Goal: Task Accomplishment & Management: Manage account settings

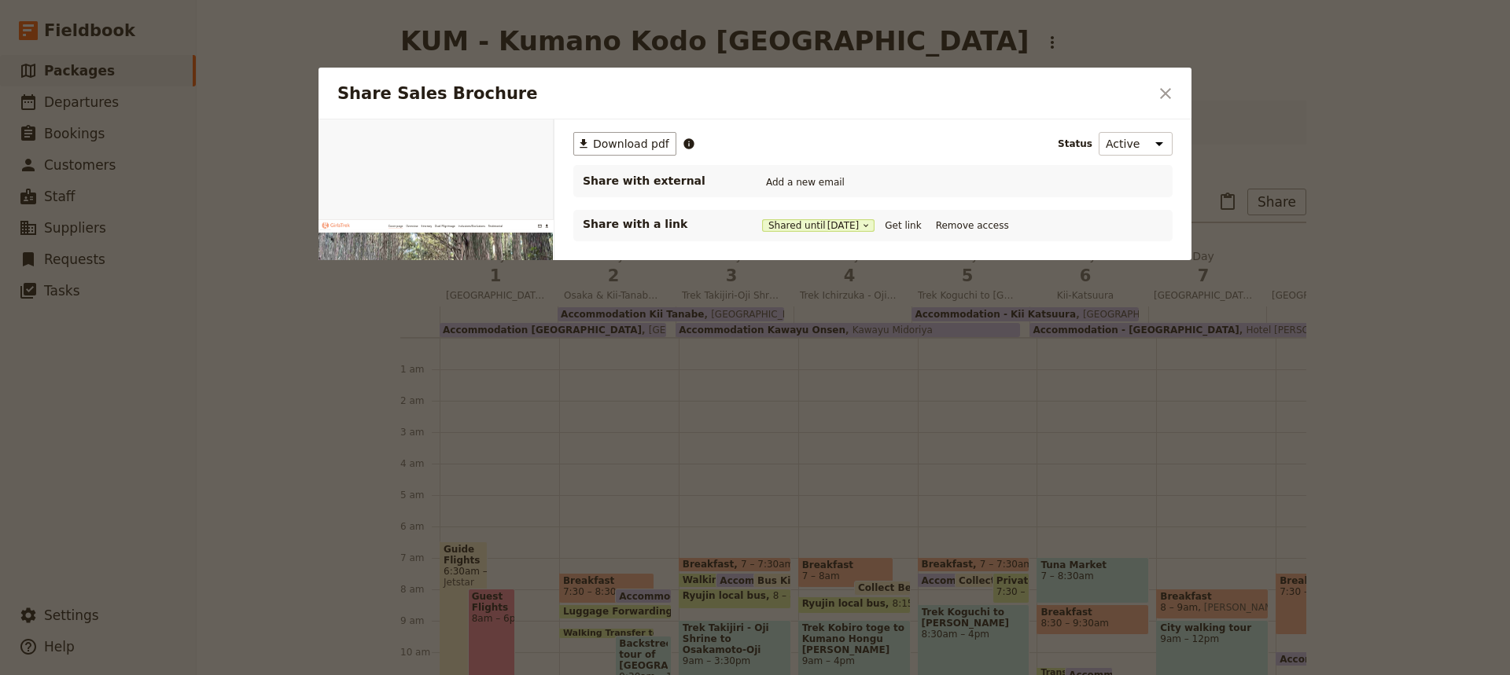
scroll to position [189, 0]
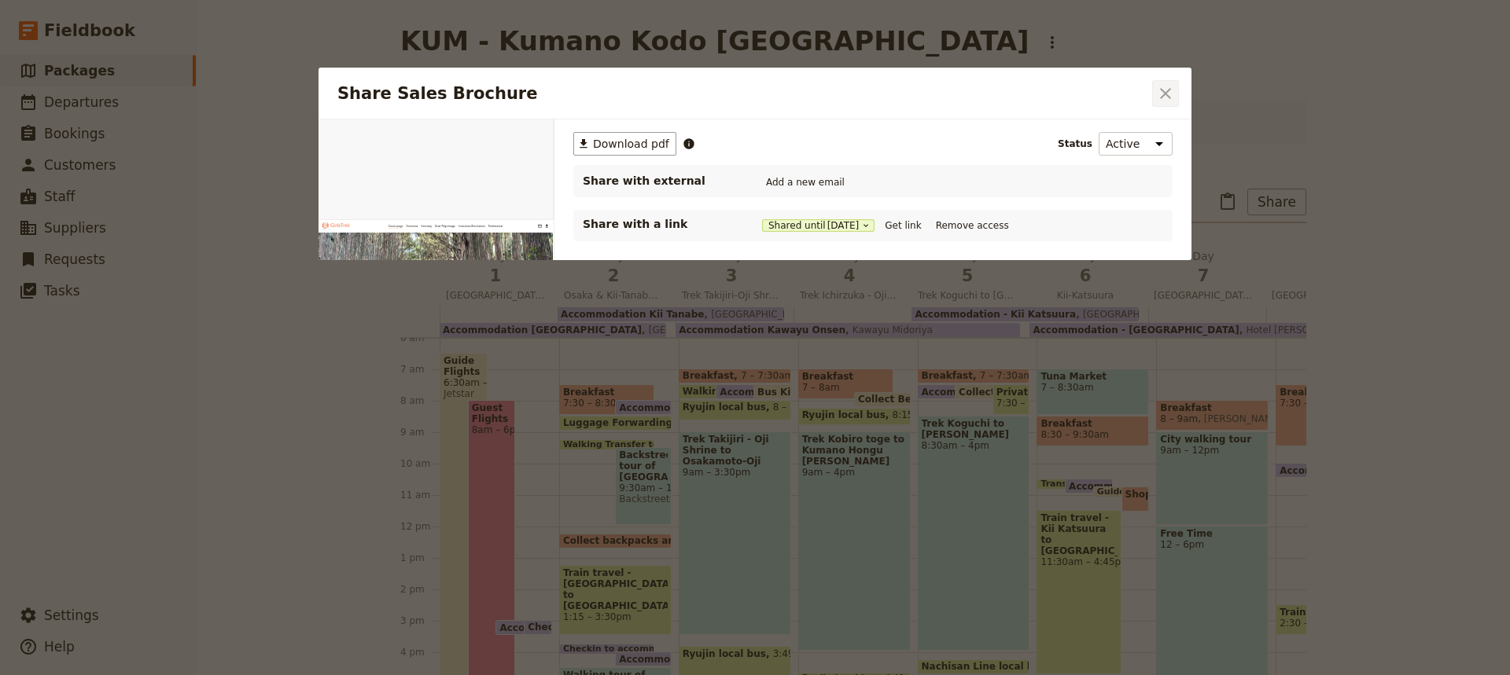
click at [1168, 90] on icon "Close dialog" at bounding box center [1165, 93] width 11 height 11
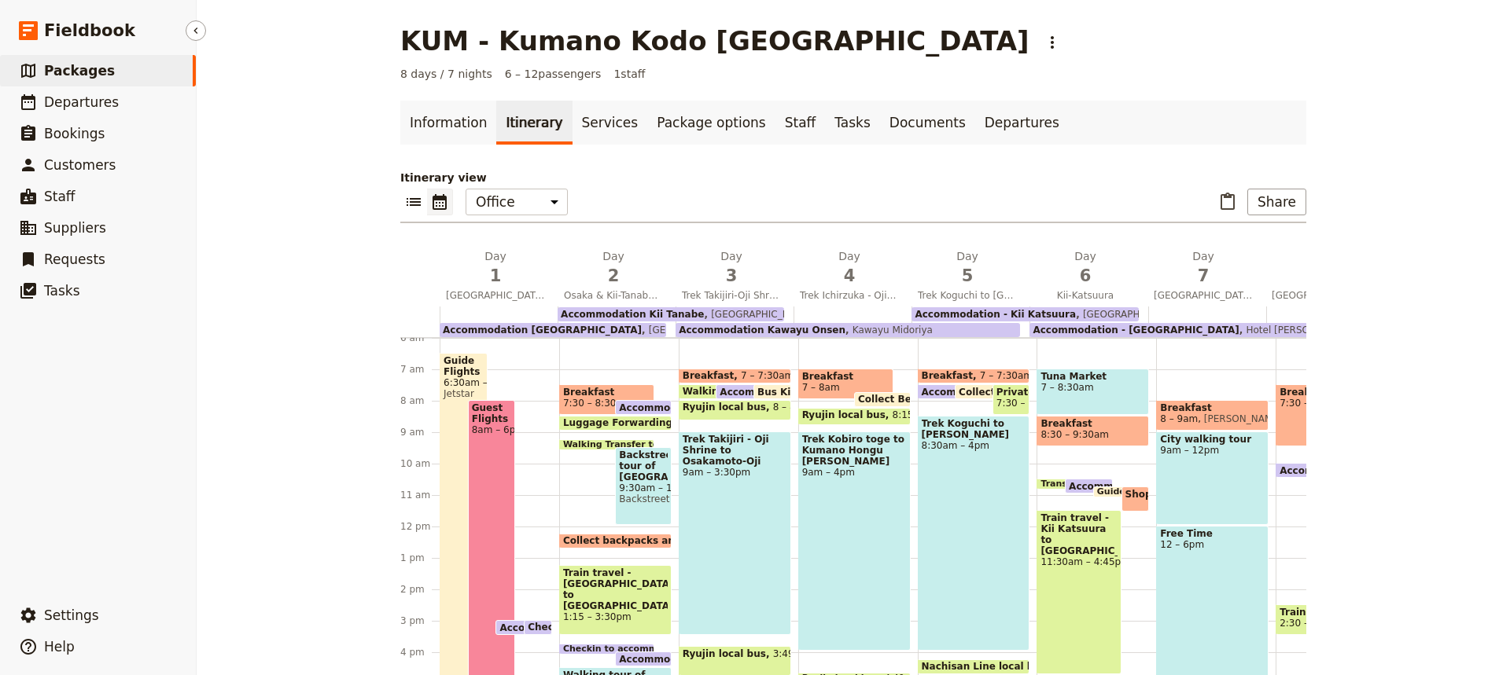
click at [72, 75] on span "Packages" at bounding box center [79, 71] width 71 height 16
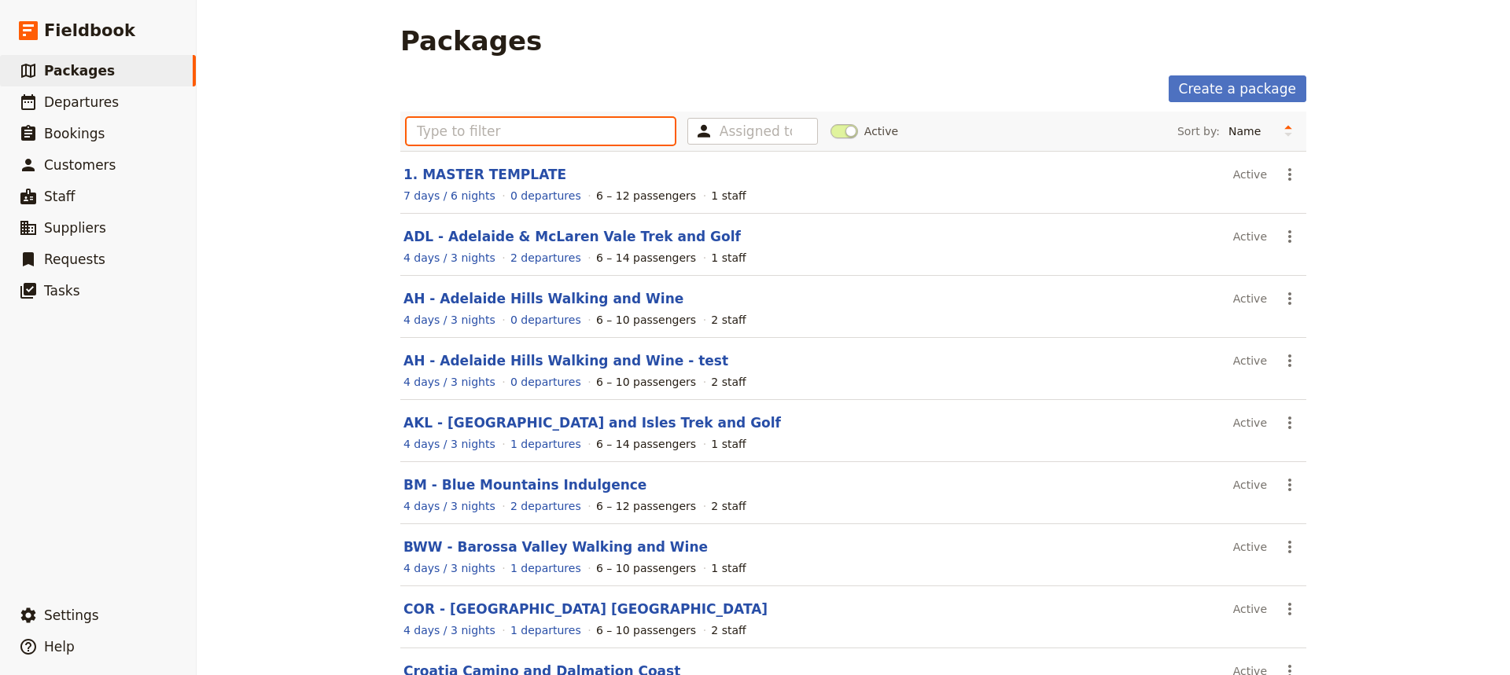
click at [426, 129] on input "text" at bounding box center [540, 131] width 268 height 27
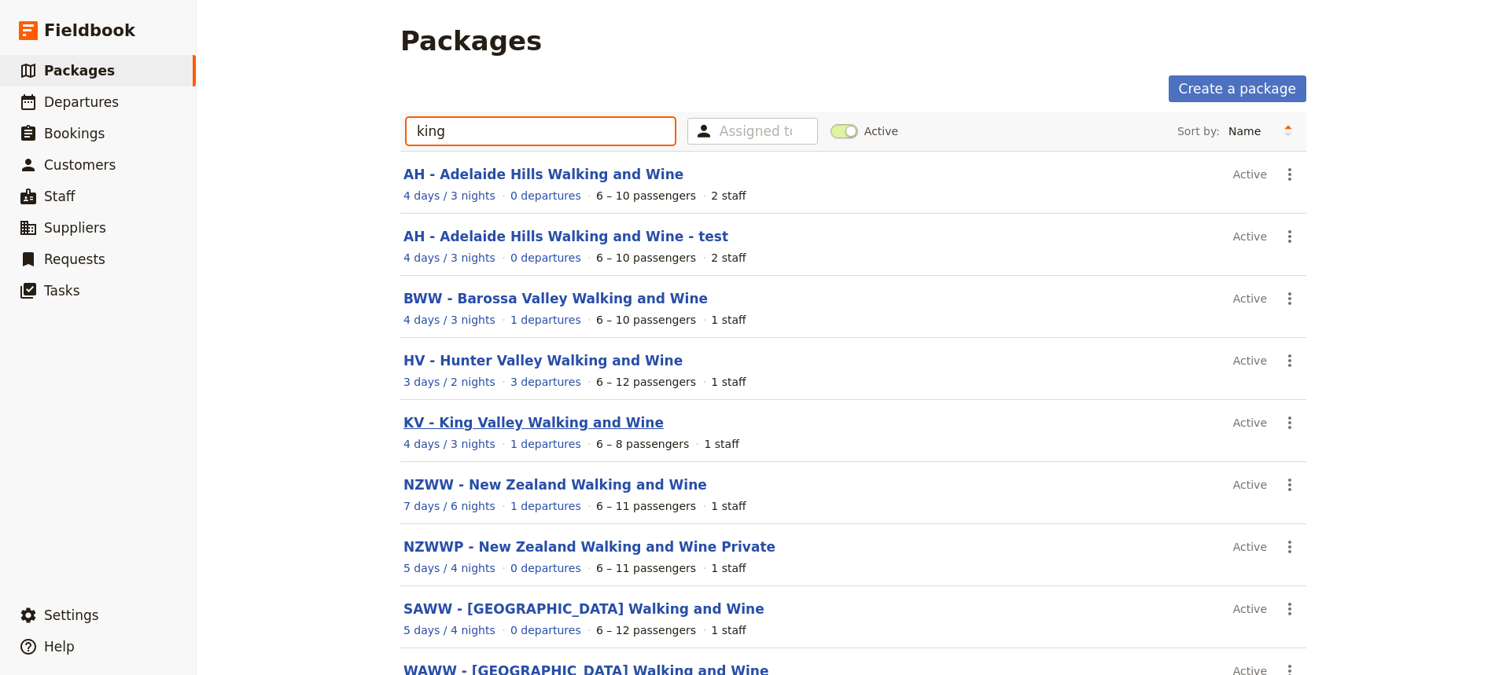
type input "king"
click at [475, 421] on link "KV - King Valley Walking and Wine" at bounding box center [533, 423] width 260 height 16
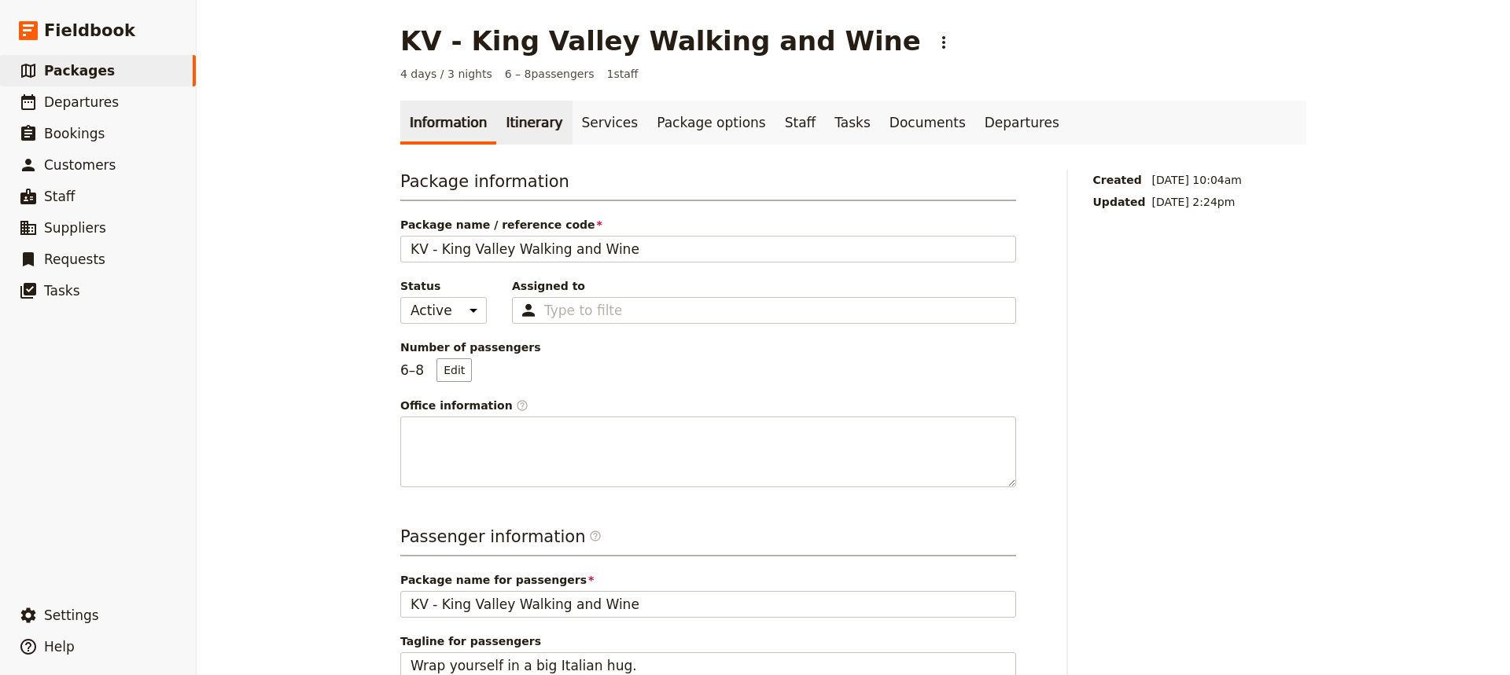
click at [517, 129] on link "Itinerary" at bounding box center [533, 123] width 75 height 44
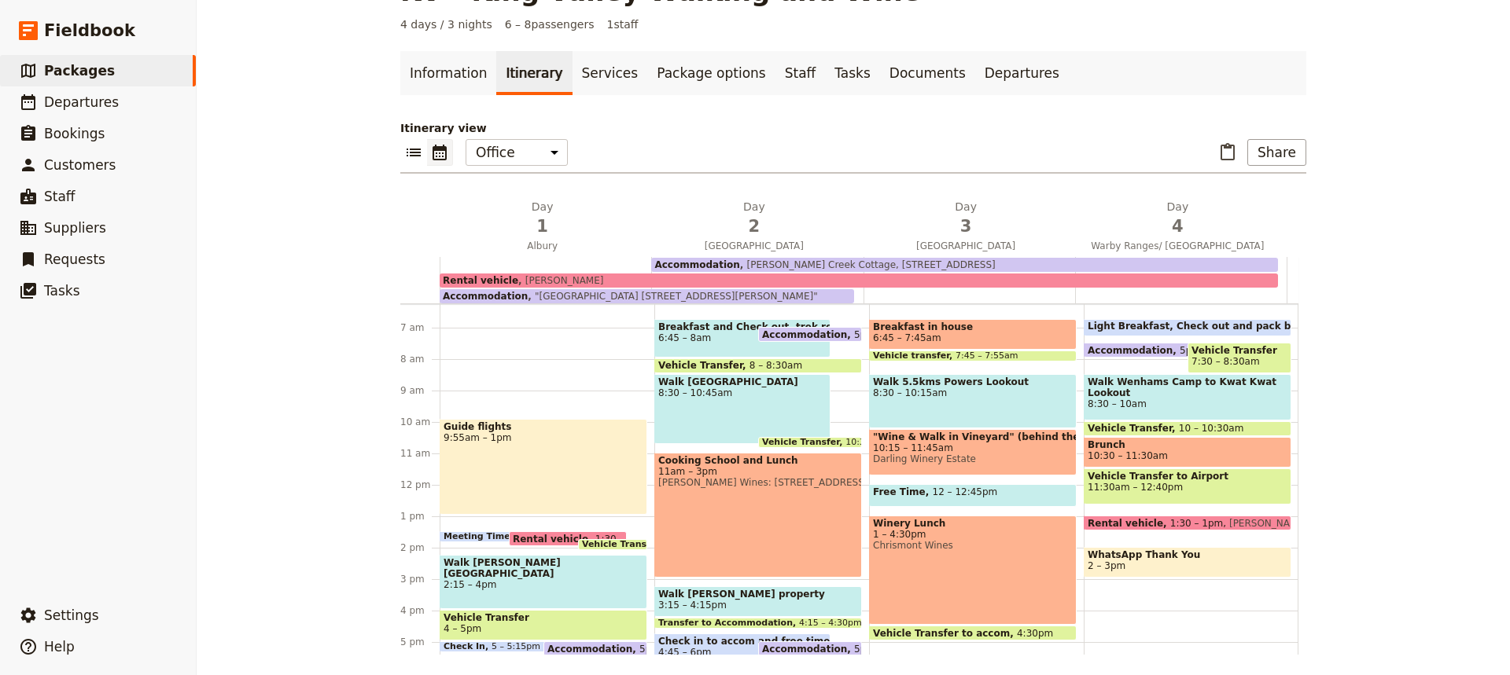
scroll to position [48, 0]
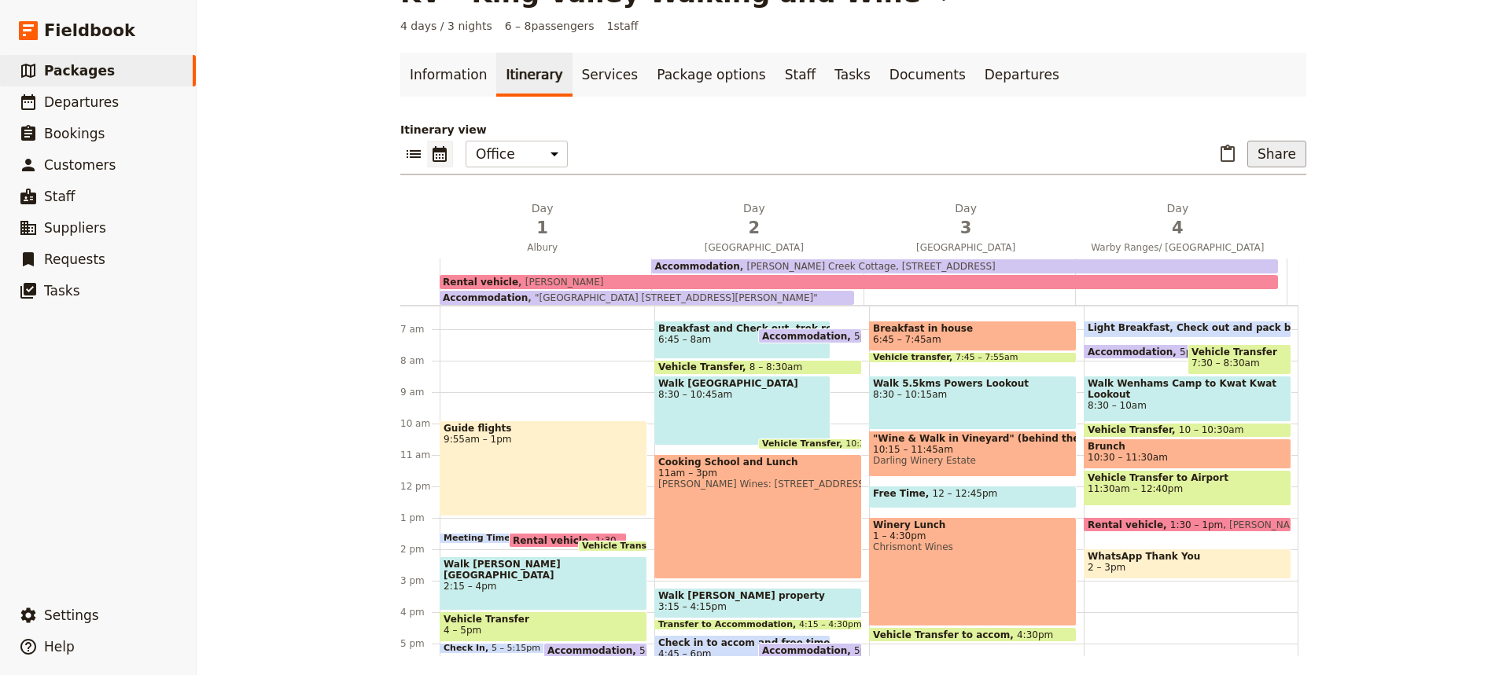
click at [1261, 153] on button "Share" at bounding box center [1276, 154] width 59 height 27
click at [1215, 234] on span "Sales Brochure" at bounding box center [1224, 233] width 83 height 16
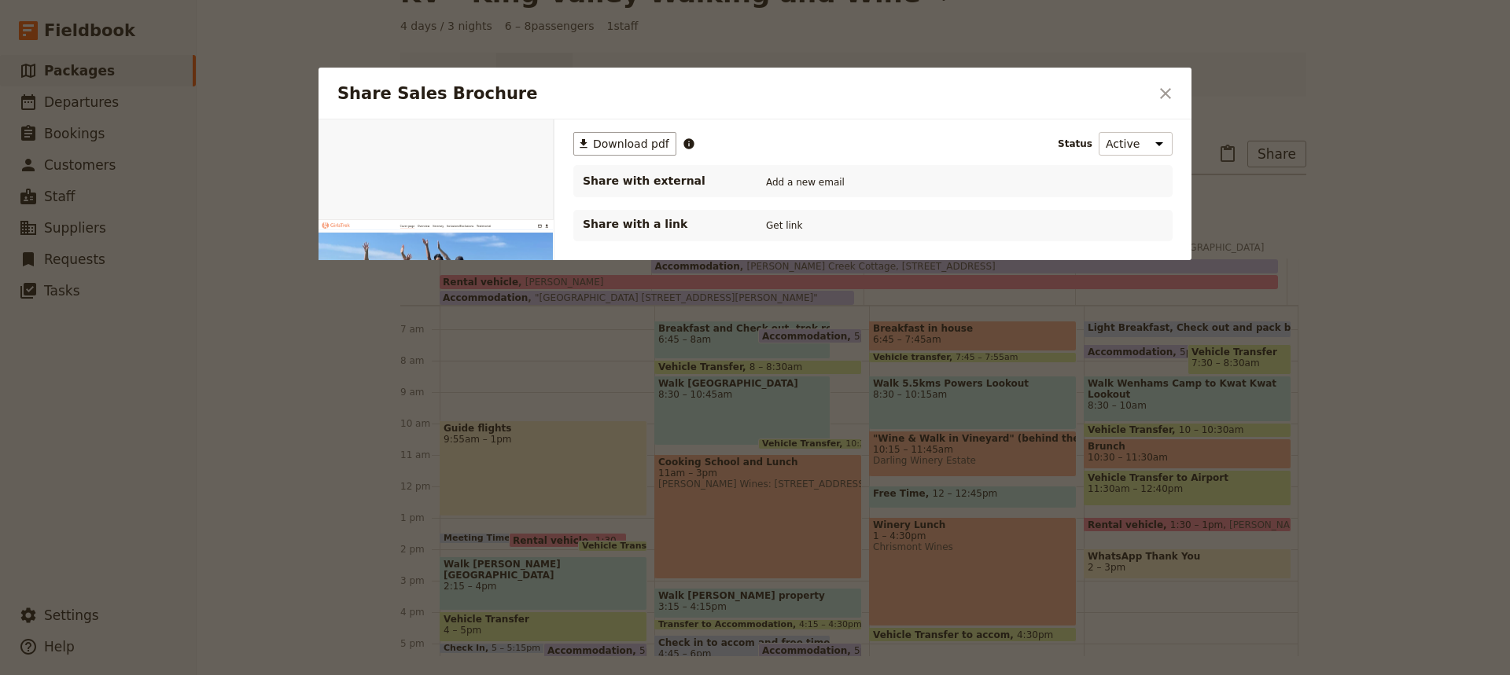
scroll to position [0, 0]
click at [786, 223] on button "Get link" at bounding box center [784, 225] width 44 height 17
click at [914, 223] on button "Get link" at bounding box center [903, 225] width 44 height 17
click at [1172, 95] on icon "Close dialog" at bounding box center [1165, 93] width 19 height 19
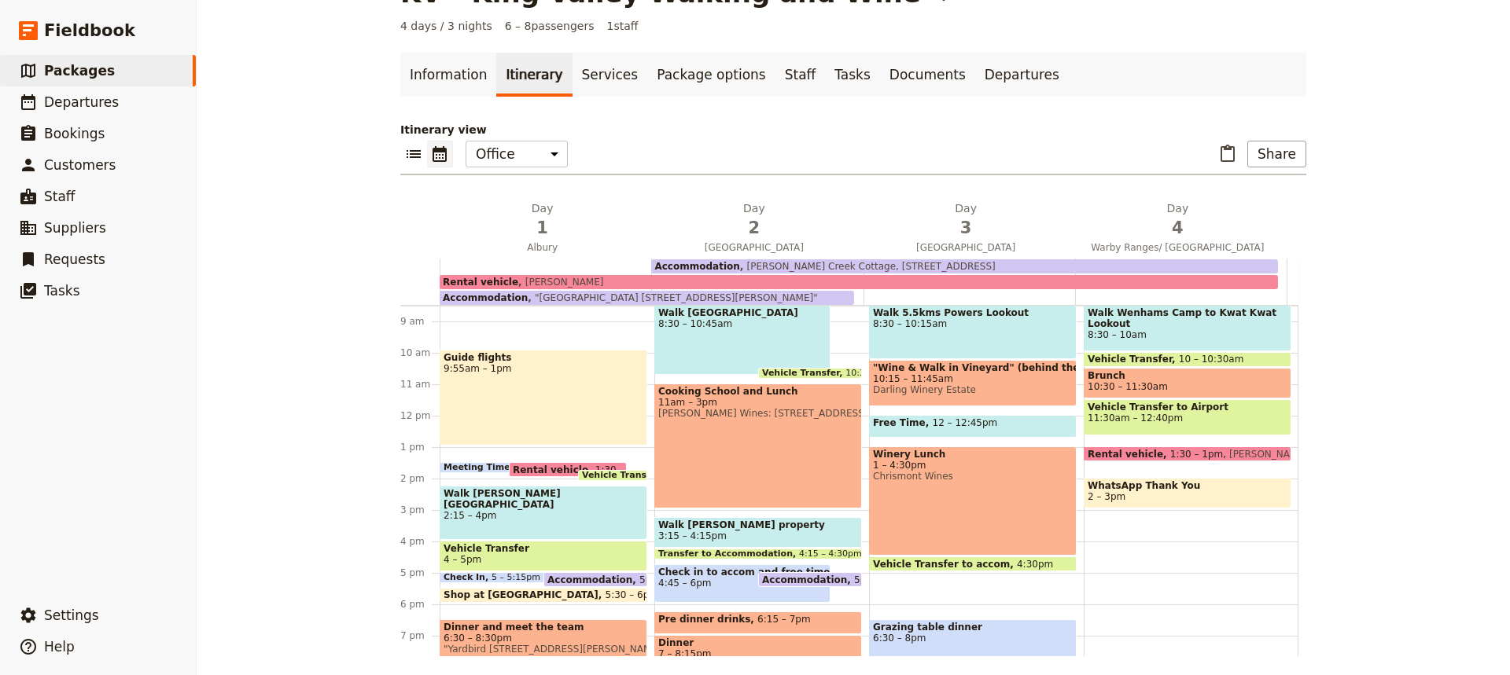
scroll to position [267, 0]
click at [536, 497] on span "Walk [PERSON_NAME][GEOGRAPHIC_DATA]" at bounding box center [543, 500] width 200 height 22
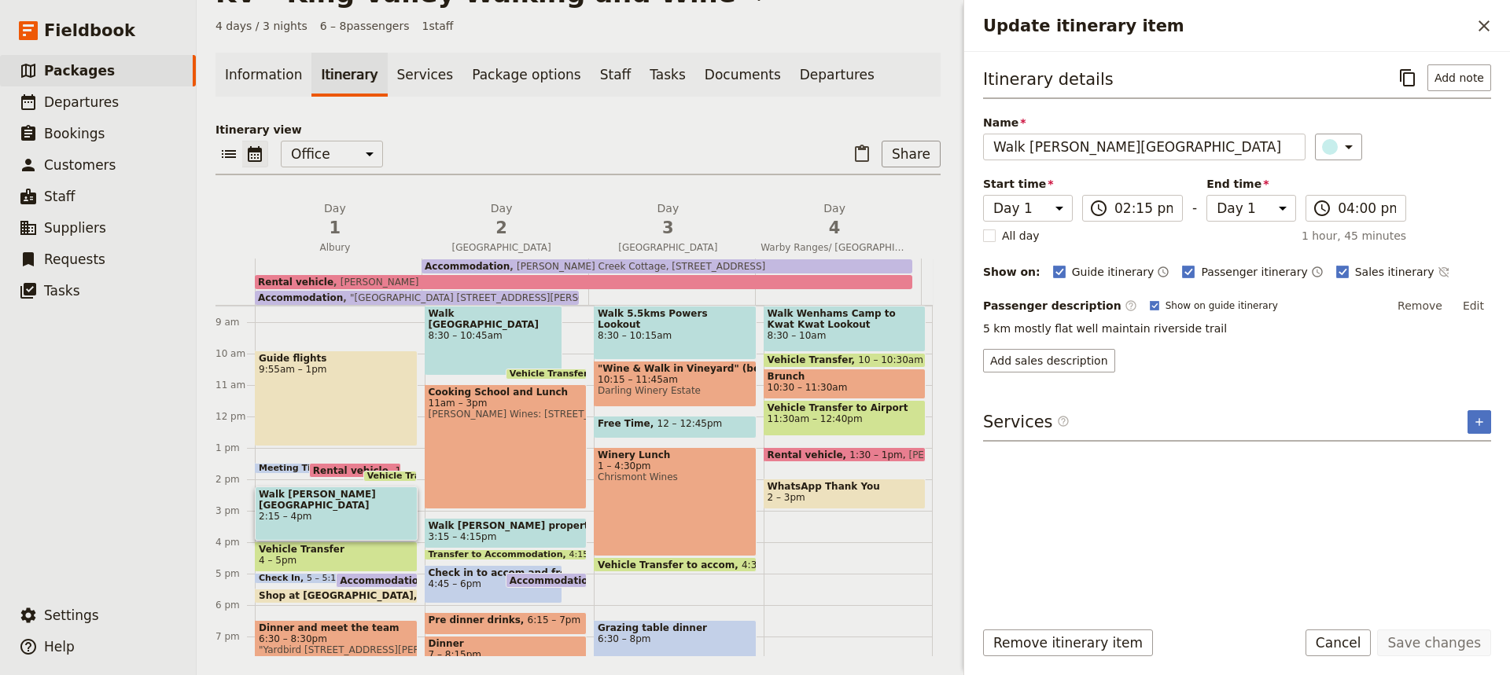
click at [318, 626] on span "Dinner and meet the team" at bounding box center [336, 628] width 155 height 11
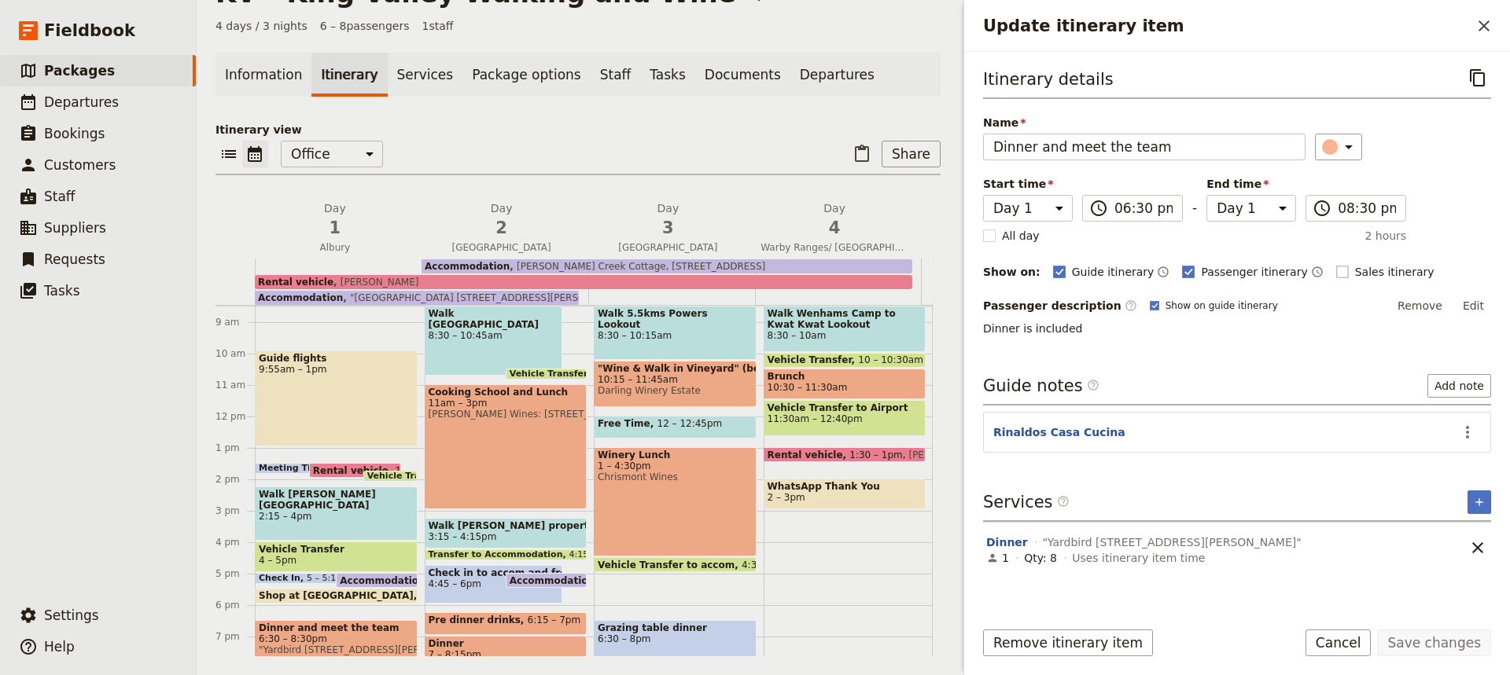
click at [1336, 271] on rect "Update itinerary item" at bounding box center [1342, 272] width 12 height 12
click at [1335, 264] on input "Sales itinerary" at bounding box center [1335, 263] width 1 height 1
checkbox input "true"
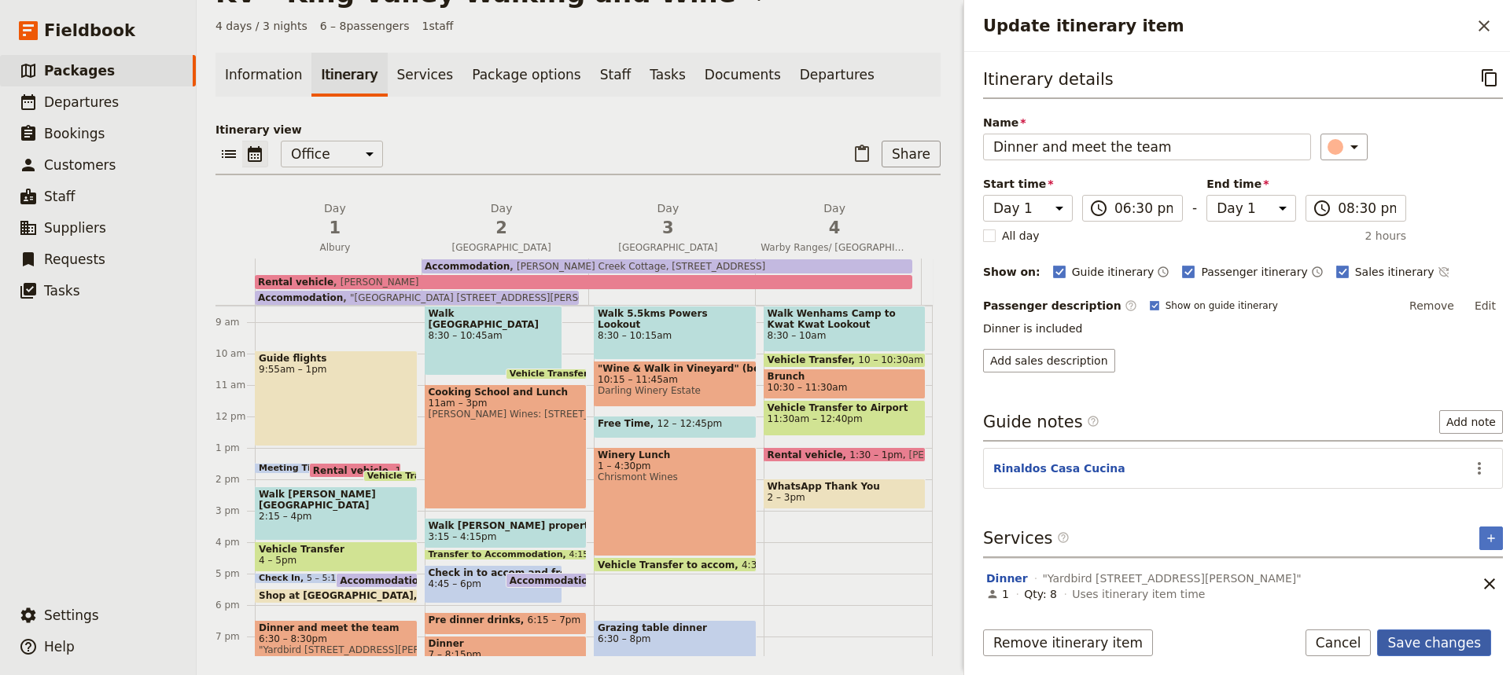
click at [1429, 643] on button "Save changes" at bounding box center [1434, 643] width 114 height 27
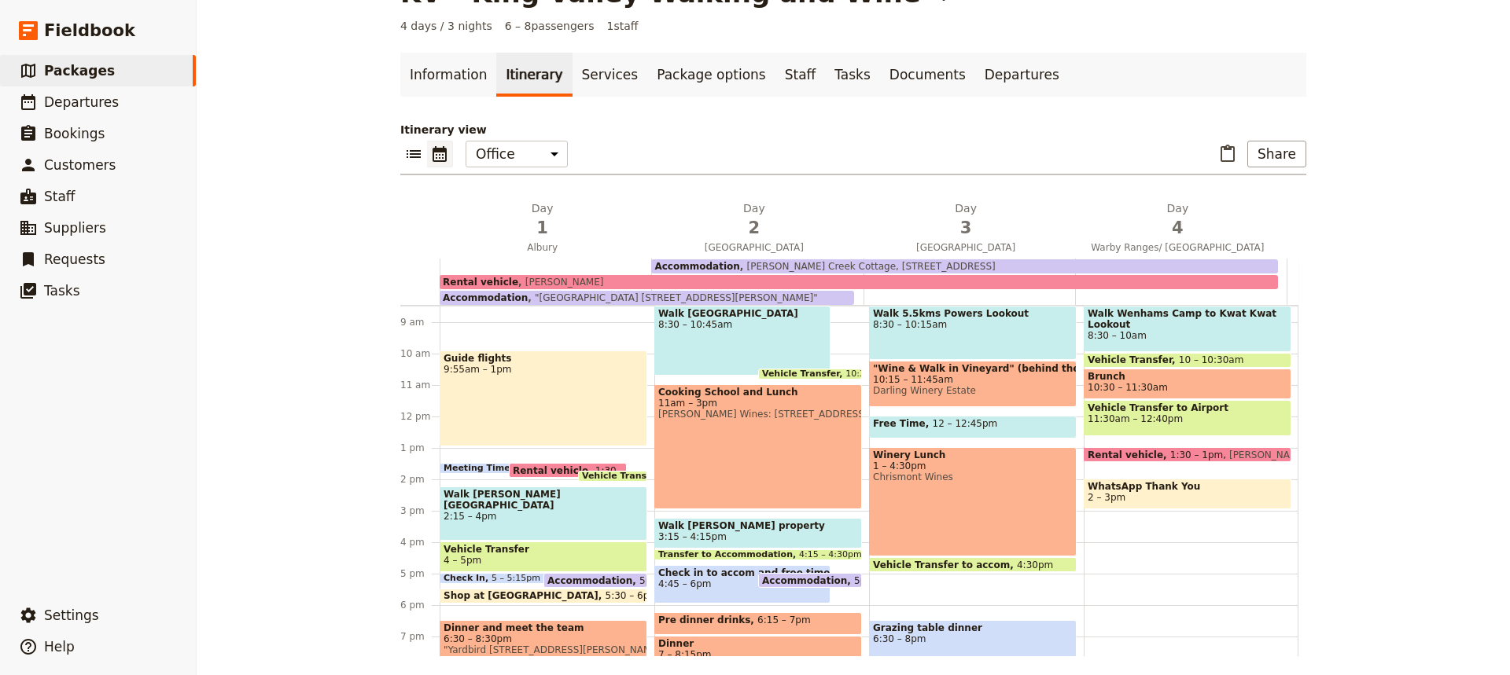
scroll to position [29, 0]
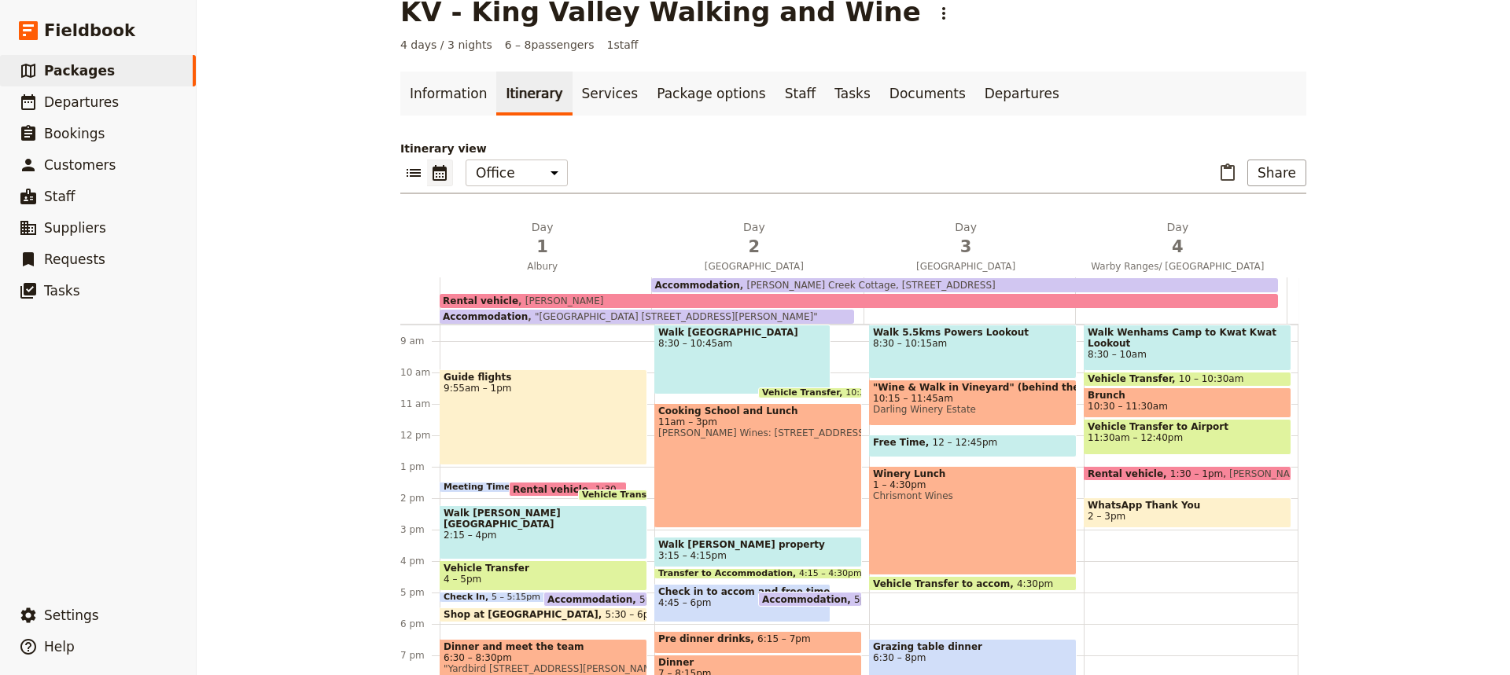
click at [492, 358] on div "Guide flights 9:55am – 1pm Meeting Time 1:30 – 1:45pm Rental vehicle 1:30 – 1pm…" at bounding box center [547, 435] width 215 height 755
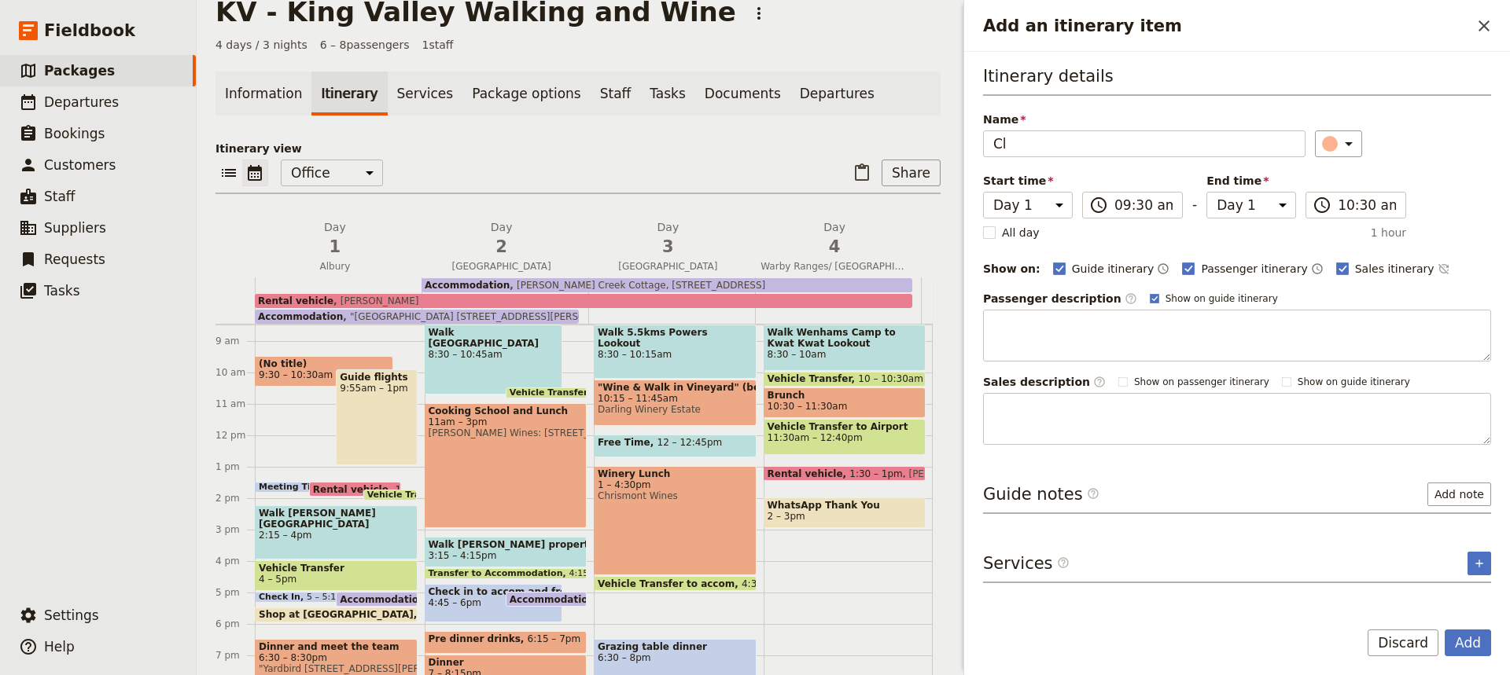
type input "C"
click at [1399, 642] on button "Discard" at bounding box center [1402, 643] width 71 height 27
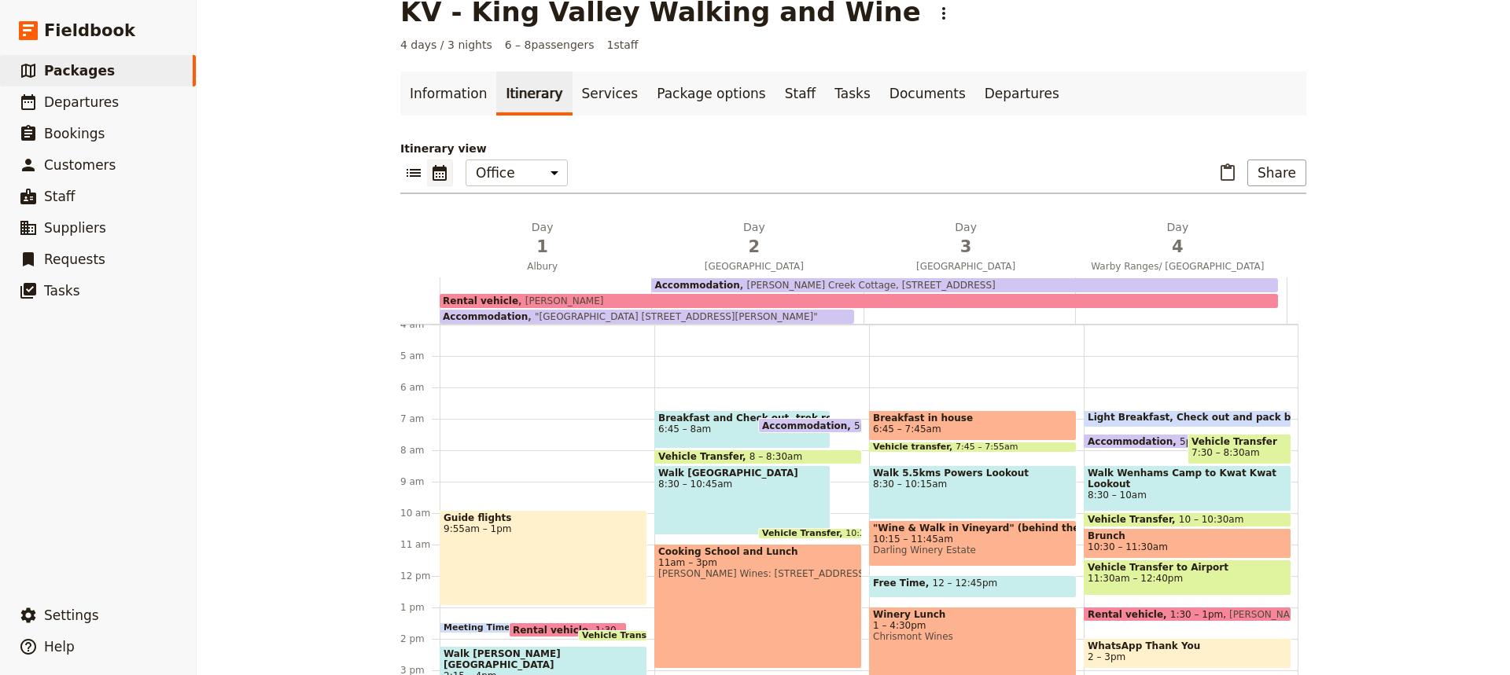
scroll to position [121, 0]
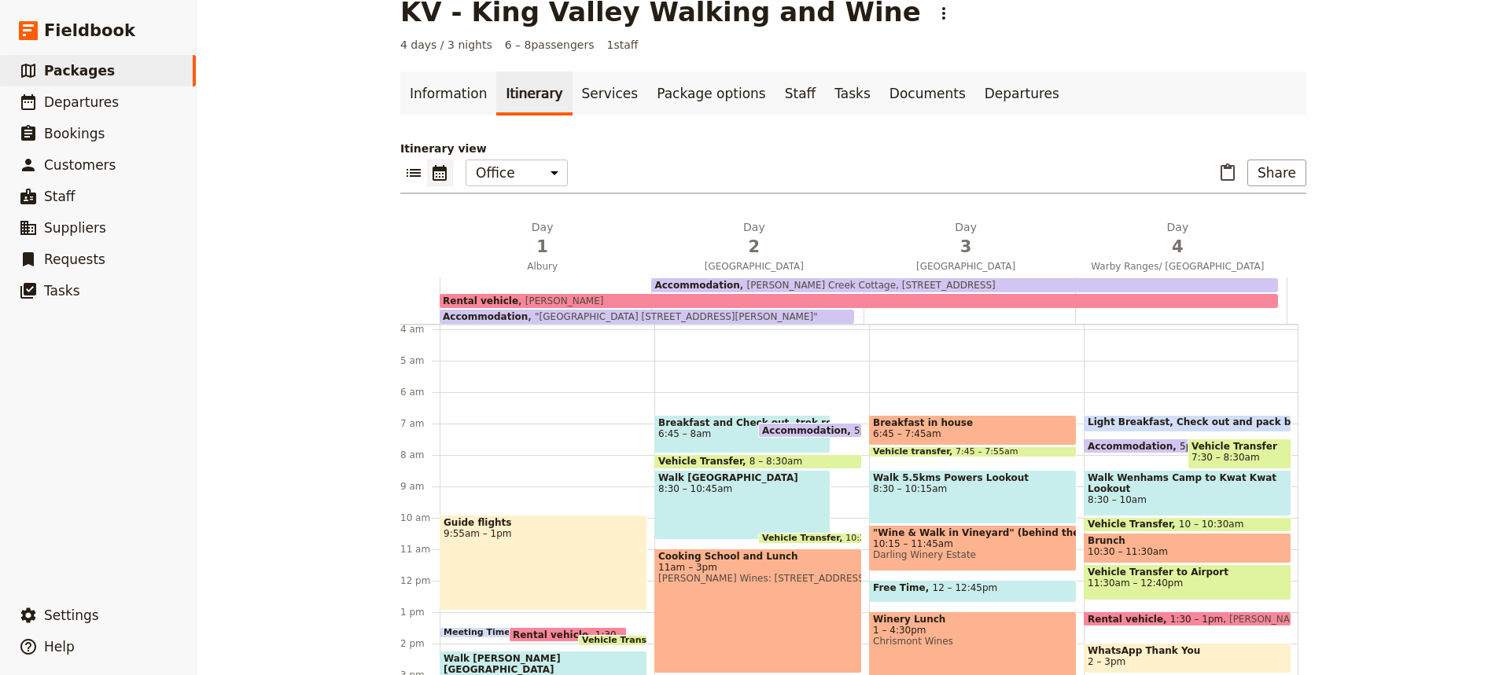
click at [716, 434] on span "6:45 – 8am" at bounding box center [742, 434] width 168 height 11
select select "2"
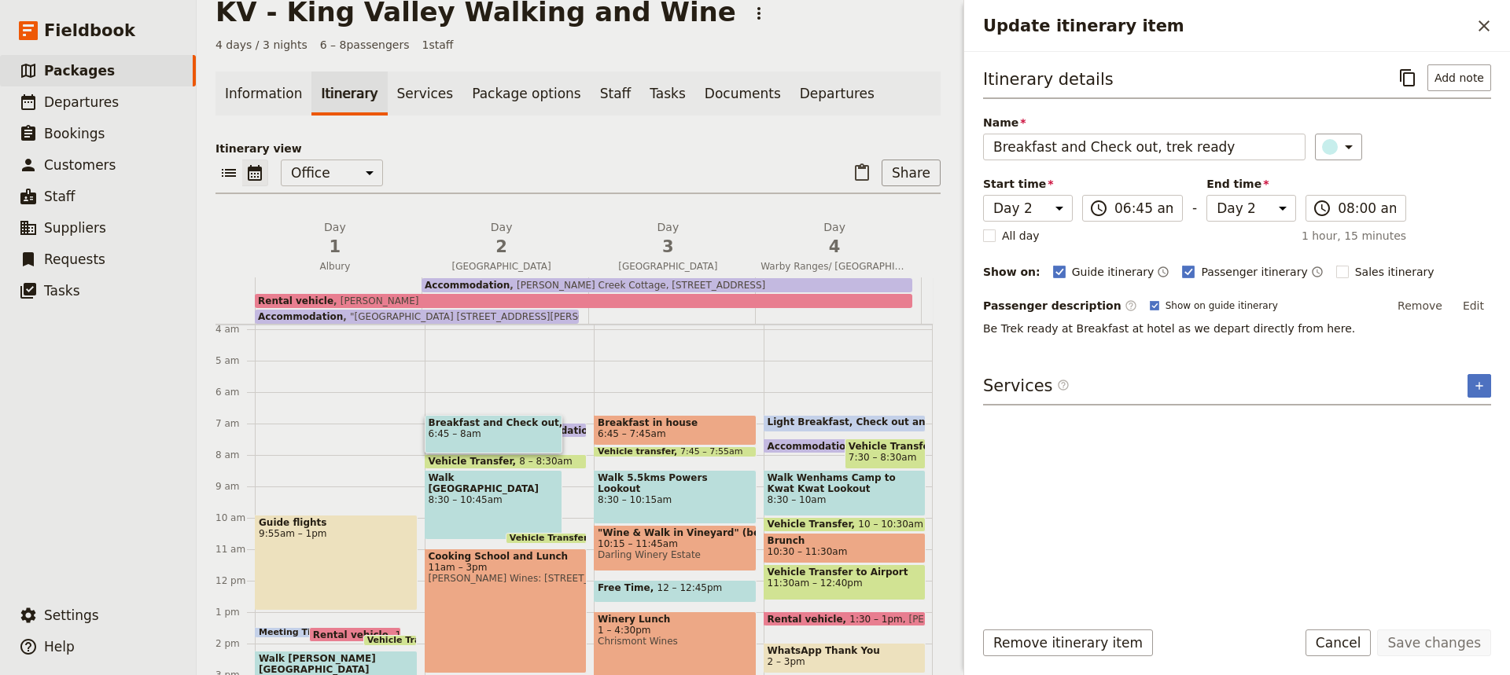
click at [490, 620] on div "Cooking School and Lunch 11am – 3pm [PERSON_NAME] Wines: [STREET_ADDRESS][PERSO…" at bounding box center [506, 611] width 163 height 125
select select "2"
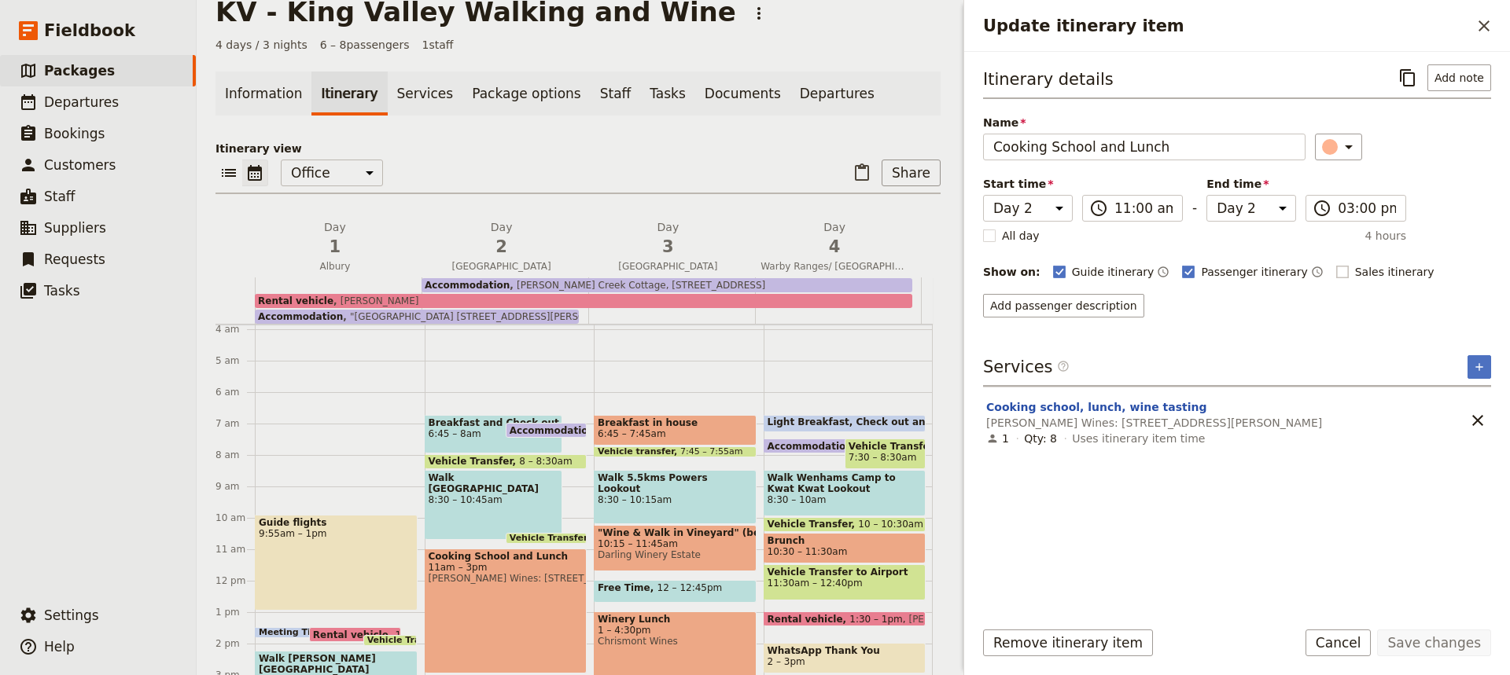
click at [1336, 269] on rect "Update itinerary item" at bounding box center [1342, 272] width 12 height 12
click at [1335, 264] on input "Sales itinerary" at bounding box center [1335, 263] width 1 height 1
checkbox input "true"
click at [1436, 639] on button "Save changes" at bounding box center [1434, 643] width 114 height 27
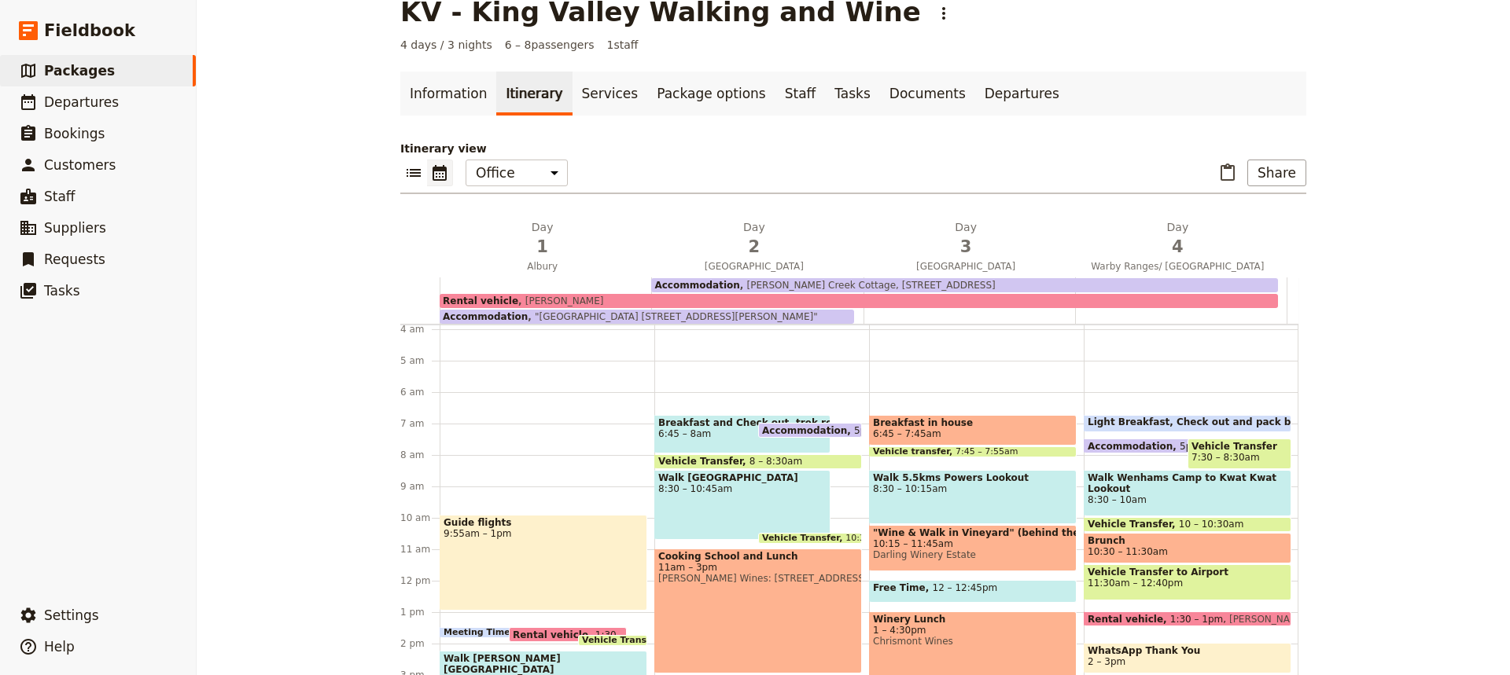
click at [750, 489] on span "8:30 – 10:45am" at bounding box center [742, 489] width 168 height 11
select select "2"
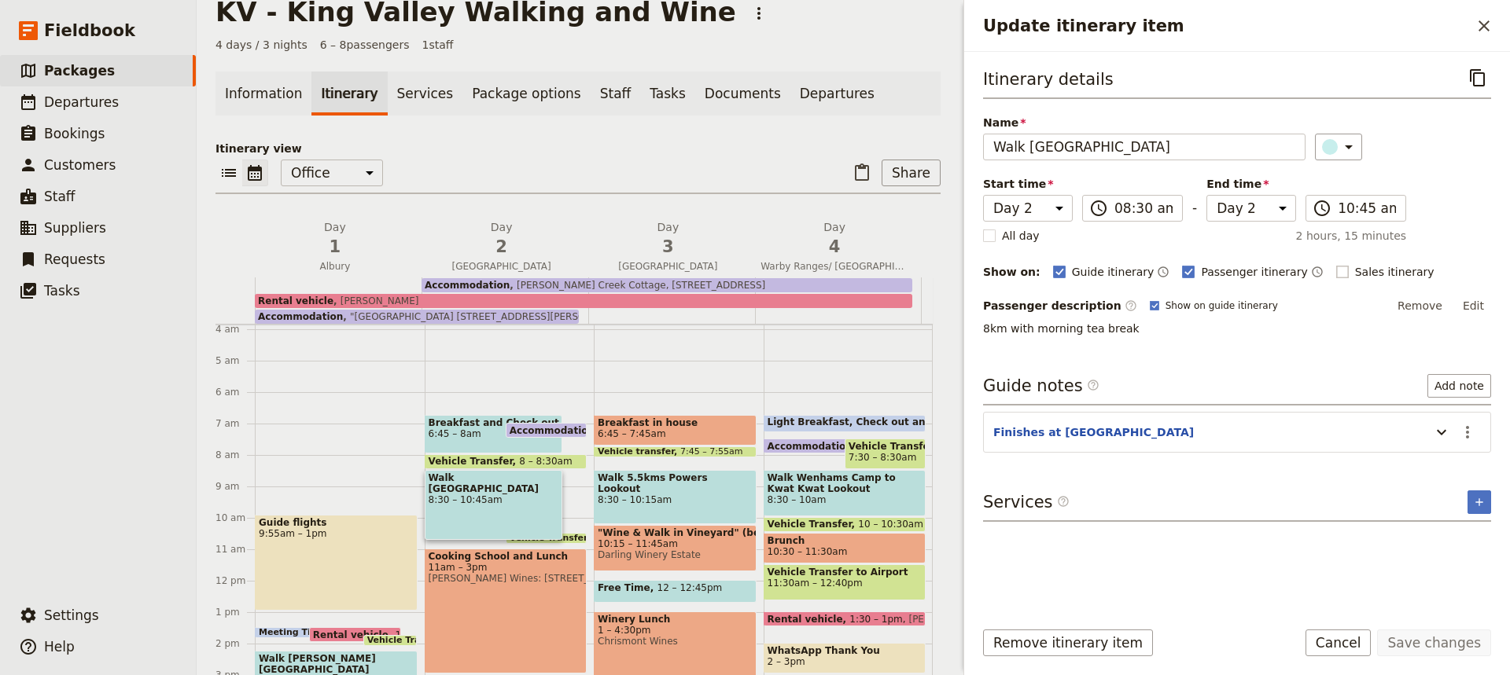
click at [1336, 274] on rect "Update itinerary item" at bounding box center [1342, 272] width 12 height 12
click at [1335, 264] on input "Sales itinerary" at bounding box center [1335, 263] width 1 height 1
checkbox input "true"
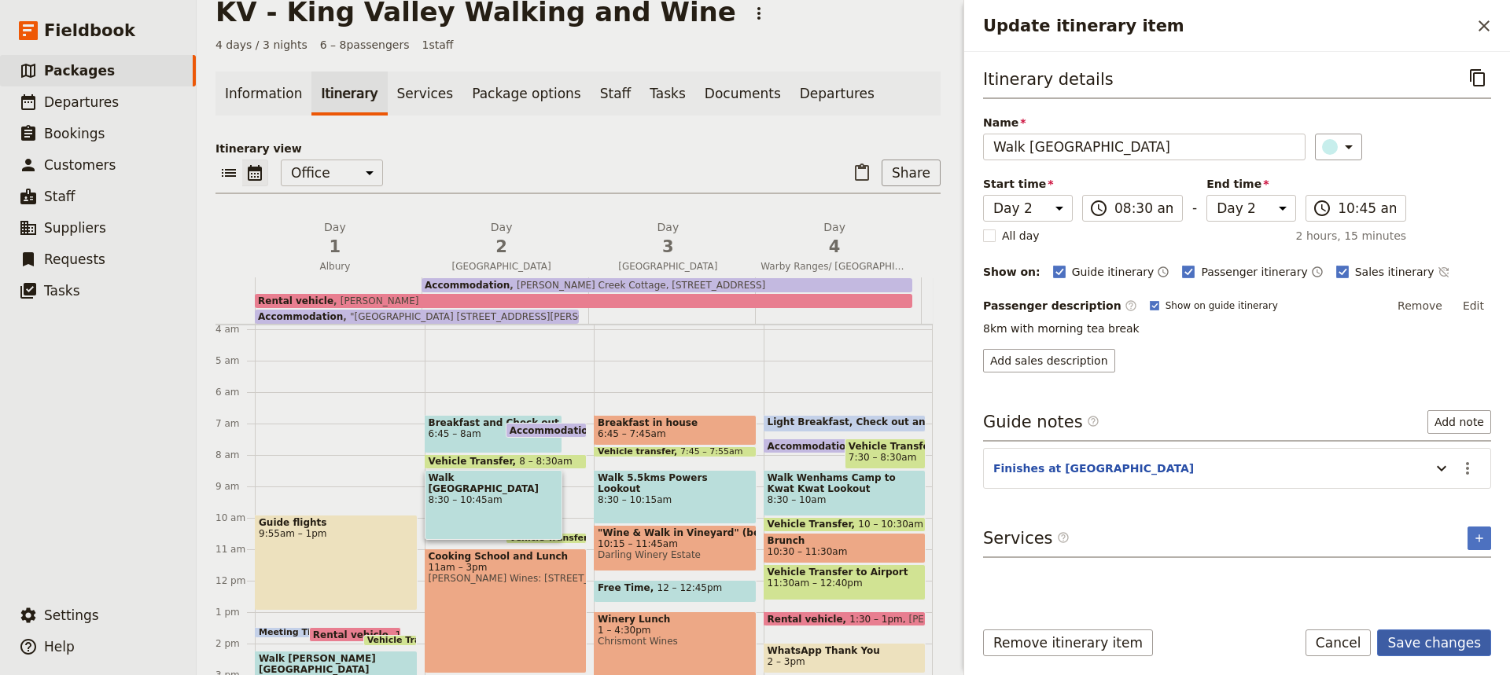
click at [1429, 641] on button "Save changes" at bounding box center [1434, 643] width 114 height 27
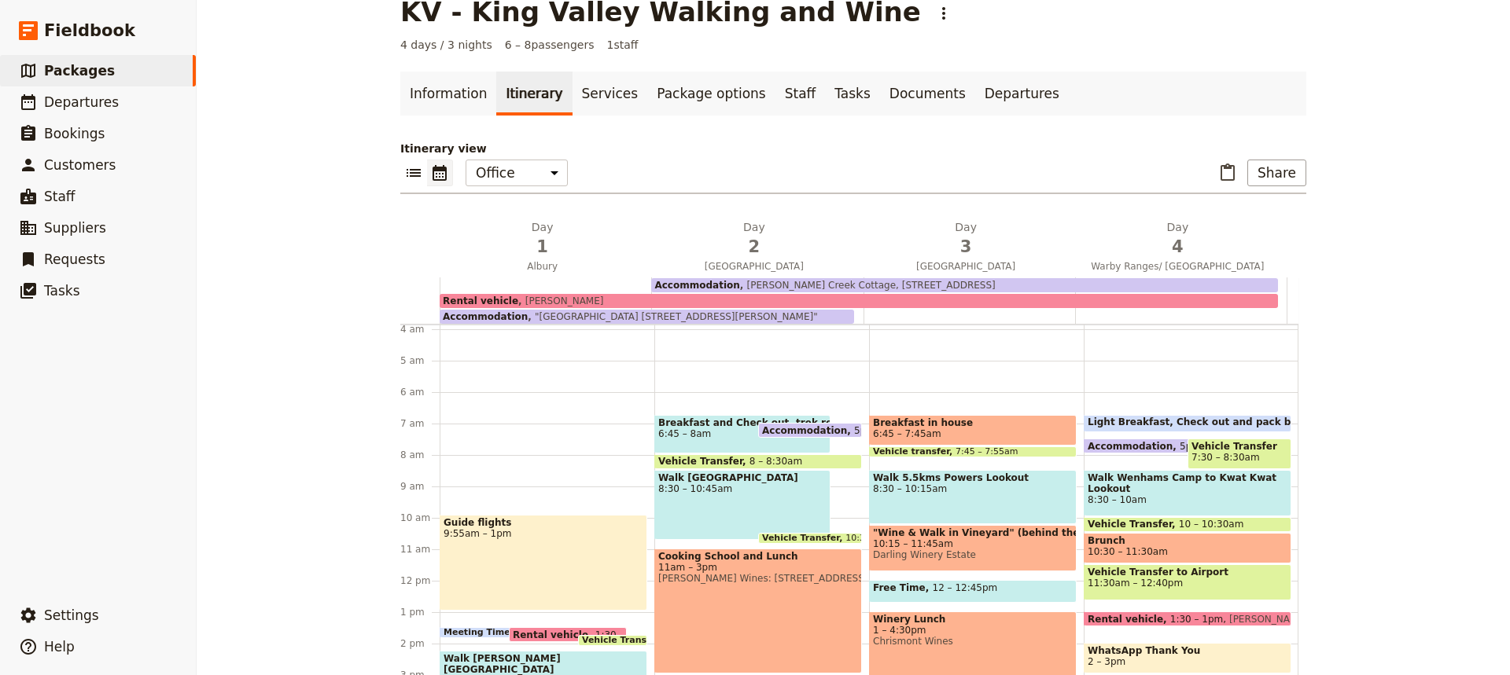
click at [719, 432] on span "6:45 – 8am" at bounding box center [742, 434] width 168 height 11
select select "2"
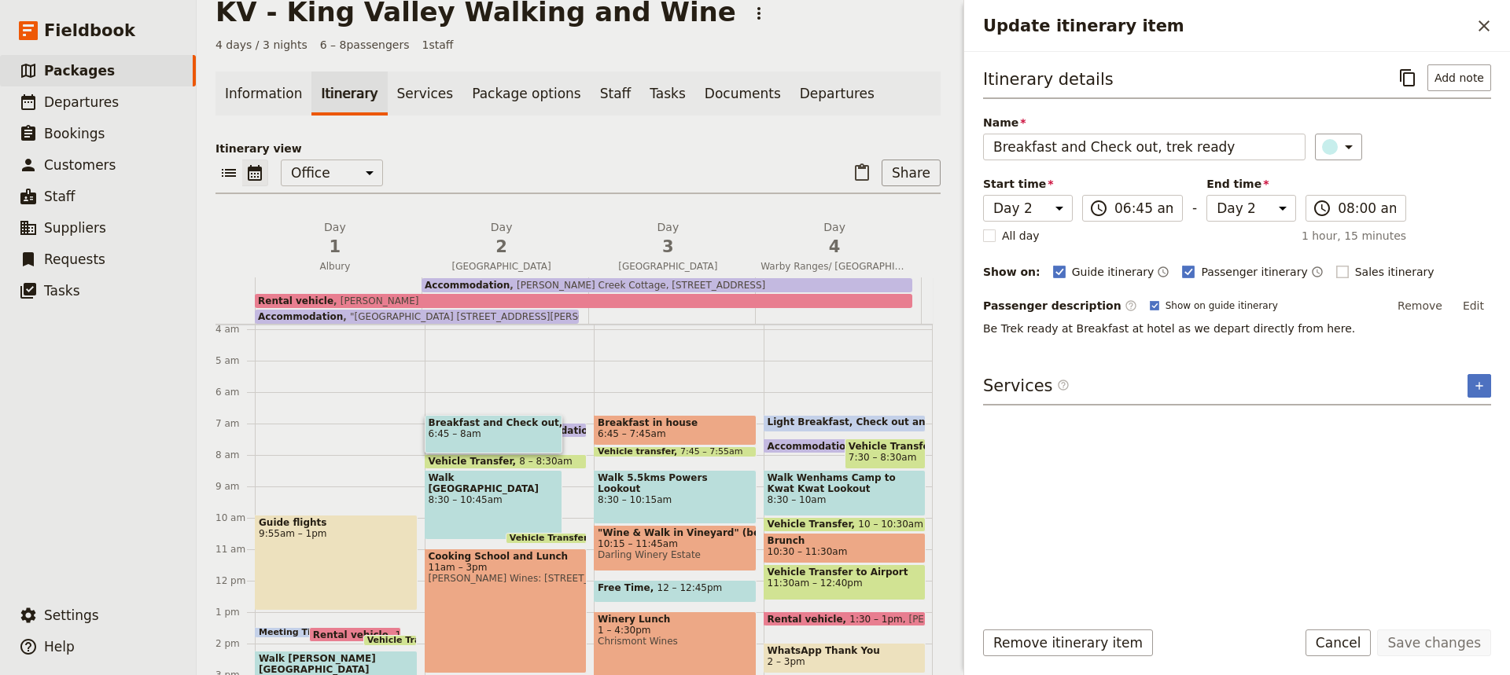
click at [1336, 266] on rect "Update itinerary item" at bounding box center [1342, 272] width 12 height 12
click at [1335, 264] on input "Sales itinerary" at bounding box center [1335, 263] width 1 height 1
checkbox input "true"
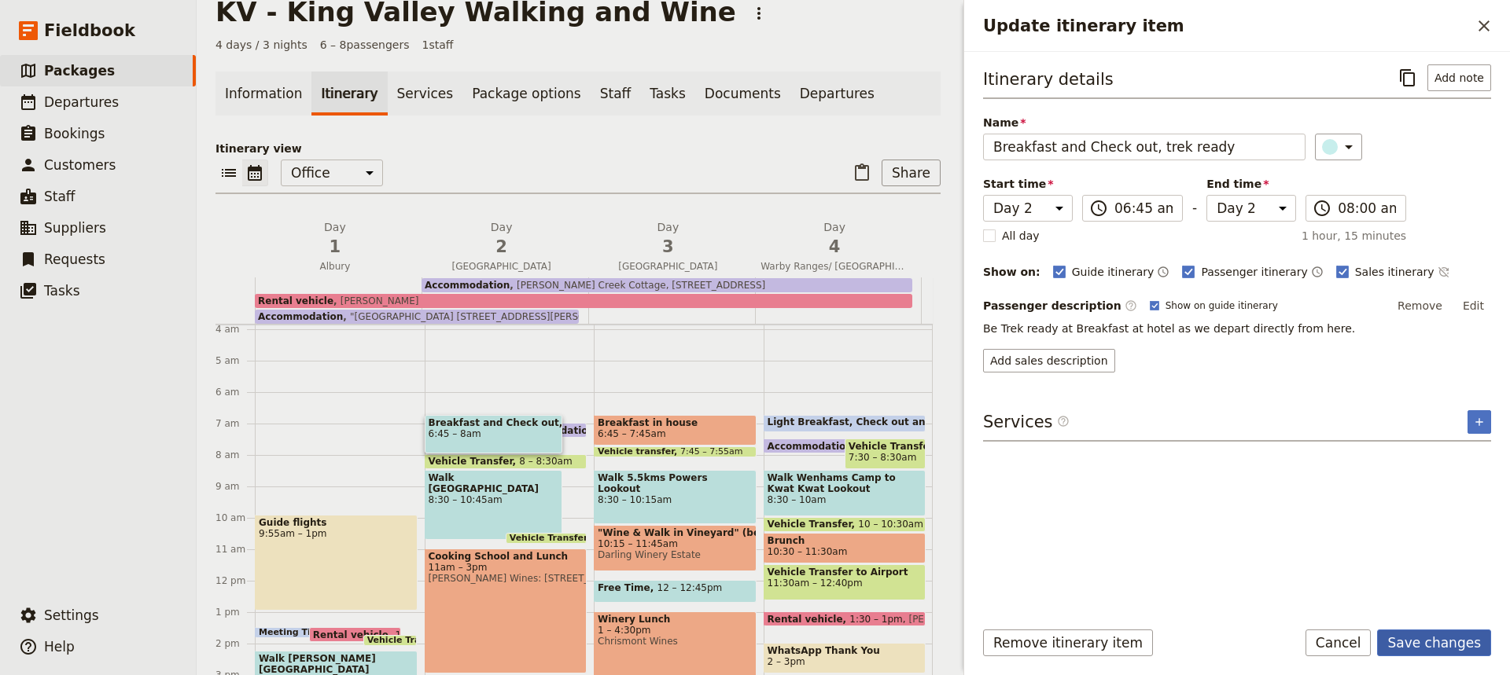
click at [1422, 634] on button "Save changes" at bounding box center [1434, 643] width 114 height 27
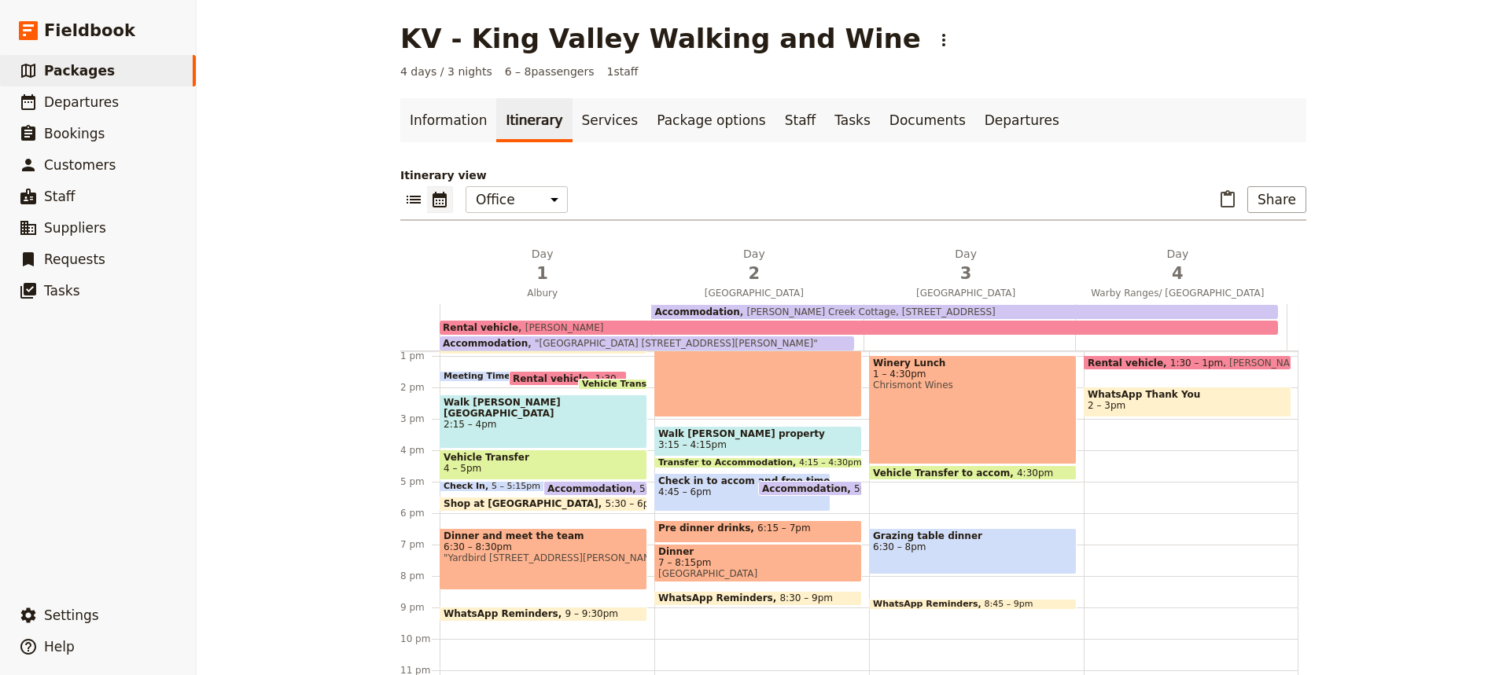
scroll to position [1, 0]
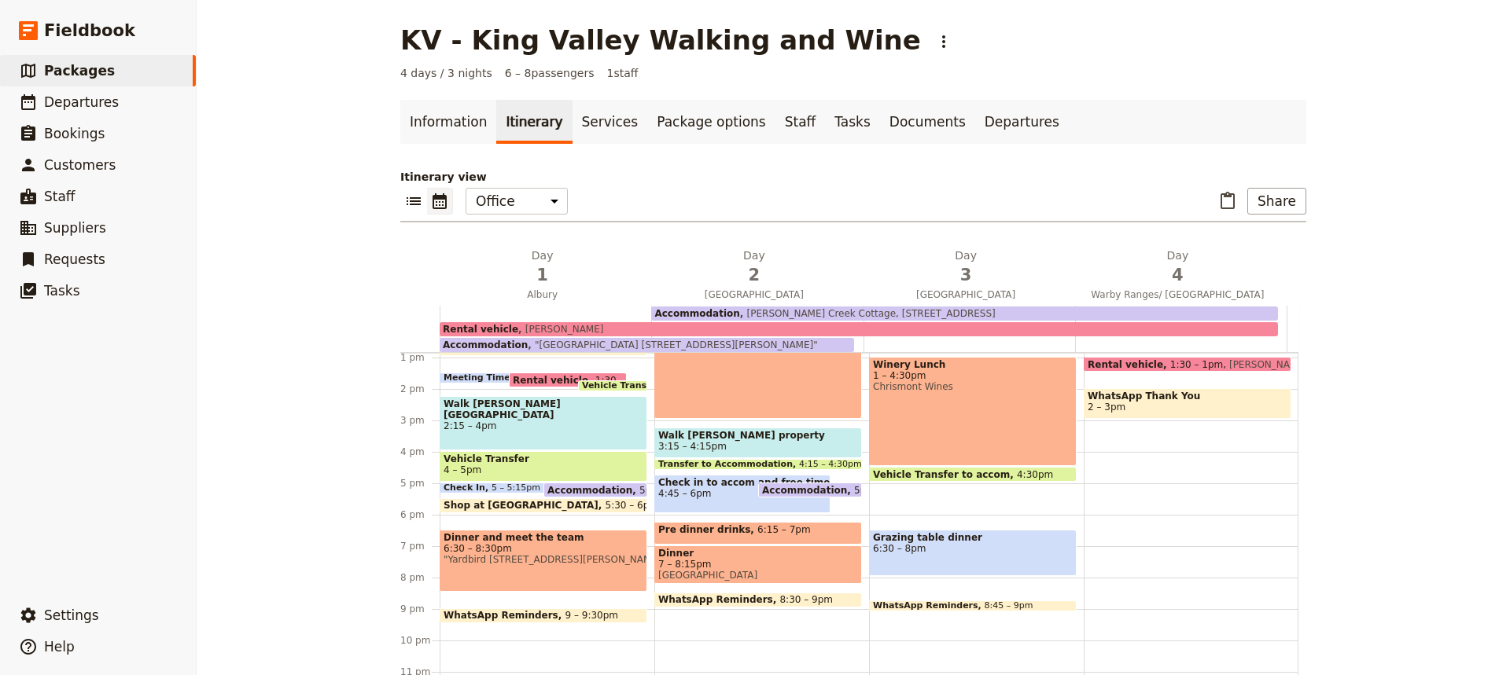
click at [750, 554] on span "Dinner" at bounding box center [758, 553] width 200 height 11
select select "2"
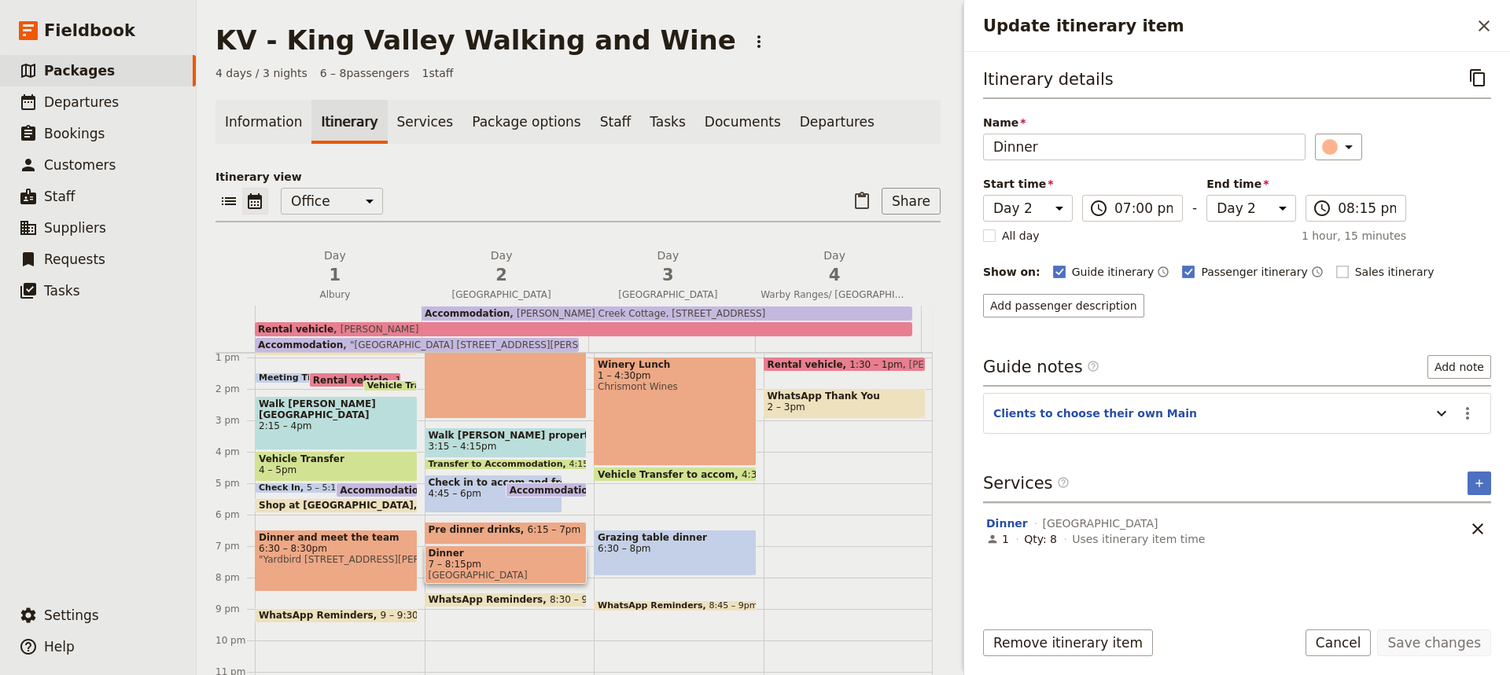
click at [1336, 271] on rect "Update itinerary item" at bounding box center [1342, 272] width 12 height 12
click at [1335, 264] on input "Sales itinerary" at bounding box center [1335, 263] width 1 height 1
checkbox input "true"
click at [1428, 647] on button "Save changes" at bounding box center [1434, 643] width 114 height 27
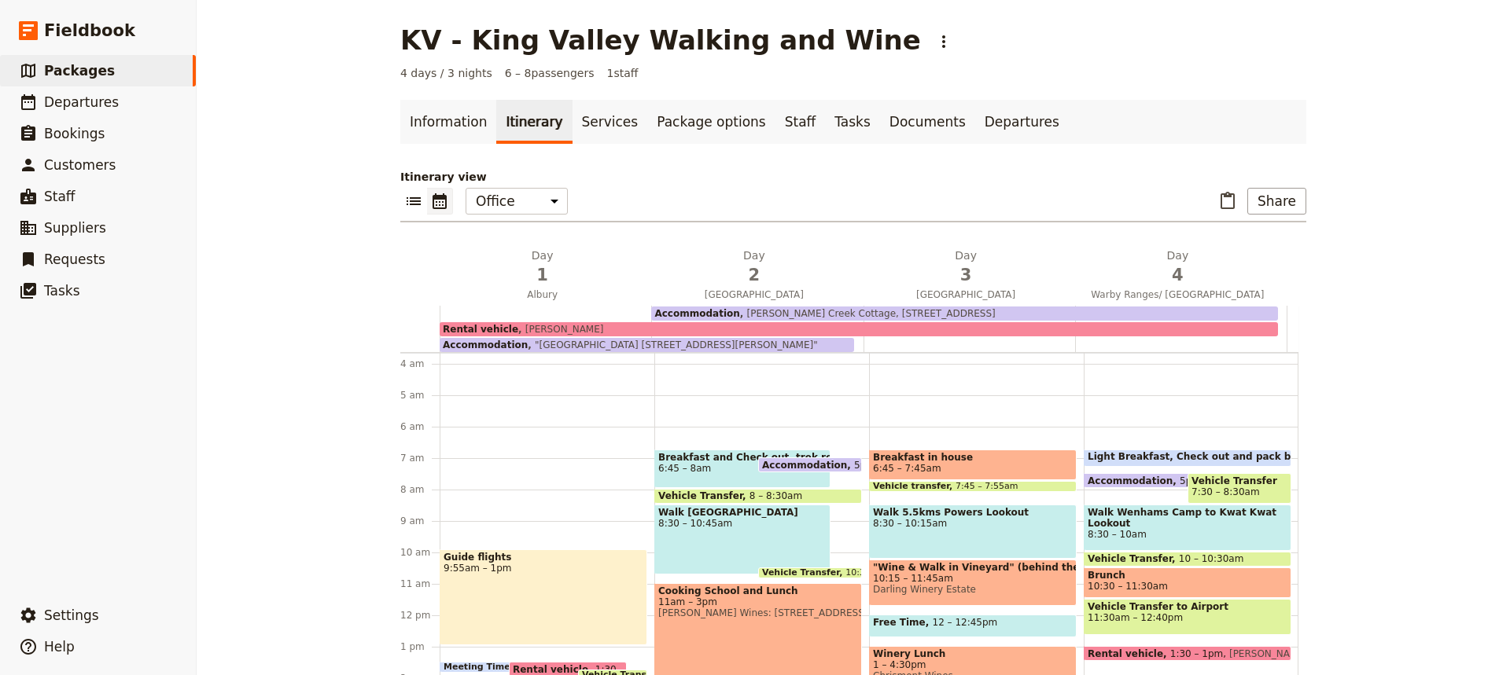
scroll to position [112, 0]
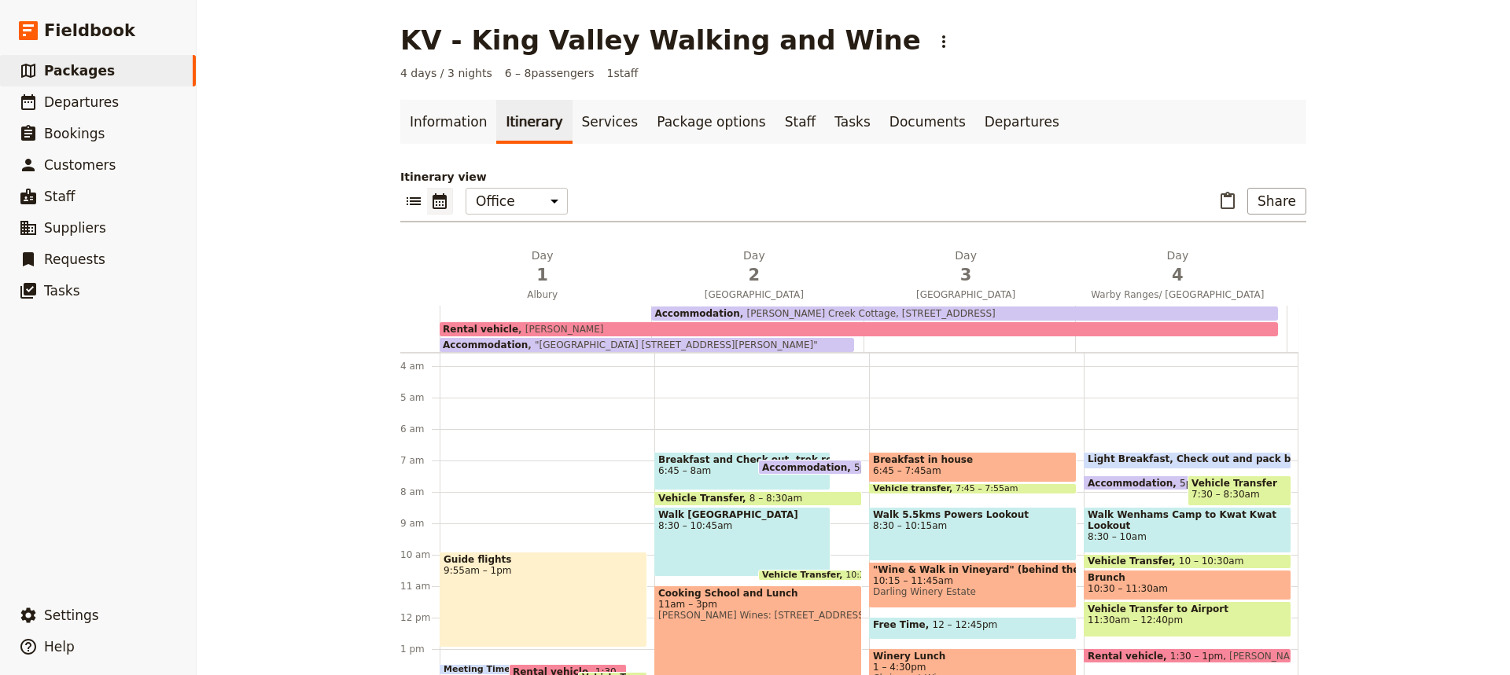
click at [977, 469] on span "6:45 – 7:45am" at bounding box center [973, 470] width 200 height 11
select select "3"
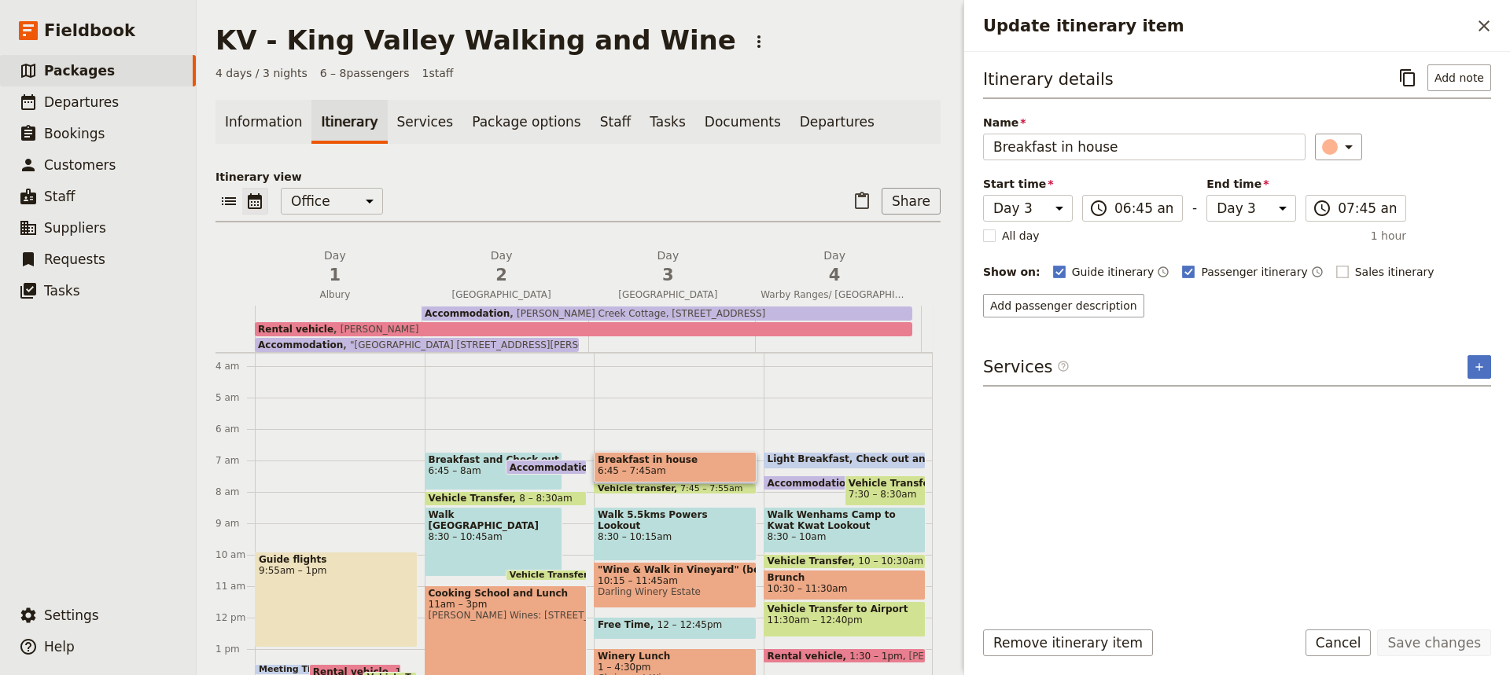
click at [1336, 270] on rect "Update itinerary item" at bounding box center [1342, 272] width 12 height 12
click at [1335, 264] on input "Sales itinerary" at bounding box center [1335, 263] width 1 height 1
checkbox input "true"
click at [1422, 636] on button "Save changes" at bounding box center [1434, 643] width 114 height 27
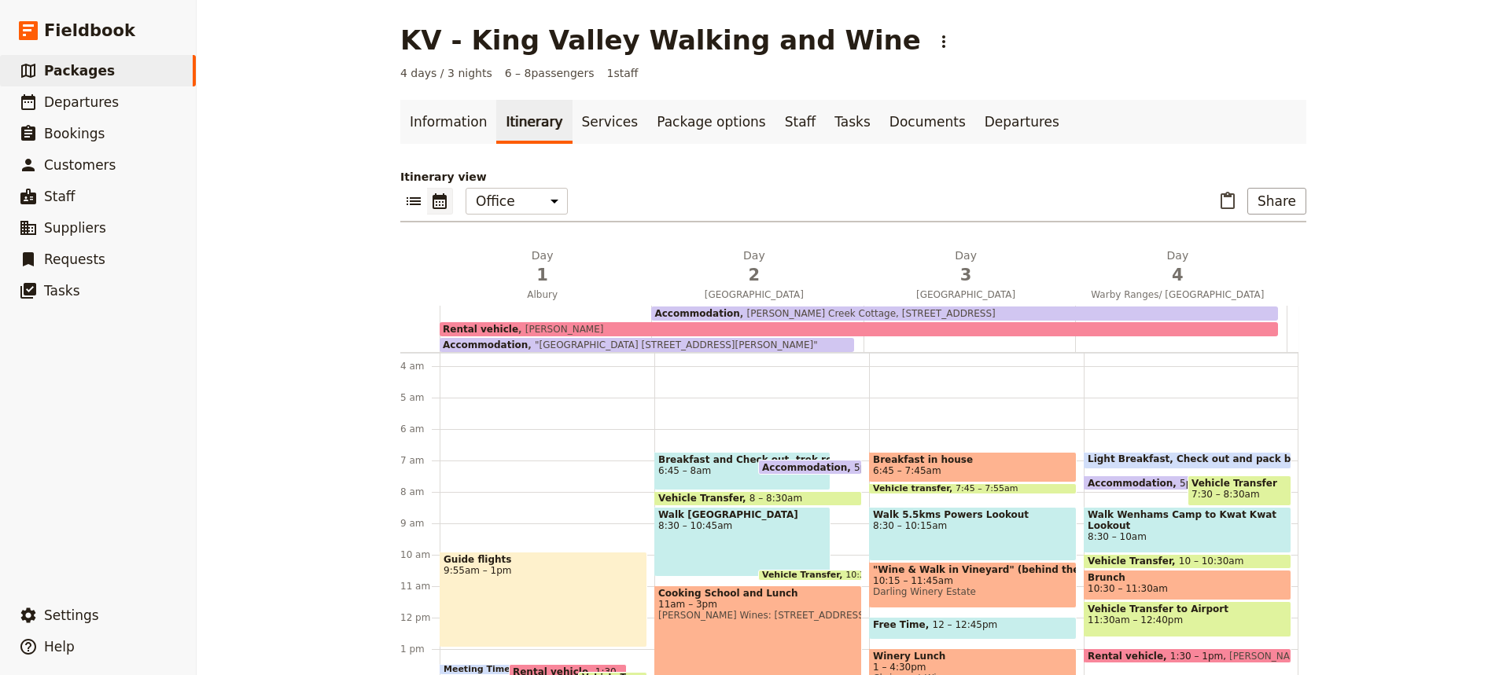
click at [1006, 528] on span "8:30 – 10:15am" at bounding box center [973, 526] width 200 height 11
select select "3"
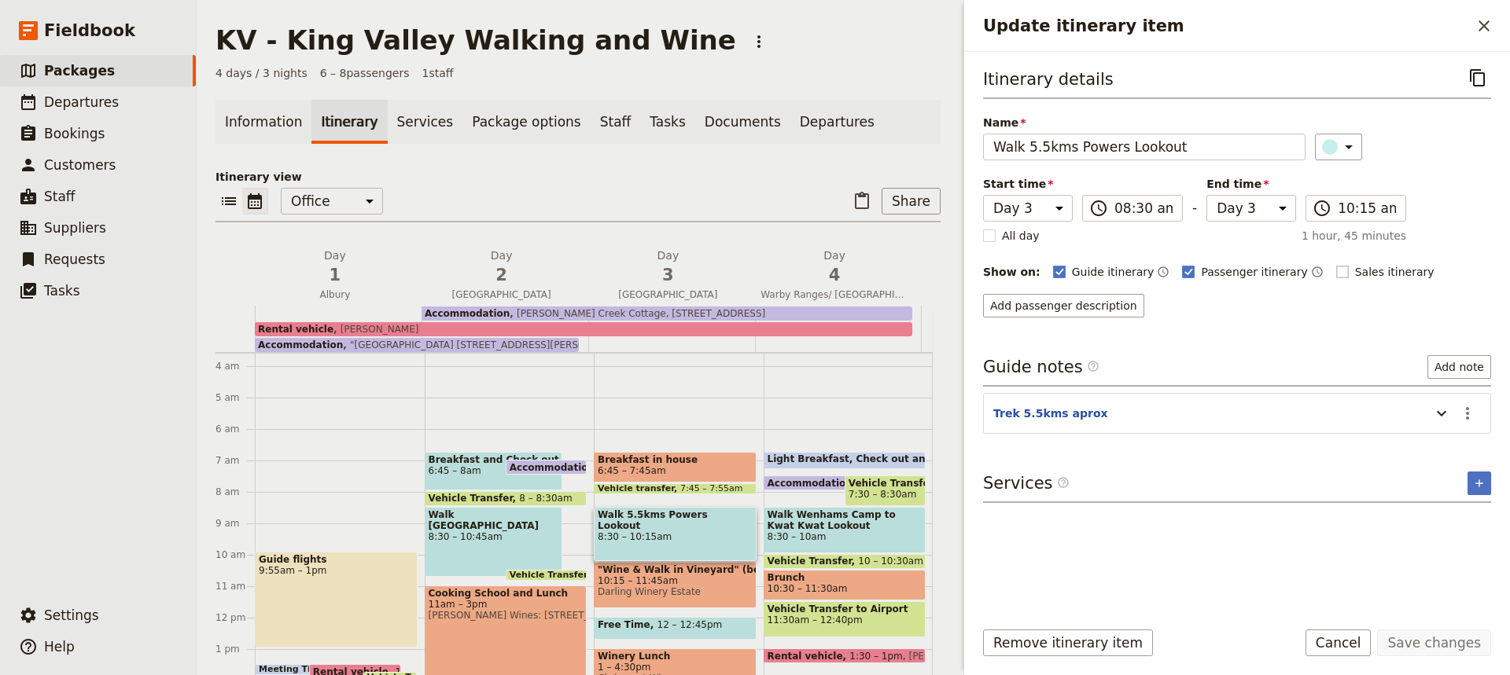
click at [1336, 267] on rect "Update itinerary item" at bounding box center [1342, 272] width 12 height 12
click at [1335, 264] on input "Sales itinerary" at bounding box center [1335, 263] width 1 height 1
checkbox input "true"
click at [1434, 642] on button "Save changes" at bounding box center [1434, 643] width 114 height 27
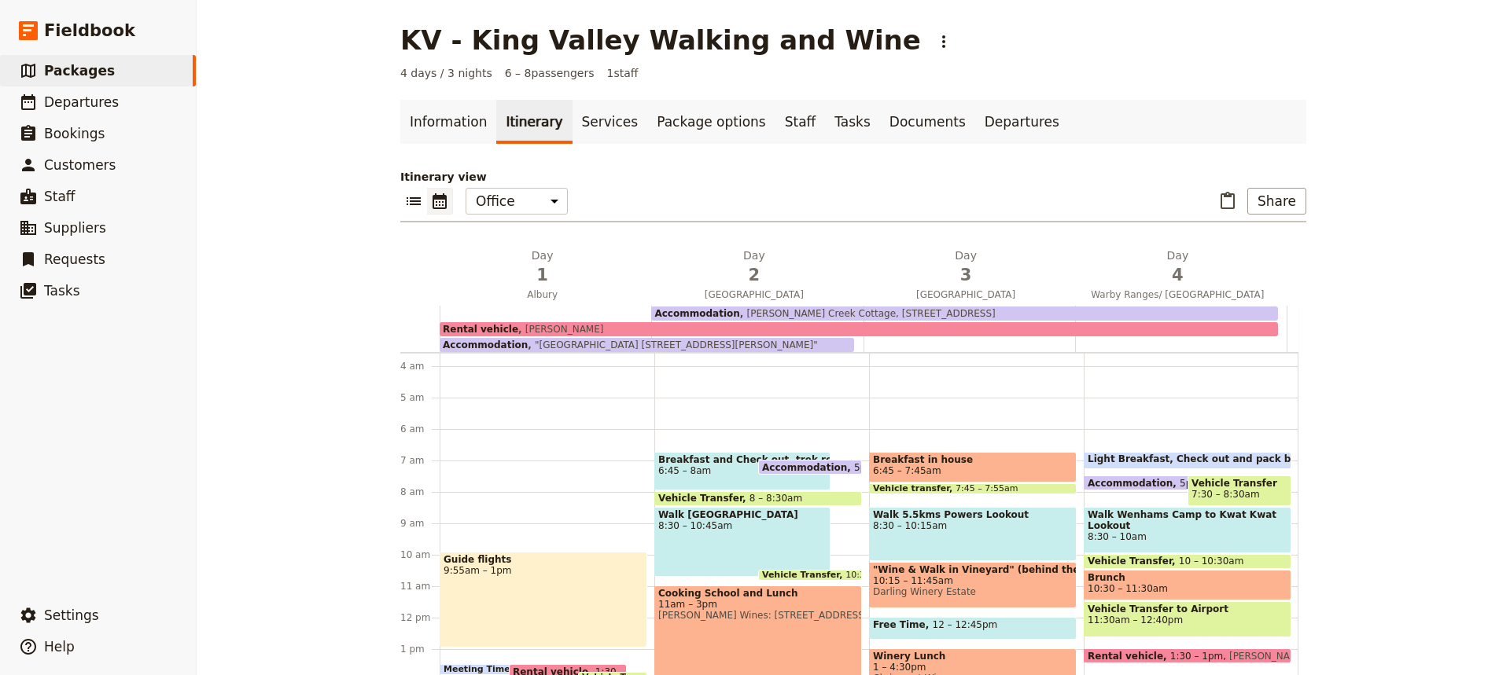
click at [994, 583] on span "10:15 – 11:45am" at bounding box center [973, 581] width 200 height 11
select select "3"
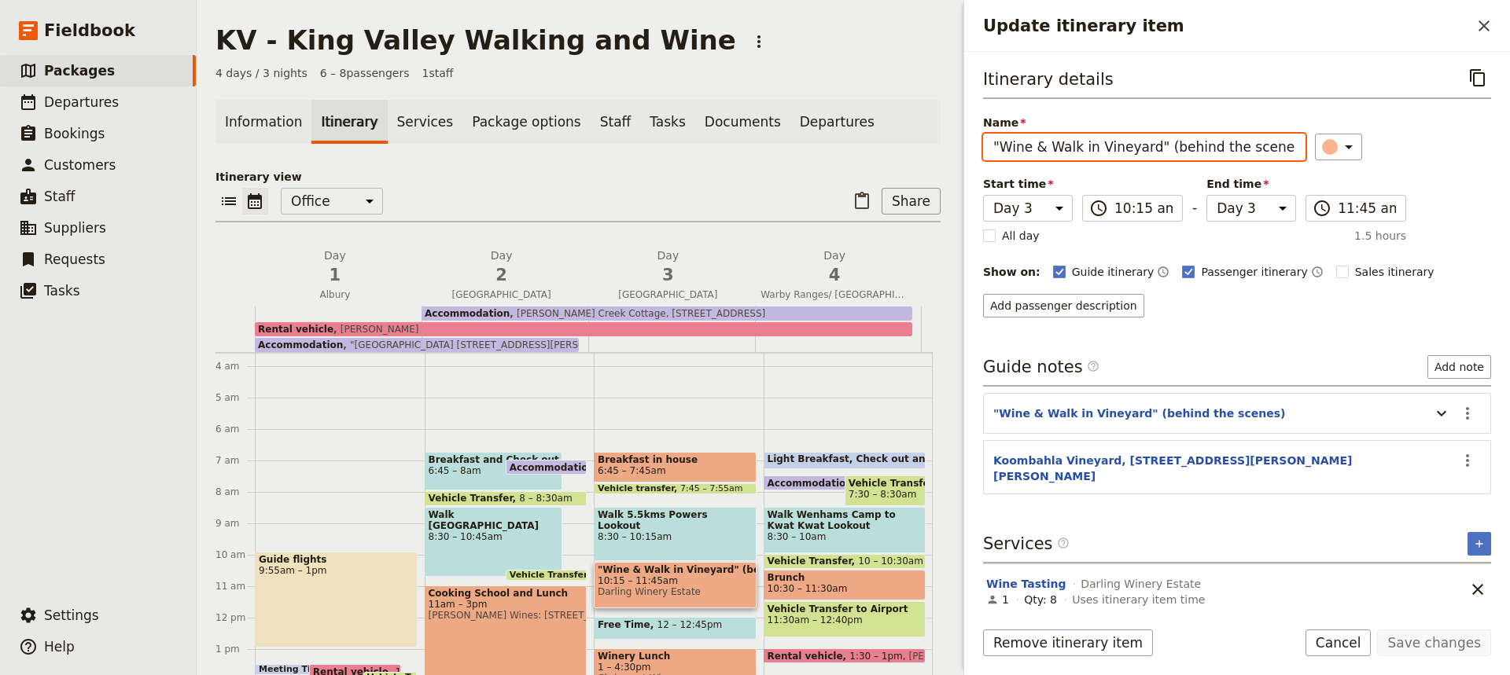
click at [1161, 146] on input ""Wine & Walk in Vineyard" (behind the scenes)" at bounding box center [1144, 147] width 322 height 27
click at [1264, 147] on input ""Wine & Walk in [GEOGRAPHIC_DATA]" behind the scenes)" at bounding box center [1144, 147] width 322 height 27
type input ""Wine & Walk in [GEOGRAPHIC_DATA]" behind the scenes"
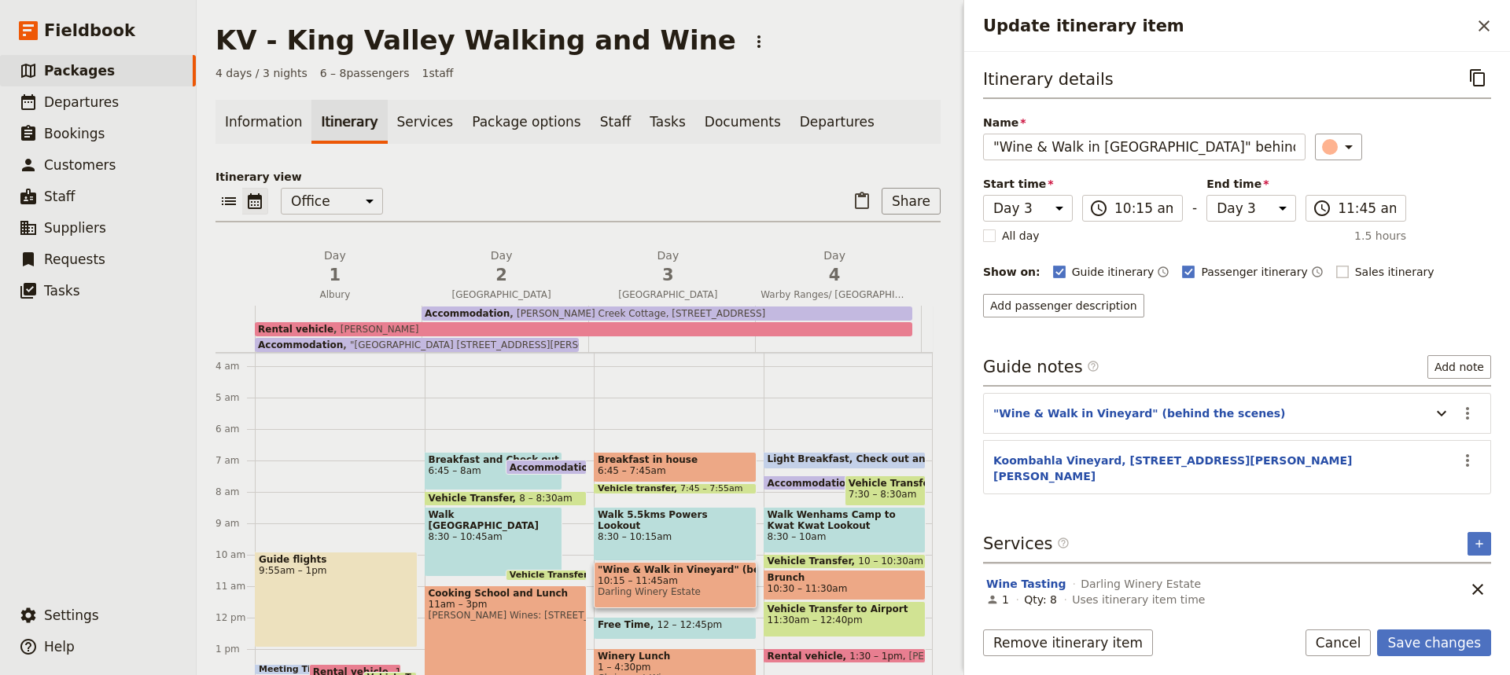
click at [1336, 270] on rect "Update itinerary item" at bounding box center [1342, 272] width 12 height 12
click at [1335, 264] on input "Sales itinerary" at bounding box center [1335, 263] width 1 height 1
checkbox input "true"
click at [1441, 638] on button "Save changes" at bounding box center [1434, 643] width 114 height 27
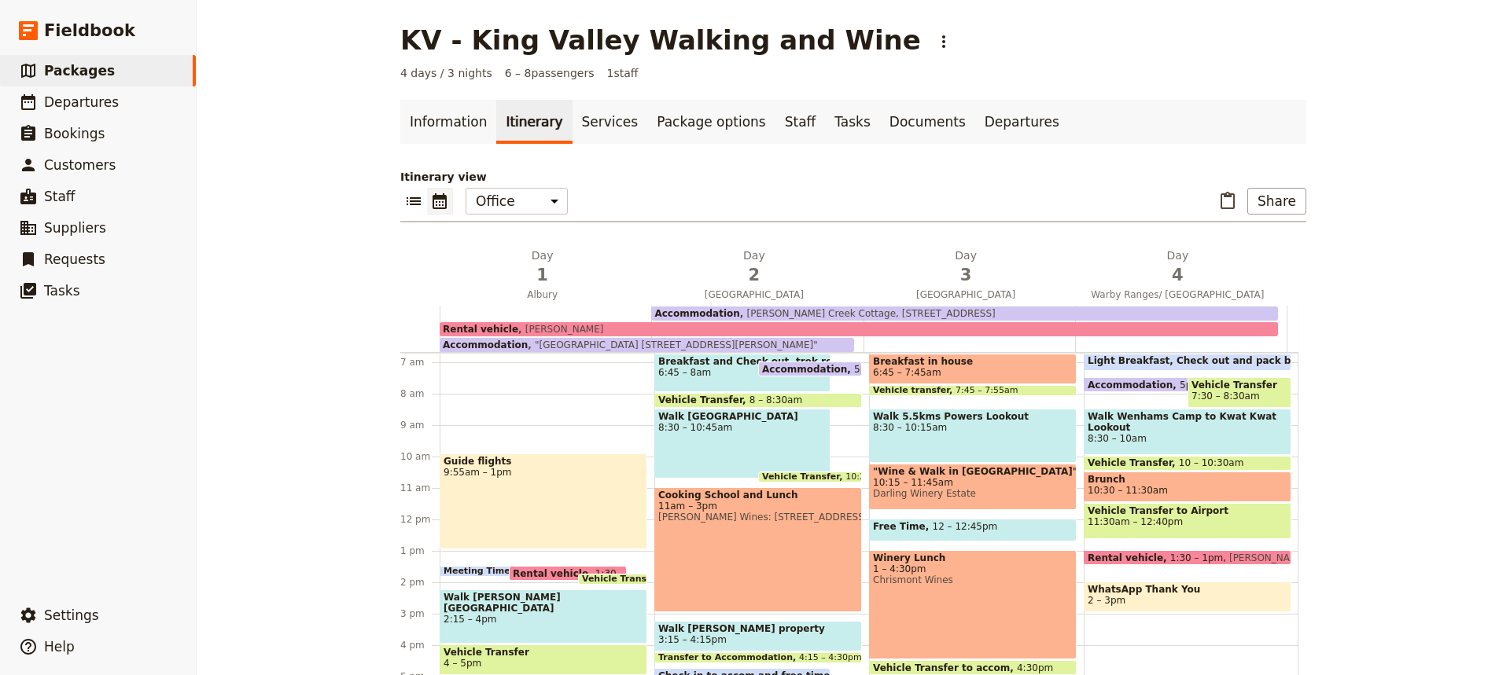
scroll to position [212, 0]
click at [999, 523] on div "Free Time 12 – 12:45pm" at bounding box center [973, 529] width 208 height 23
select select "3"
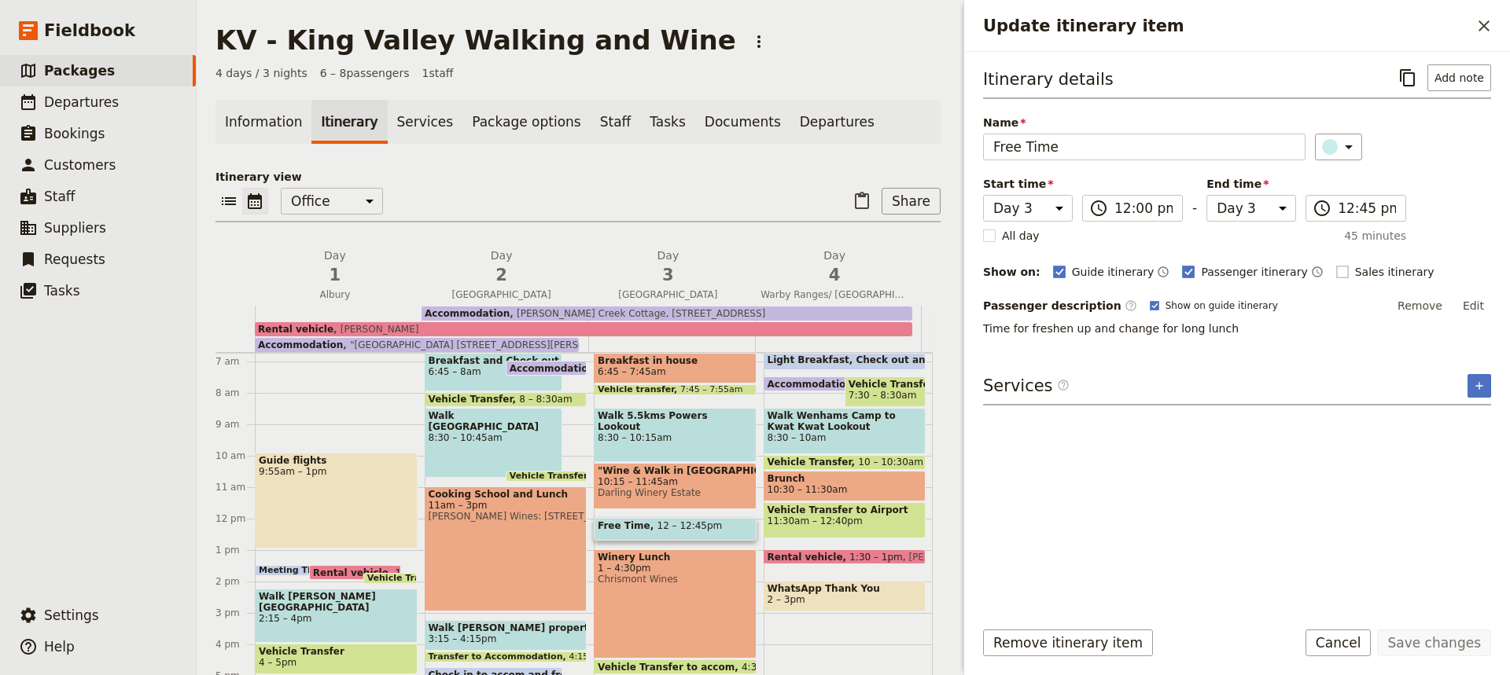
click at [1336, 267] on rect "Update itinerary item" at bounding box center [1342, 272] width 12 height 12
click at [1335, 264] on input "Sales itinerary" at bounding box center [1335, 263] width 1 height 1
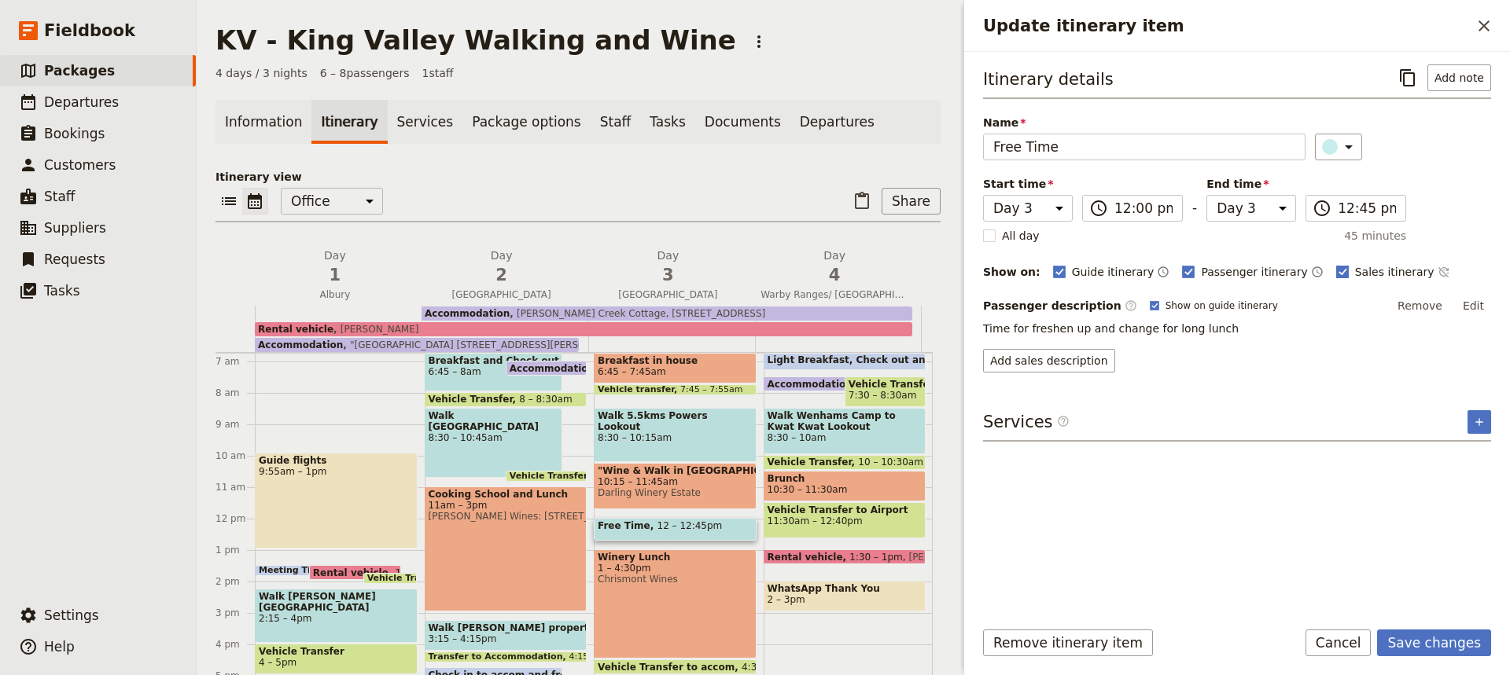
click at [1336, 270] on rect "Update itinerary item" at bounding box center [1342, 272] width 12 height 12
click at [1335, 264] on input "Sales itinerary" at bounding box center [1335, 263] width 1 height 1
checkbox input "false"
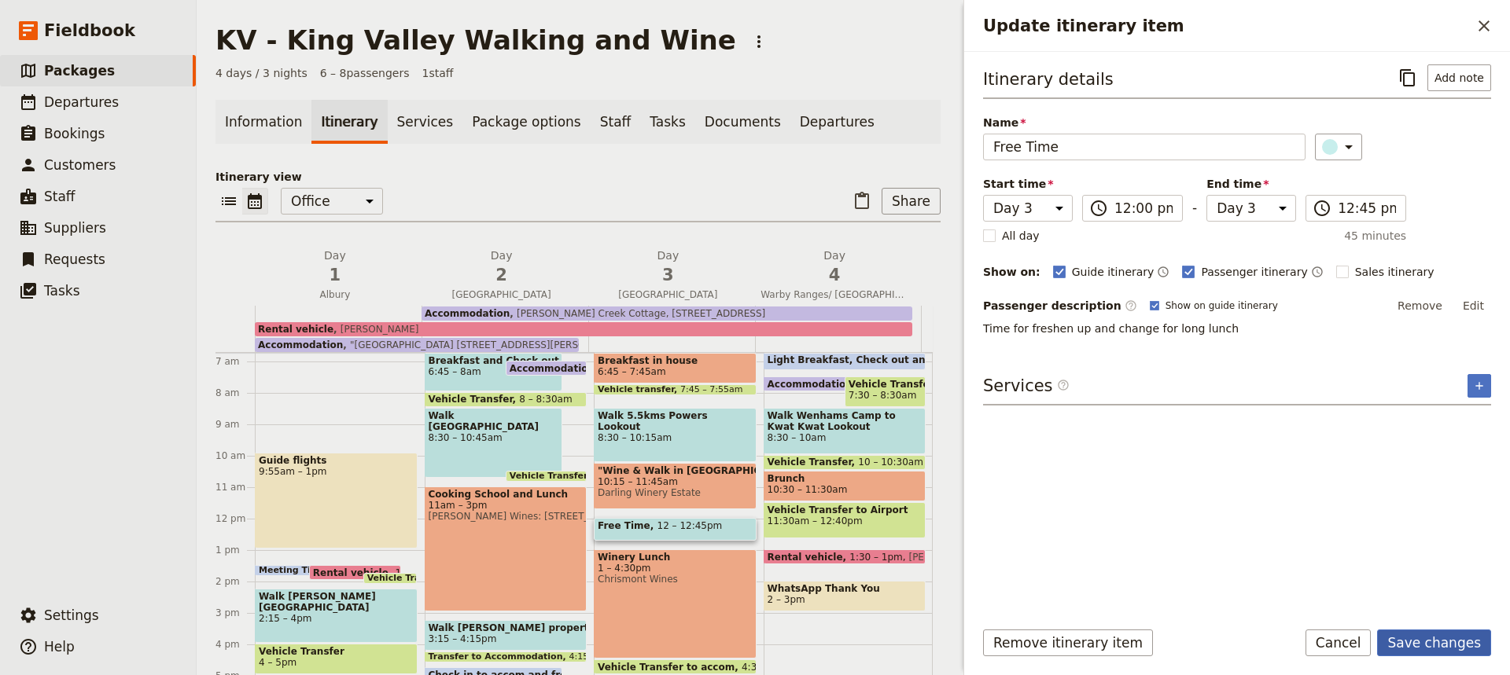
click at [1434, 632] on button "Save changes" at bounding box center [1434, 643] width 114 height 27
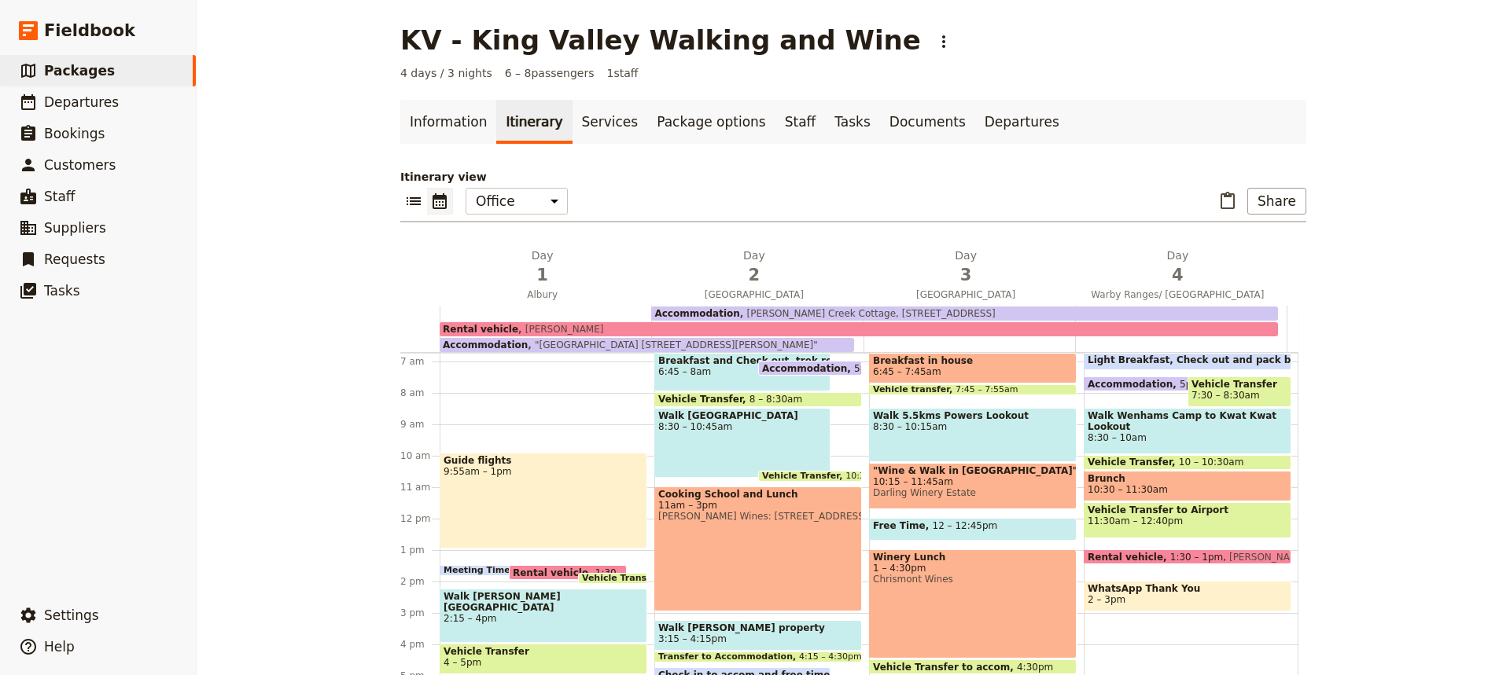
click at [986, 586] on div "Winery Lunch 1 – 4:30pm Chrismont Wines" at bounding box center [973, 604] width 208 height 109
select select "3"
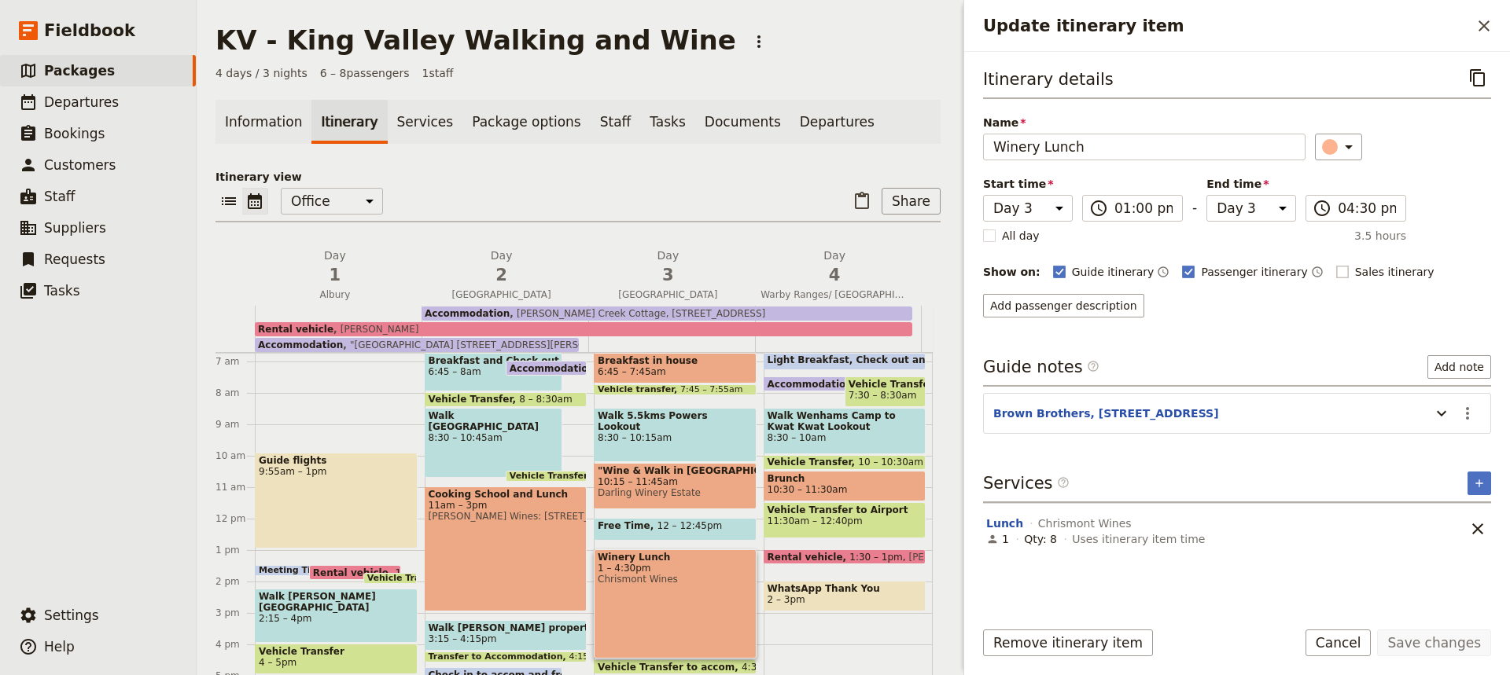
click at [1336, 271] on rect "Update itinerary item" at bounding box center [1342, 272] width 12 height 12
click at [1335, 264] on input "Sales itinerary" at bounding box center [1335, 263] width 1 height 1
checkbox input "true"
click at [1404, 640] on button "Save changes" at bounding box center [1434, 643] width 114 height 27
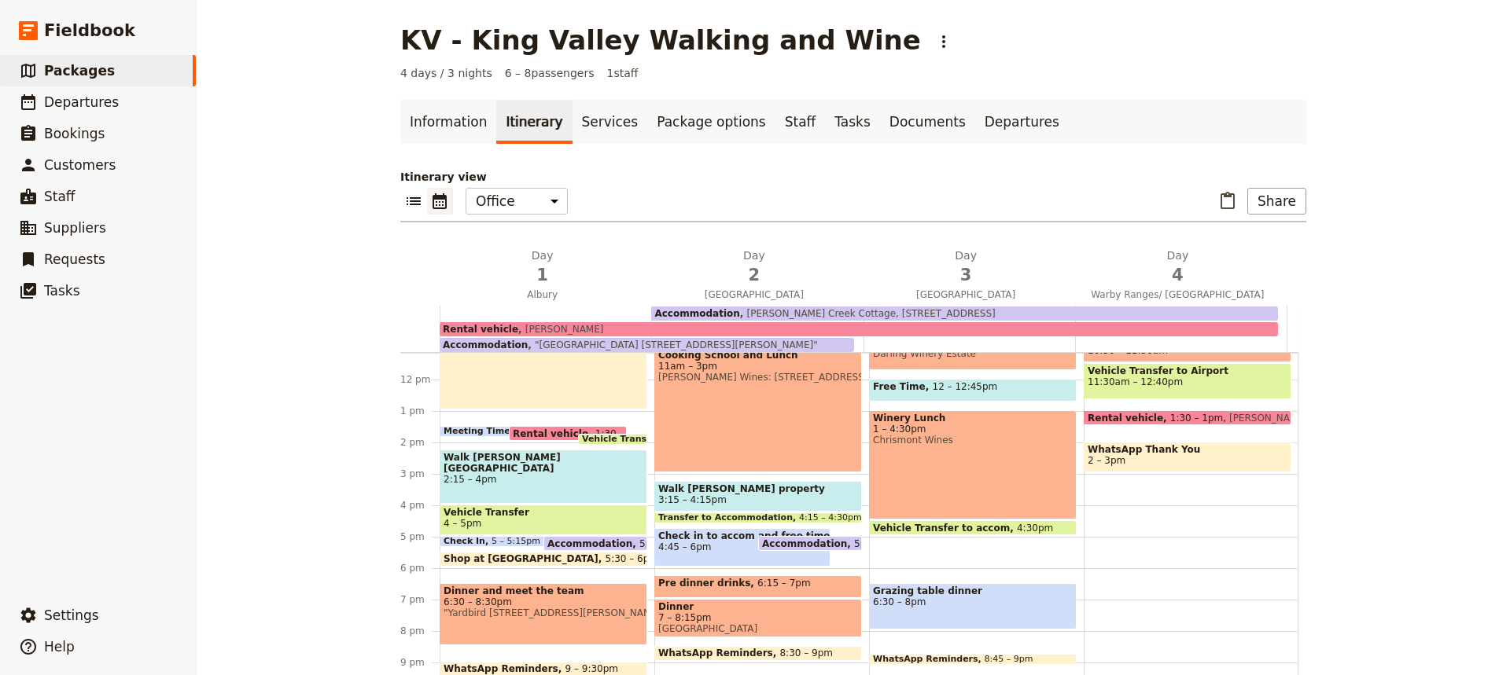
scroll to position [351, 0]
click at [980, 601] on span "6:30 – 8pm" at bounding box center [973, 601] width 200 height 11
select select "3"
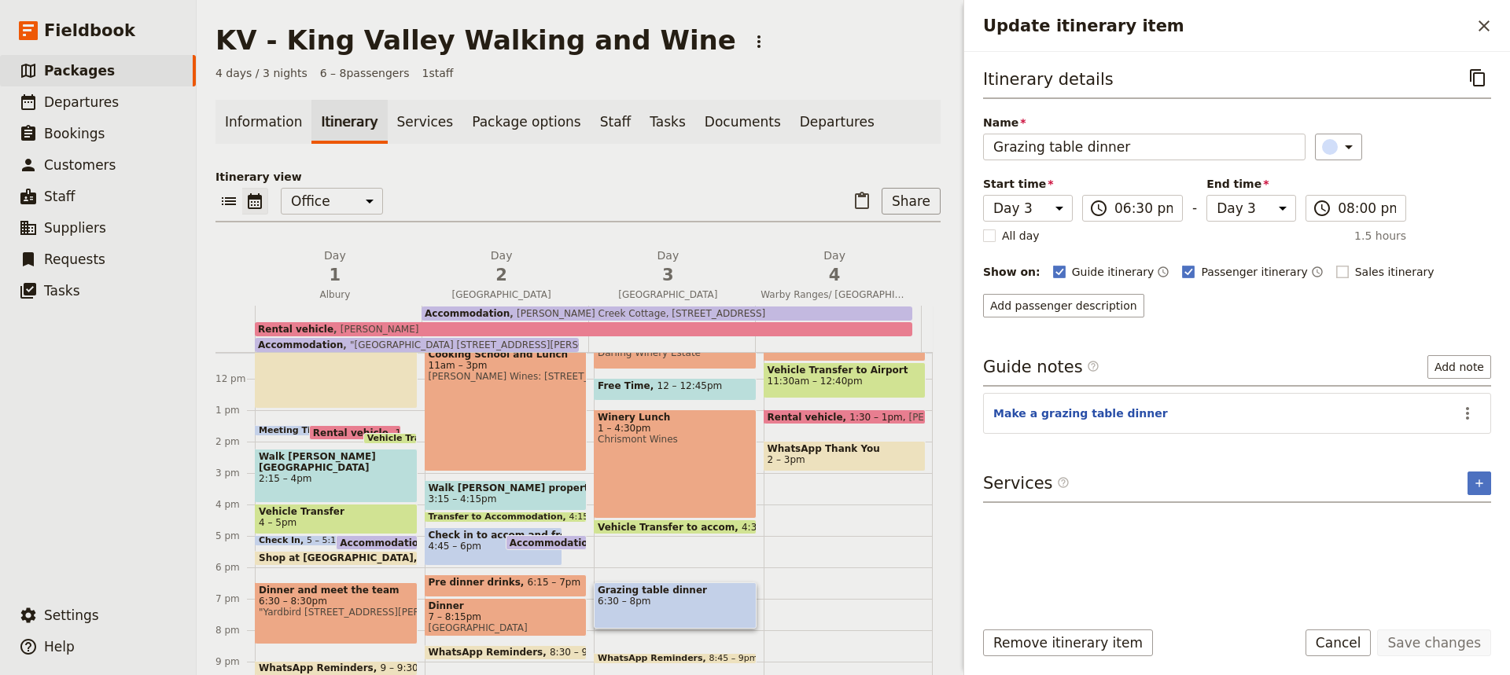
click at [1336, 271] on rect "Update itinerary item" at bounding box center [1342, 272] width 12 height 12
click at [1335, 264] on input "Sales itinerary" at bounding box center [1335, 263] width 1 height 1
checkbox input "true"
click at [1429, 640] on button "Save changes" at bounding box center [1434, 643] width 114 height 27
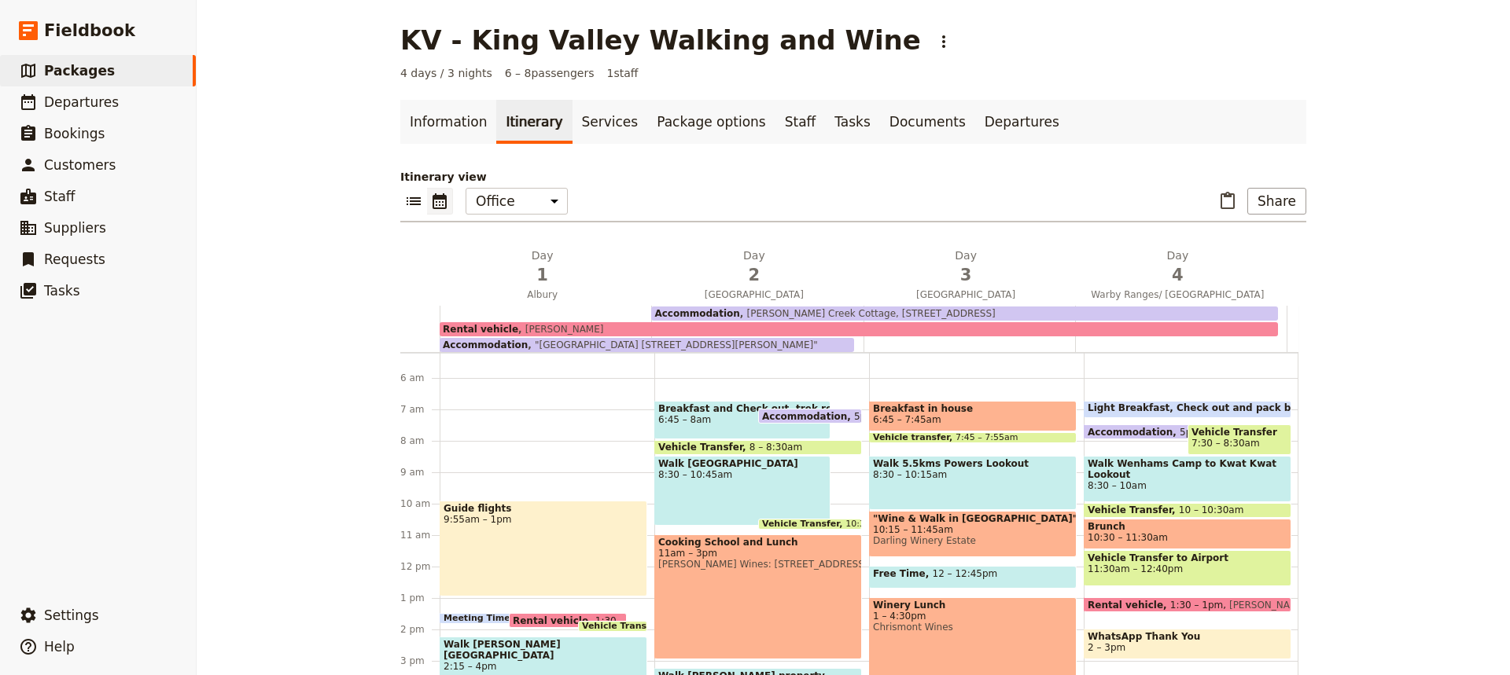
scroll to position [144, 0]
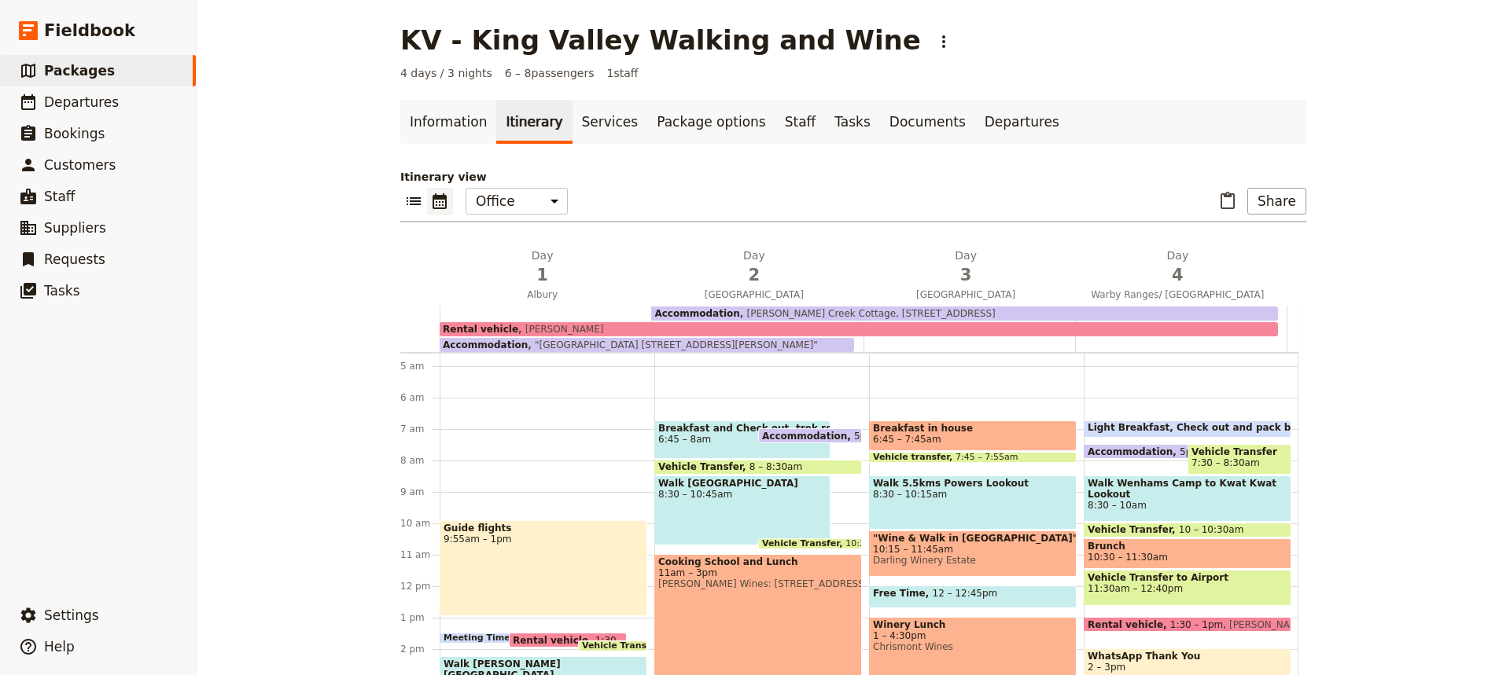
click at [1145, 419] on div "Light Breakfast, Check out and pack bus 6:45 – 7:20am Accommodation 5pm – 7:[GE…" at bounding box center [1190, 586] width 215 height 755
select select "4"
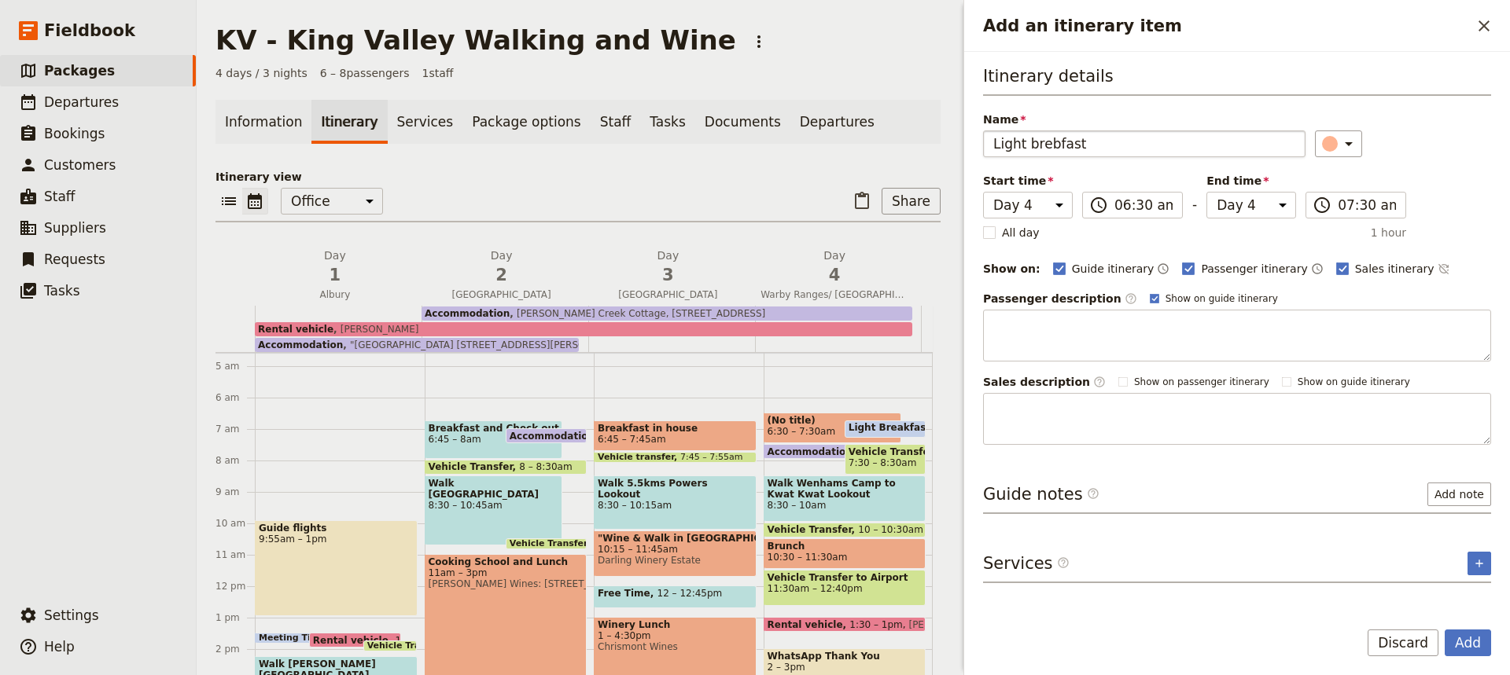
click at [1054, 146] on input "Light brebfast" at bounding box center [1144, 144] width 322 height 27
type input "Light breakfast"
click at [1358, 209] on input "07:30 am" at bounding box center [1366, 205] width 58 height 19
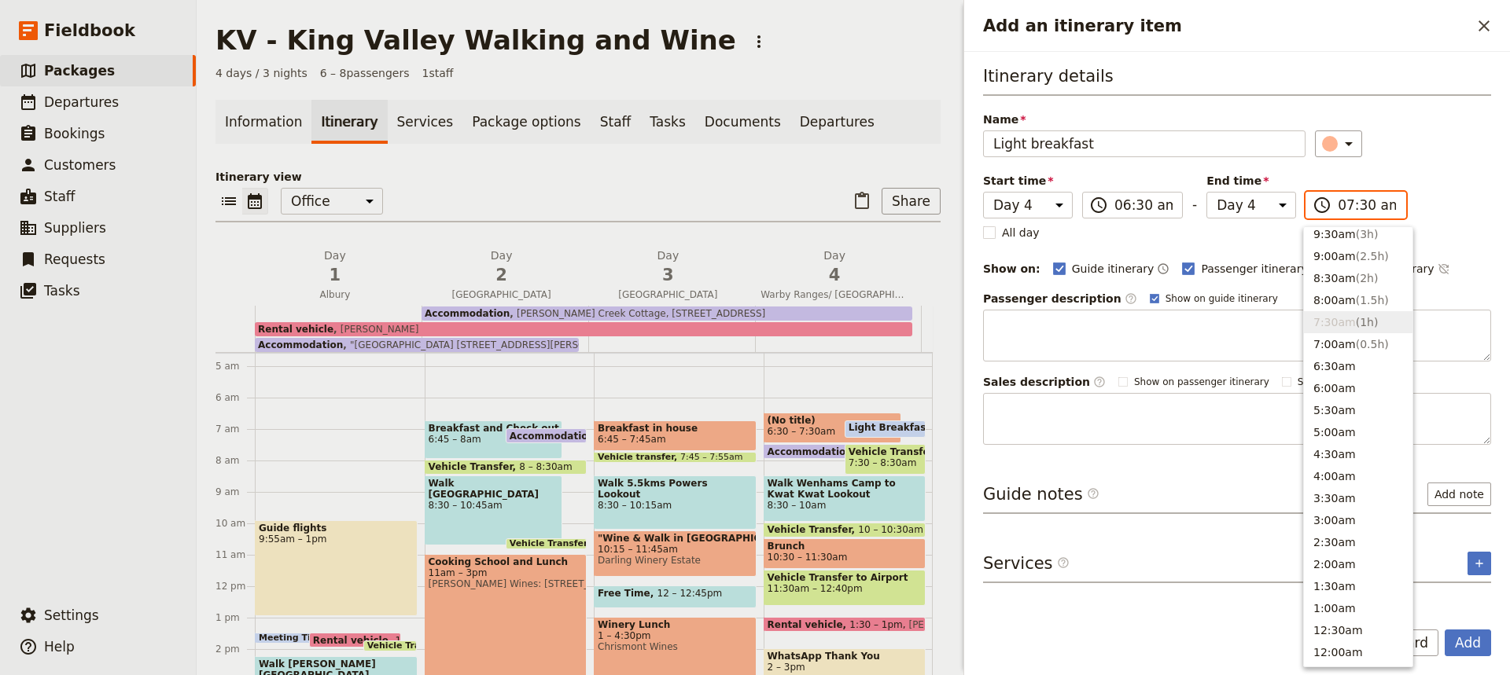
scroll to position [620, 0]
click at [1328, 344] on button "7:00am ( 0.5h )" at bounding box center [1358, 348] width 109 height 22
type input "07:00 am"
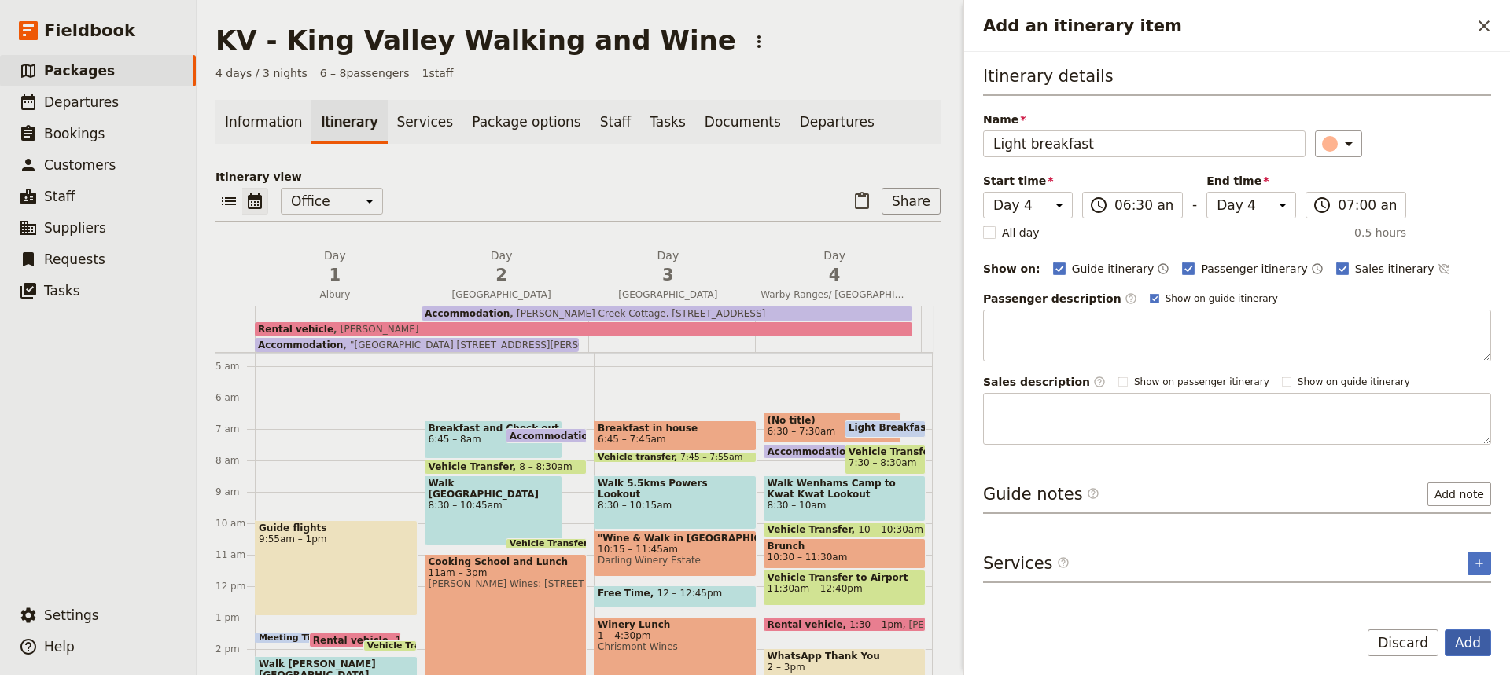
click at [1461, 640] on button "Add" at bounding box center [1467, 643] width 46 height 27
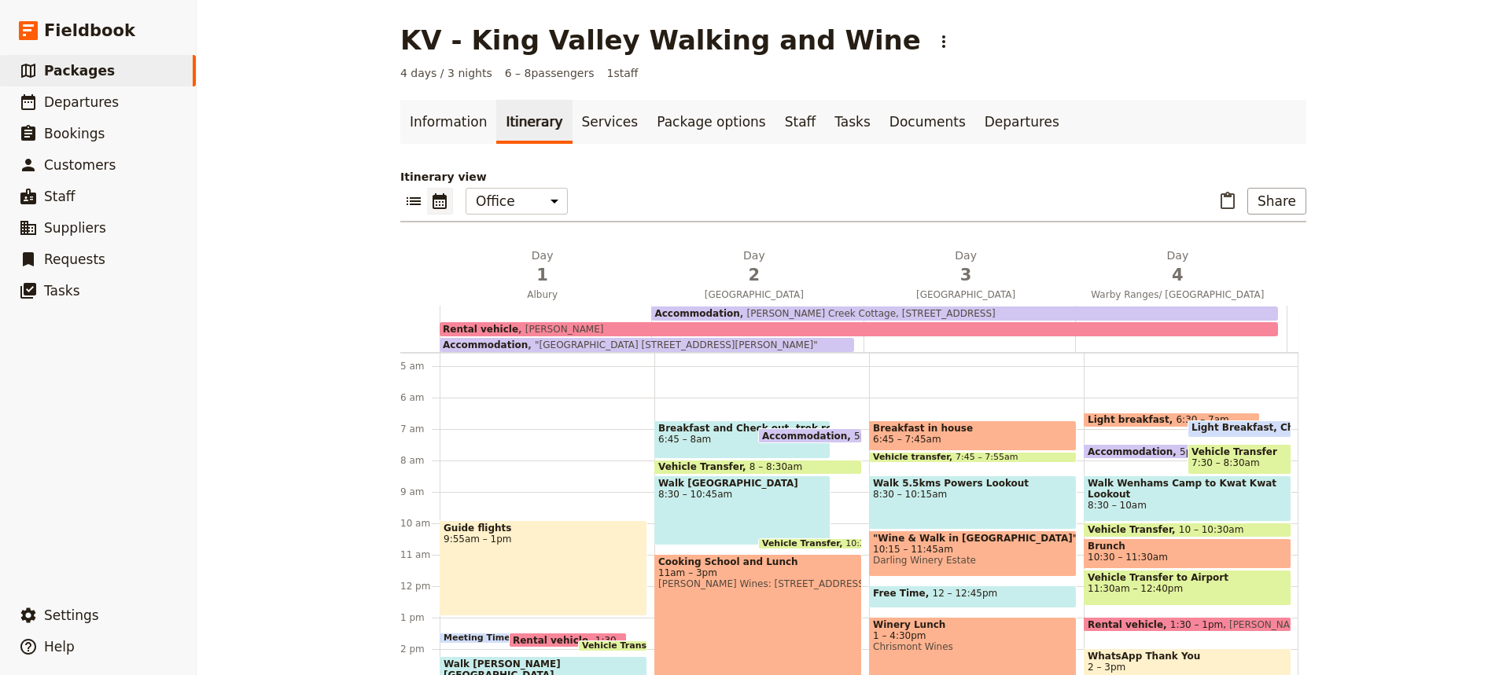
click at [1175, 418] on span "6:30 – 7am" at bounding box center [1201, 419] width 53 height 11
select select "4"
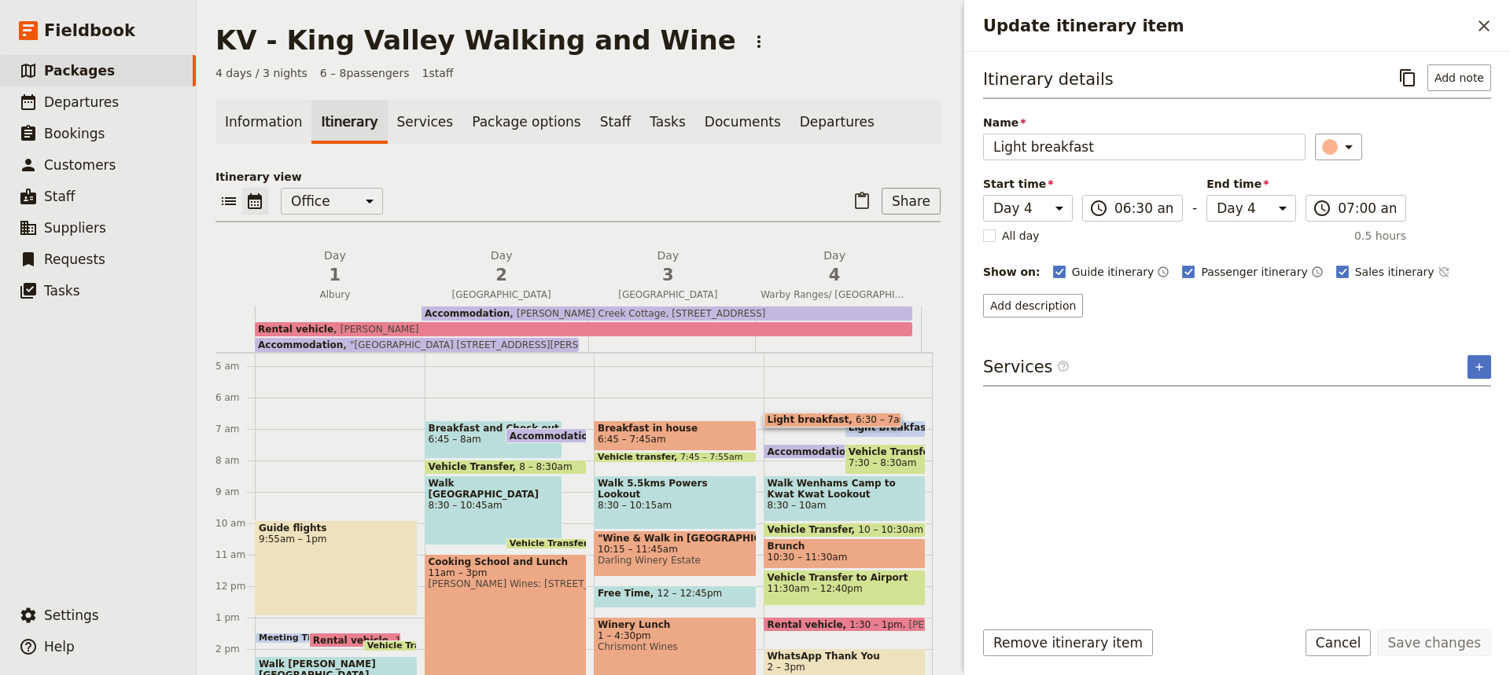
click at [889, 429] on span "Light Breakfast, Check out and pack bus" at bounding box center [959, 427] width 223 height 11
select select "4"
click at [1336, 270] on rect "Update itinerary item" at bounding box center [1342, 272] width 12 height 12
click at [1335, 264] on input "Sales itinerary" at bounding box center [1335, 263] width 1 height 1
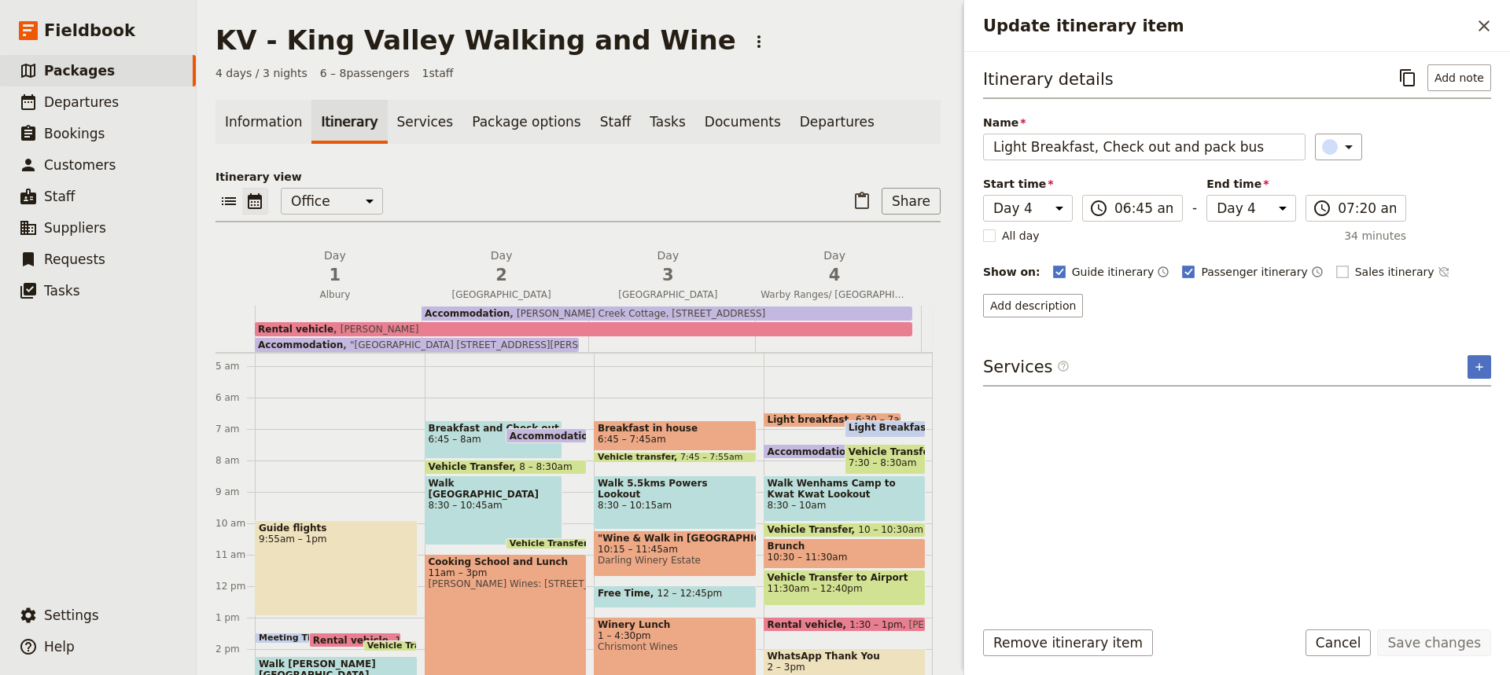
checkbox input "false"
click at [809, 502] on span "8:30 – 10am" at bounding box center [844, 505] width 155 height 11
select select "4"
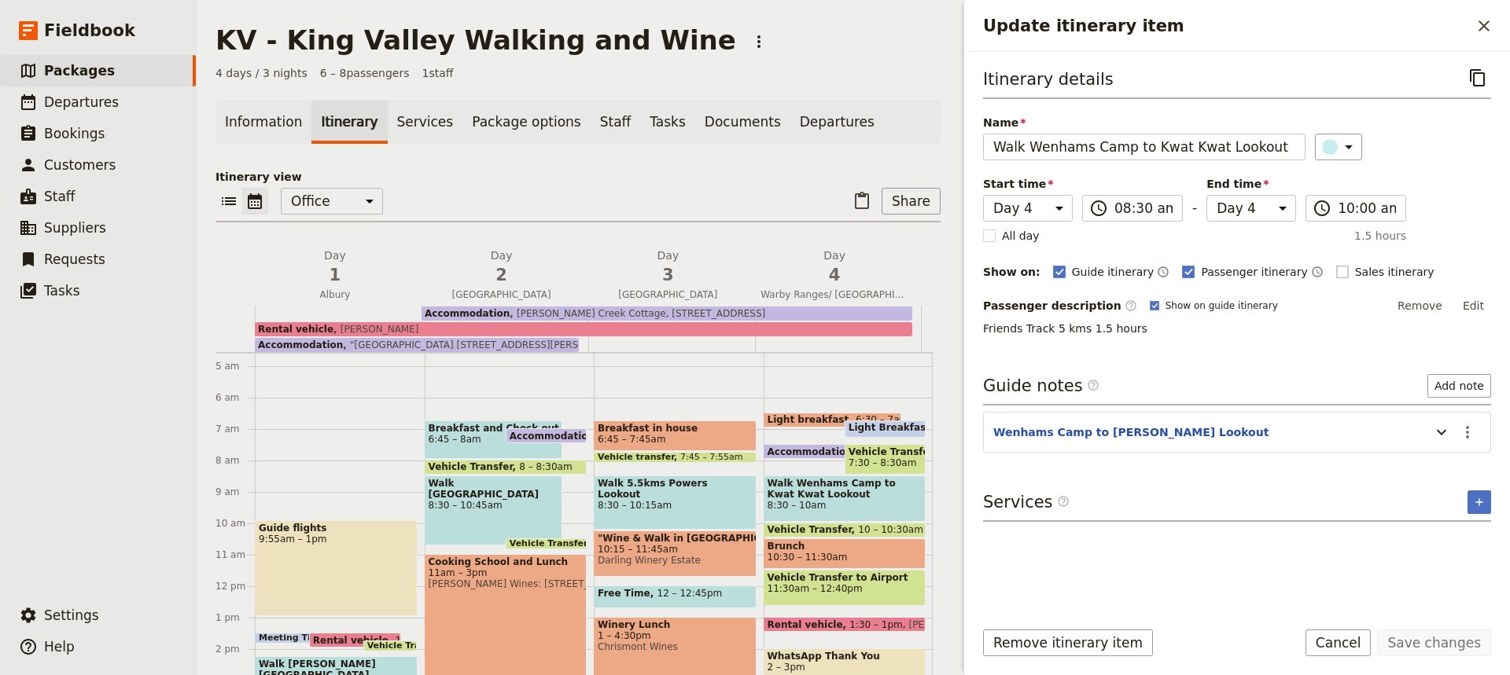
click at [1336, 269] on rect "Update itinerary item" at bounding box center [1342, 272] width 12 height 12
click at [1335, 264] on input "Sales itinerary" at bounding box center [1335, 263] width 1 height 1
checkbox input "true"
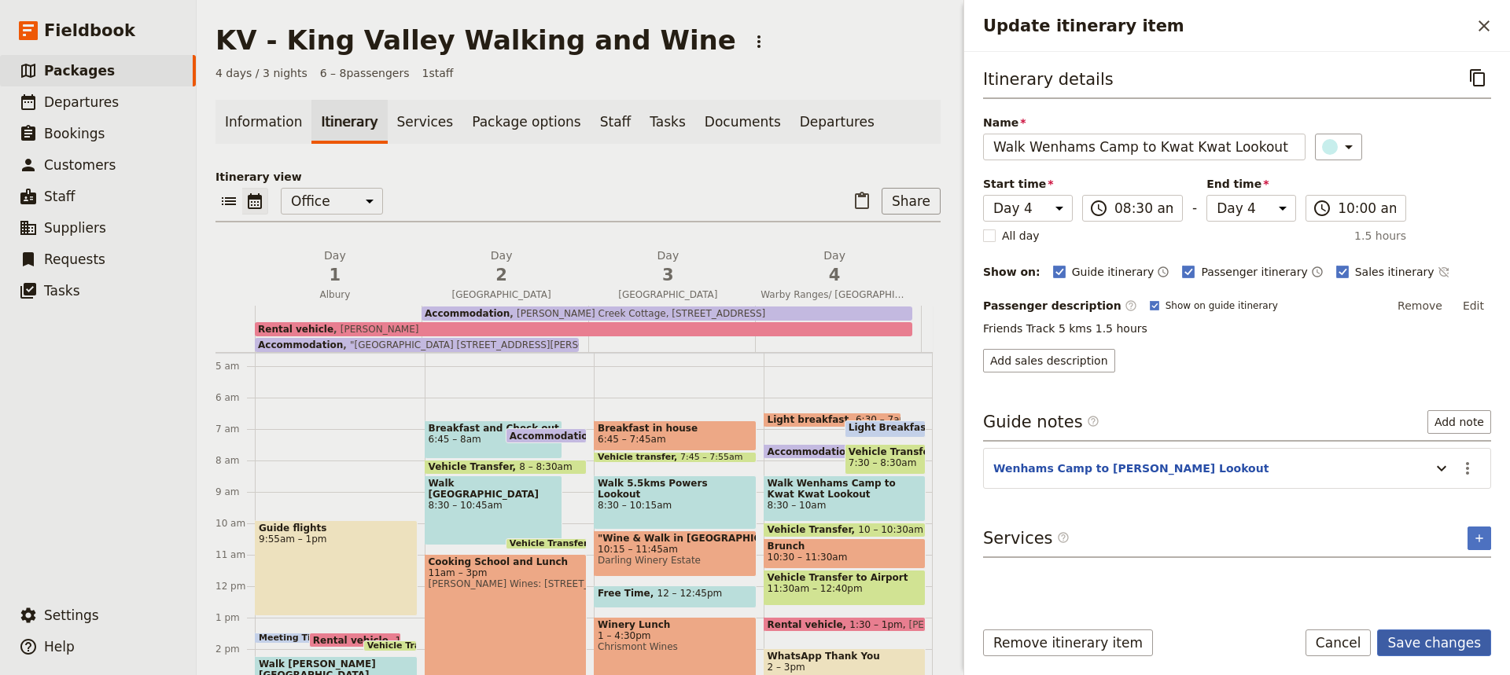
click at [1441, 646] on button "Save changes" at bounding box center [1434, 643] width 114 height 27
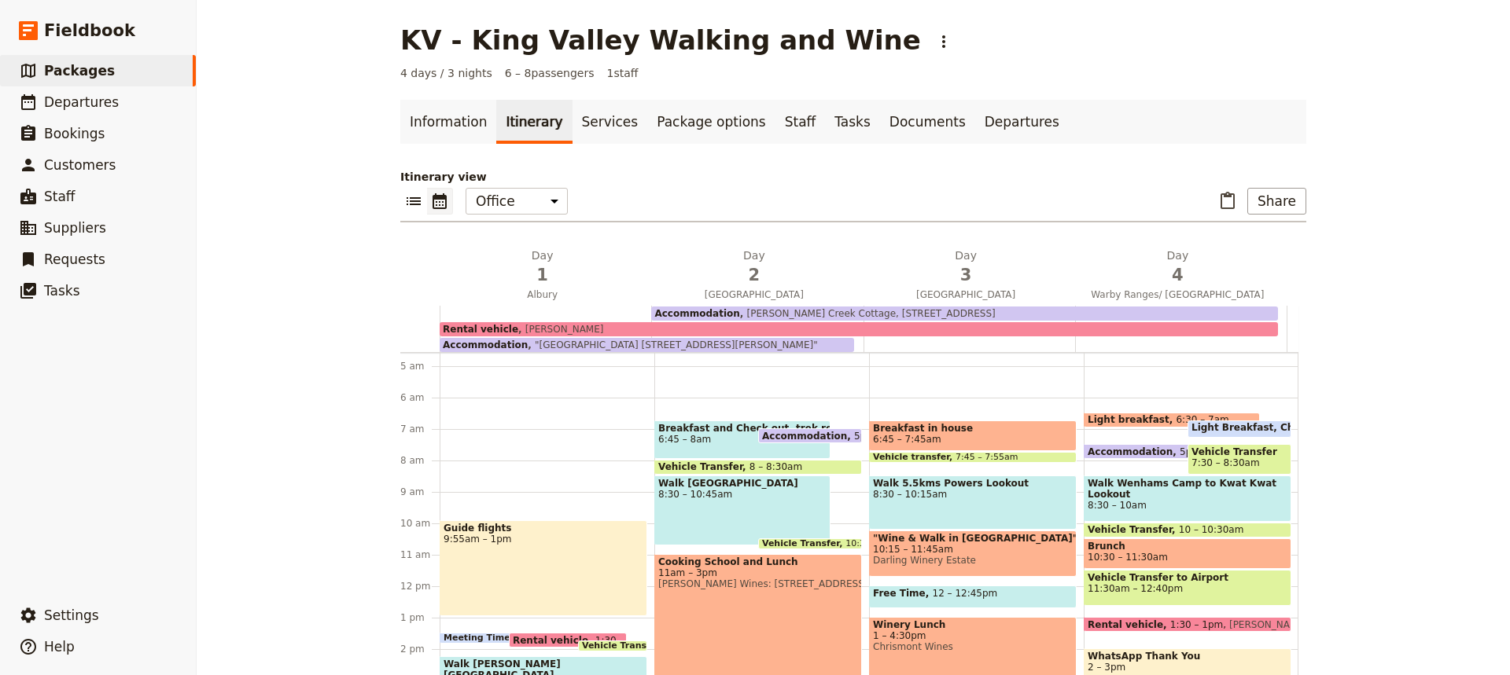
click at [1188, 557] on span "10:30 – 11:30am" at bounding box center [1187, 557] width 200 height 11
select select "4"
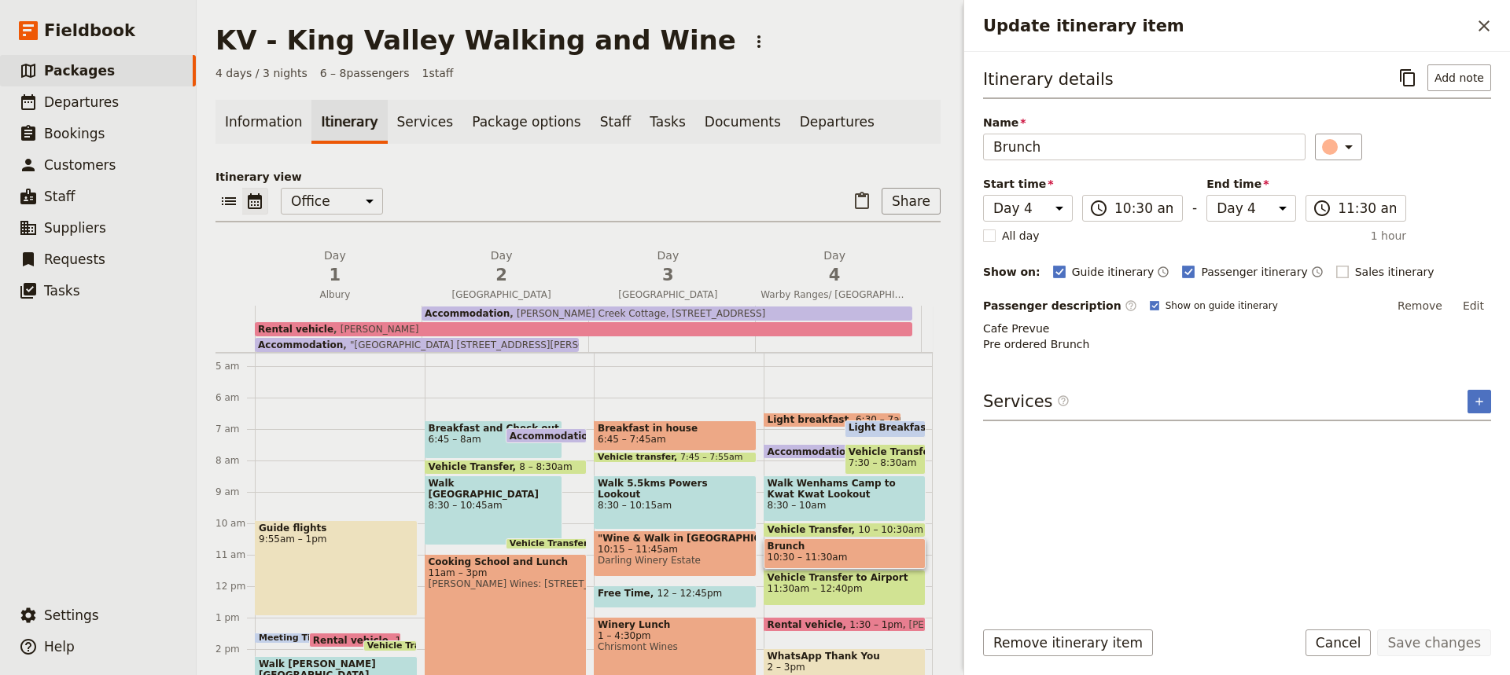
click at [1336, 270] on rect "Update itinerary item" at bounding box center [1342, 272] width 12 height 12
click at [1335, 264] on input "Sales itinerary" at bounding box center [1335, 263] width 1 height 1
checkbox input "true"
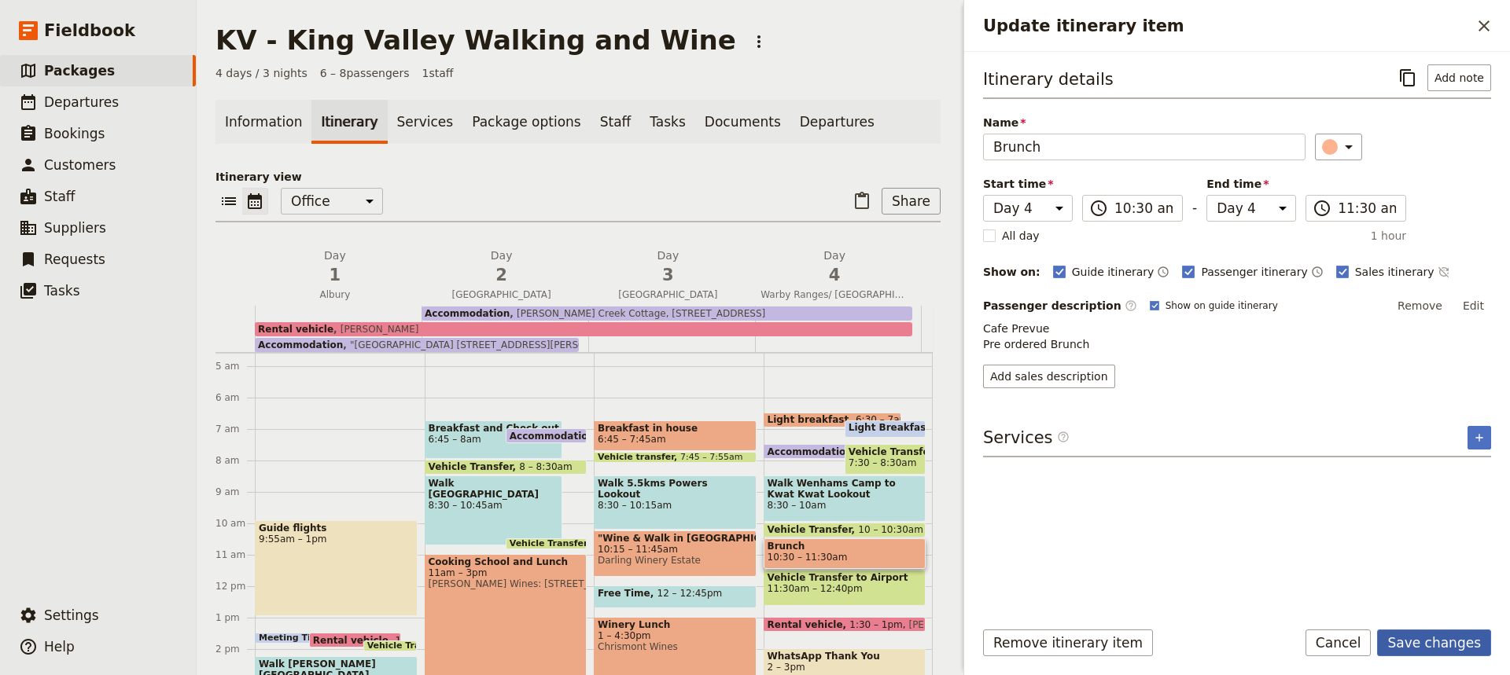
click at [1428, 639] on button "Save changes" at bounding box center [1434, 643] width 114 height 27
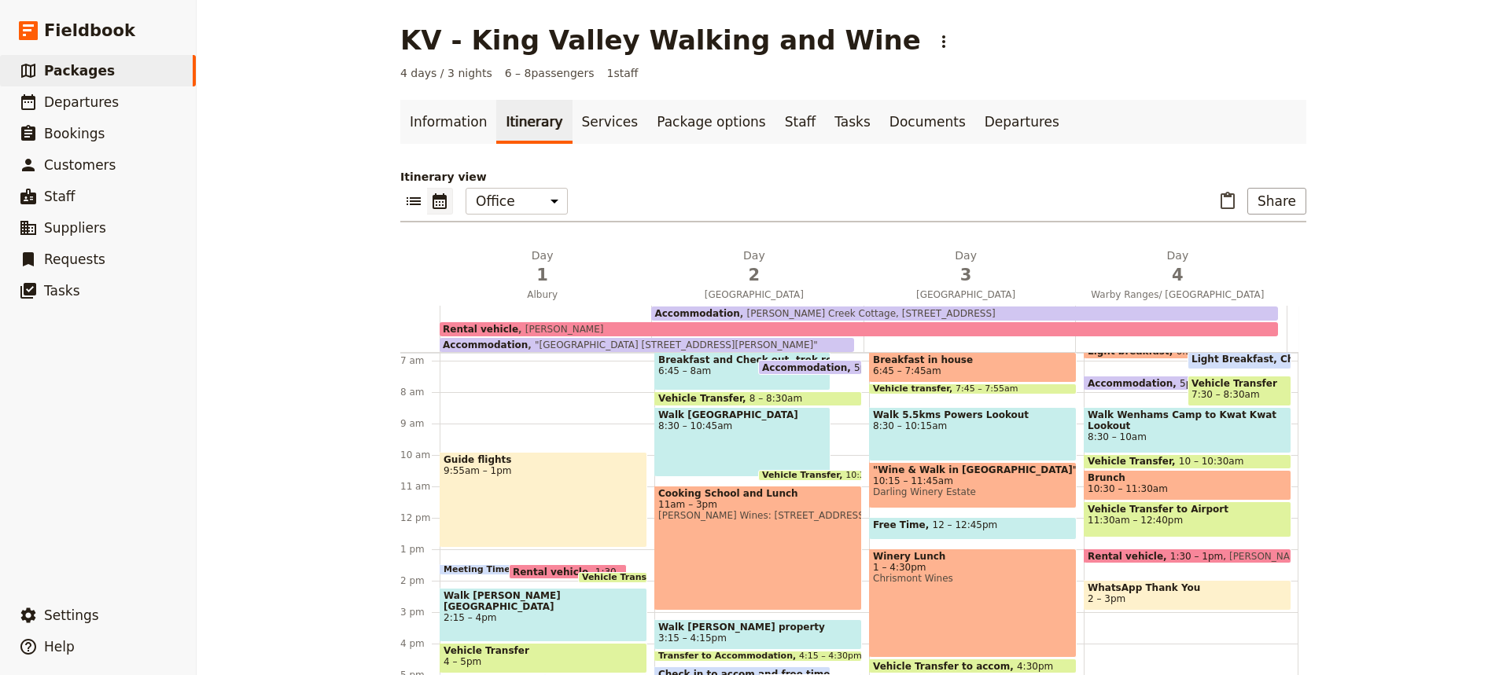
scroll to position [218, 0]
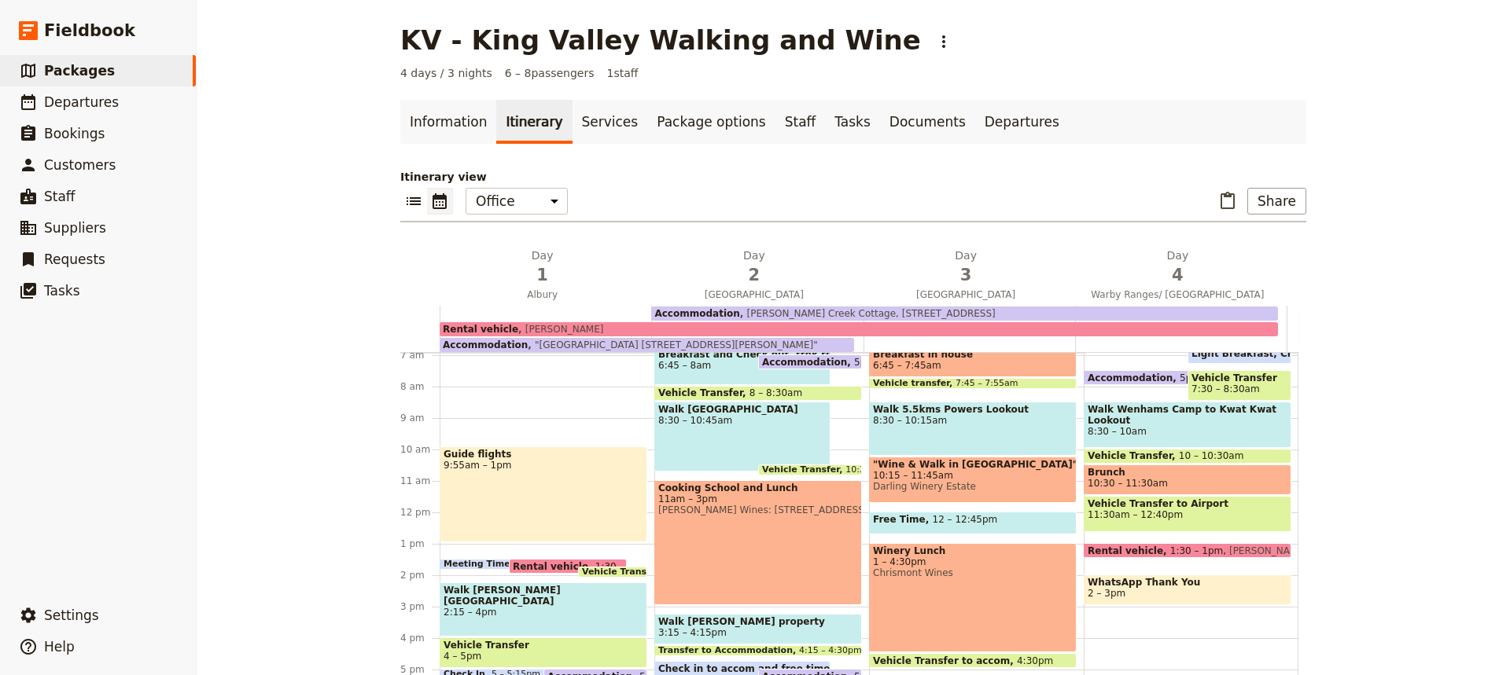
click at [1194, 521] on div "Vehicle Transfer to Airport 11:30am – 12:40pm" at bounding box center [1187, 514] width 208 height 36
select select "4"
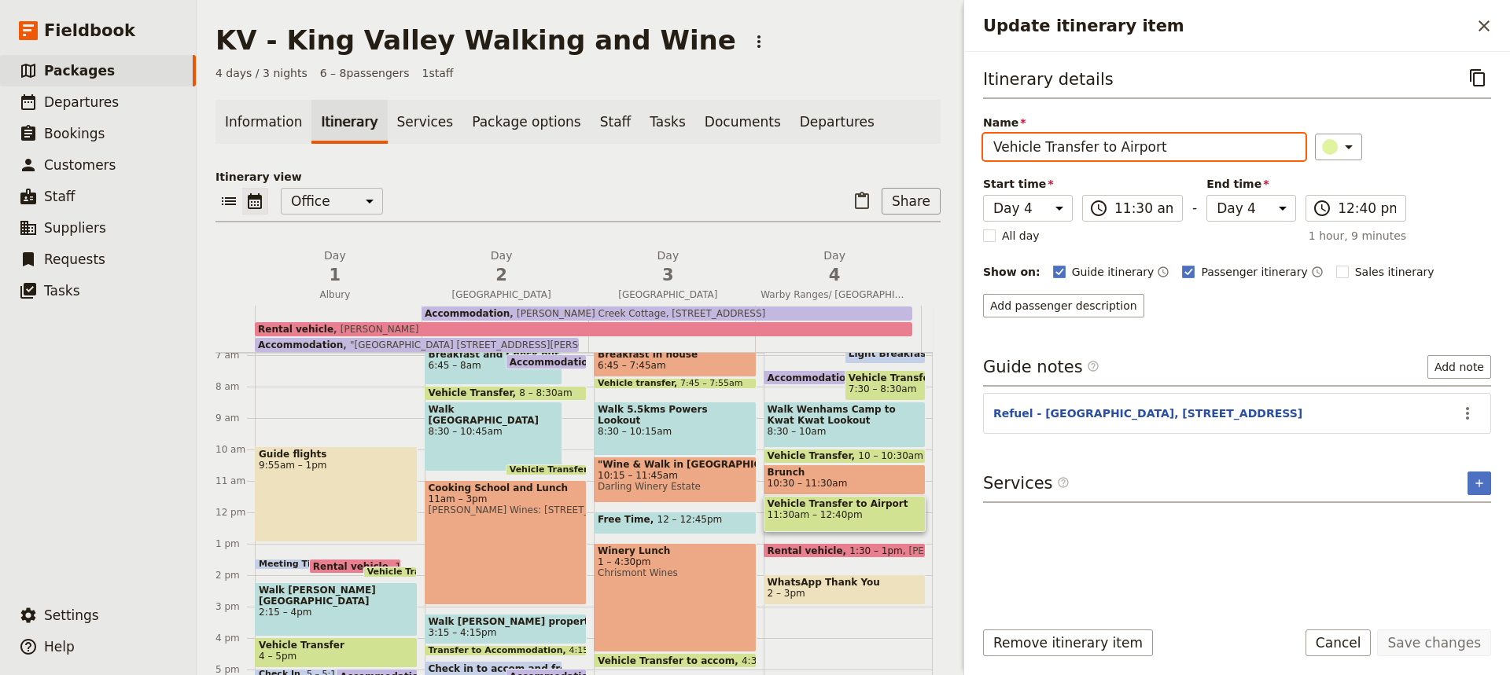
click at [1036, 149] on input "Vehicle Transfer to Airport" at bounding box center [1144, 147] width 322 height 27
click at [999, 145] on input "Transfer to Airport" at bounding box center [1144, 147] width 322 height 27
type input "Transfer to Airport"
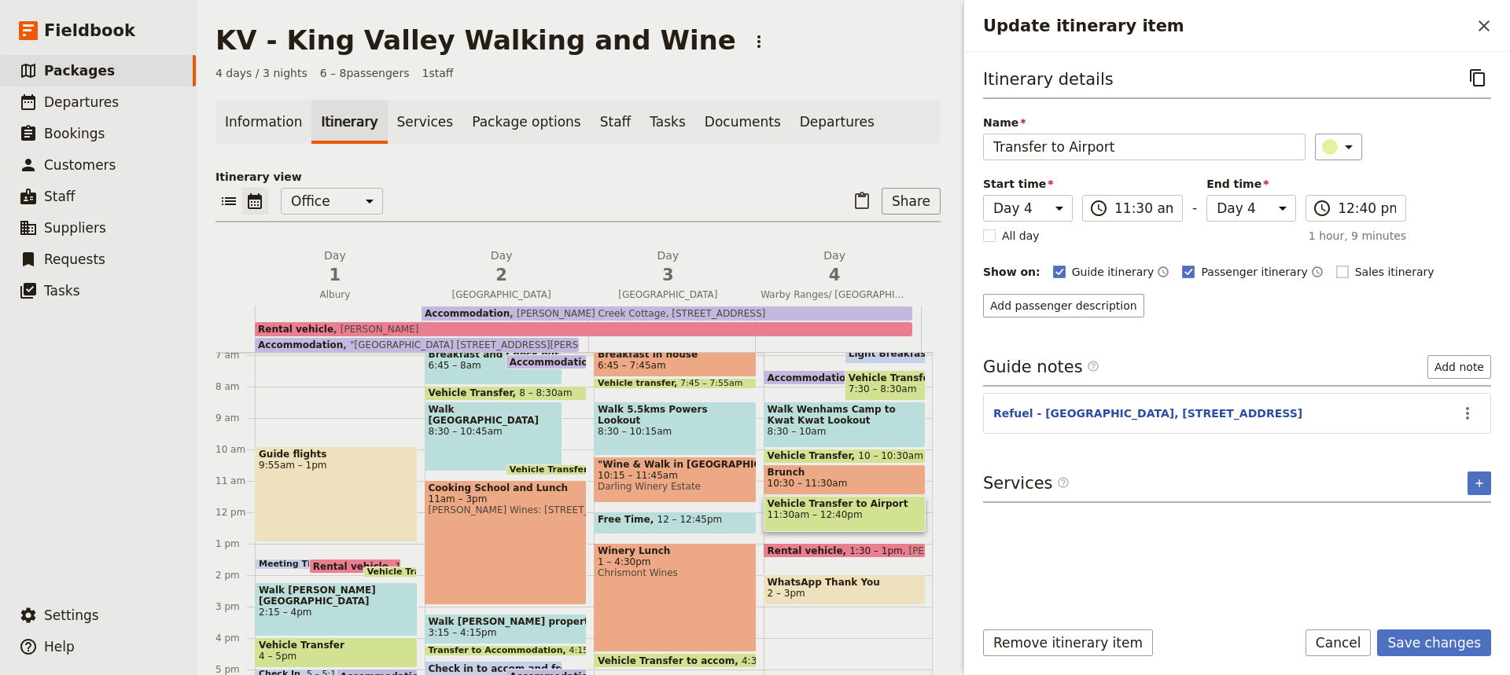
click at [1336, 270] on rect "Update itinerary item" at bounding box center [1342, 272] width 12 height 12
click at [1335, 264] on input "Sales itinerary" at bounding box center [1335, 263] width 1 height 1
checkbox input "true"
click at [1435, 649] on button "Save changes" at bounding box center [1434, 643] width 114 height 27
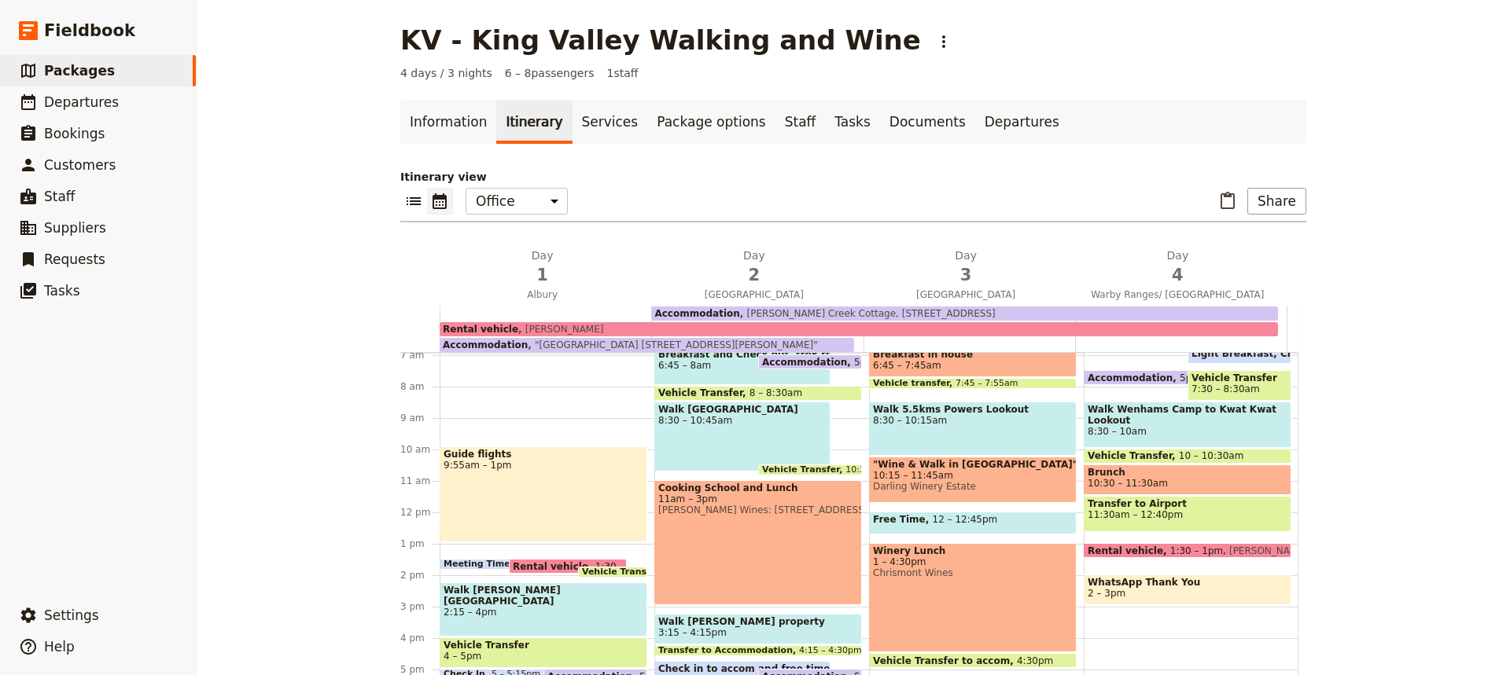
click at [1202, 521] on div "Transfer to Airport 11:30am – 12:40pm" at bounding box center [1187, 514] width 208 height 36
select select "4"
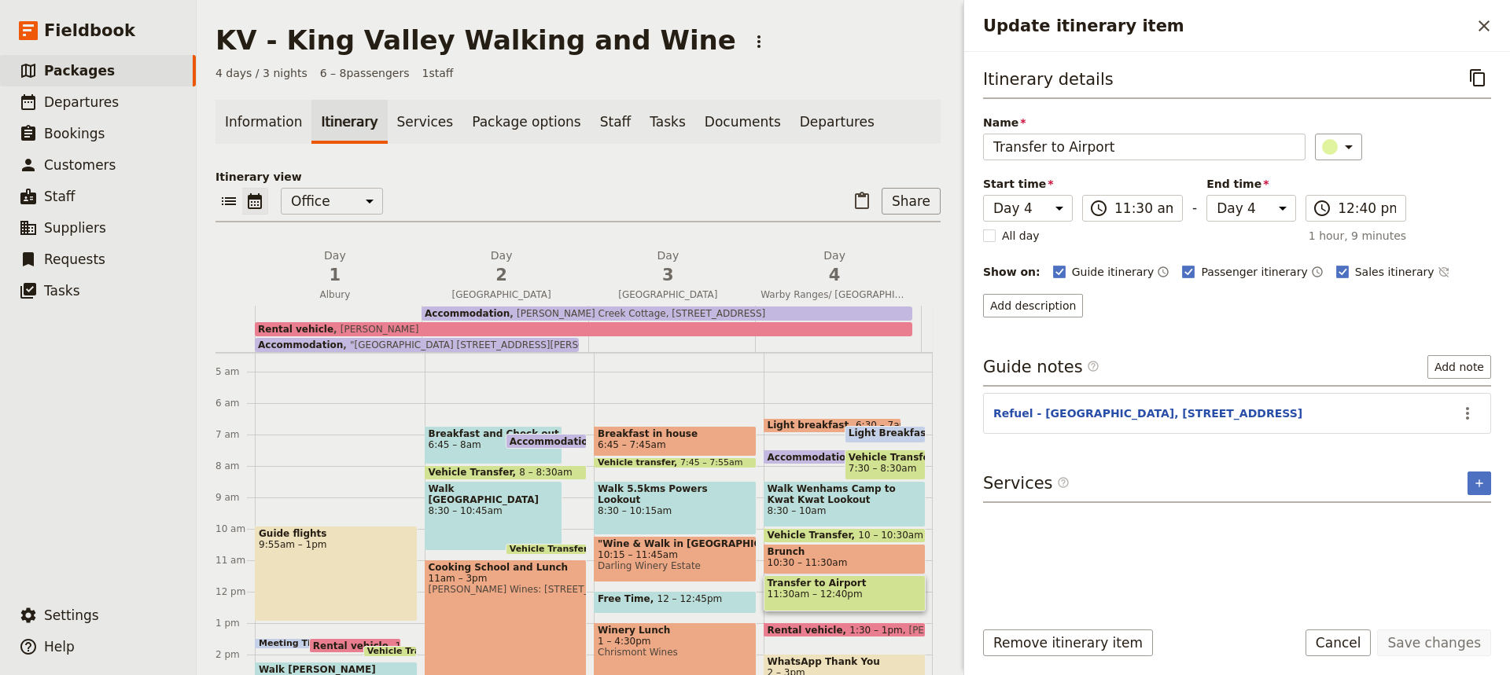
scroll to position [138, 0]
click at [855, 425] on span "6:30 – 7am" at bounding box center [881, 425] width 53 height 11
select select "4"
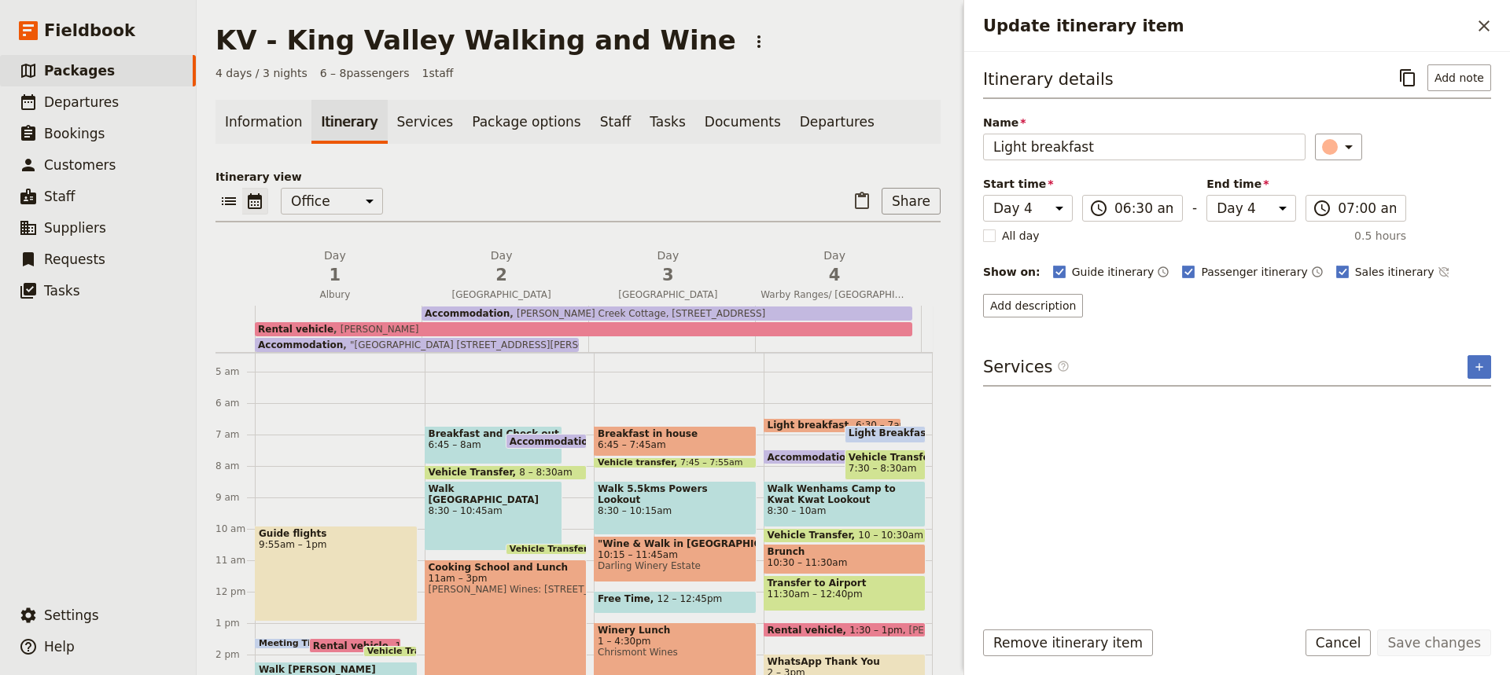
click at [867, 435] on span "Light Breakfast, Check out and pack bus" at bounding box center [959, 433] width 223 height 11
select select "4"
click at [1336, 269] on rect "Update itinerary item" at bounding box center [1342, 272] width 12 height 12
click at [1335, 264] on input "Sales itinerary" at bounding box center [1335, 263] width 1 height 1
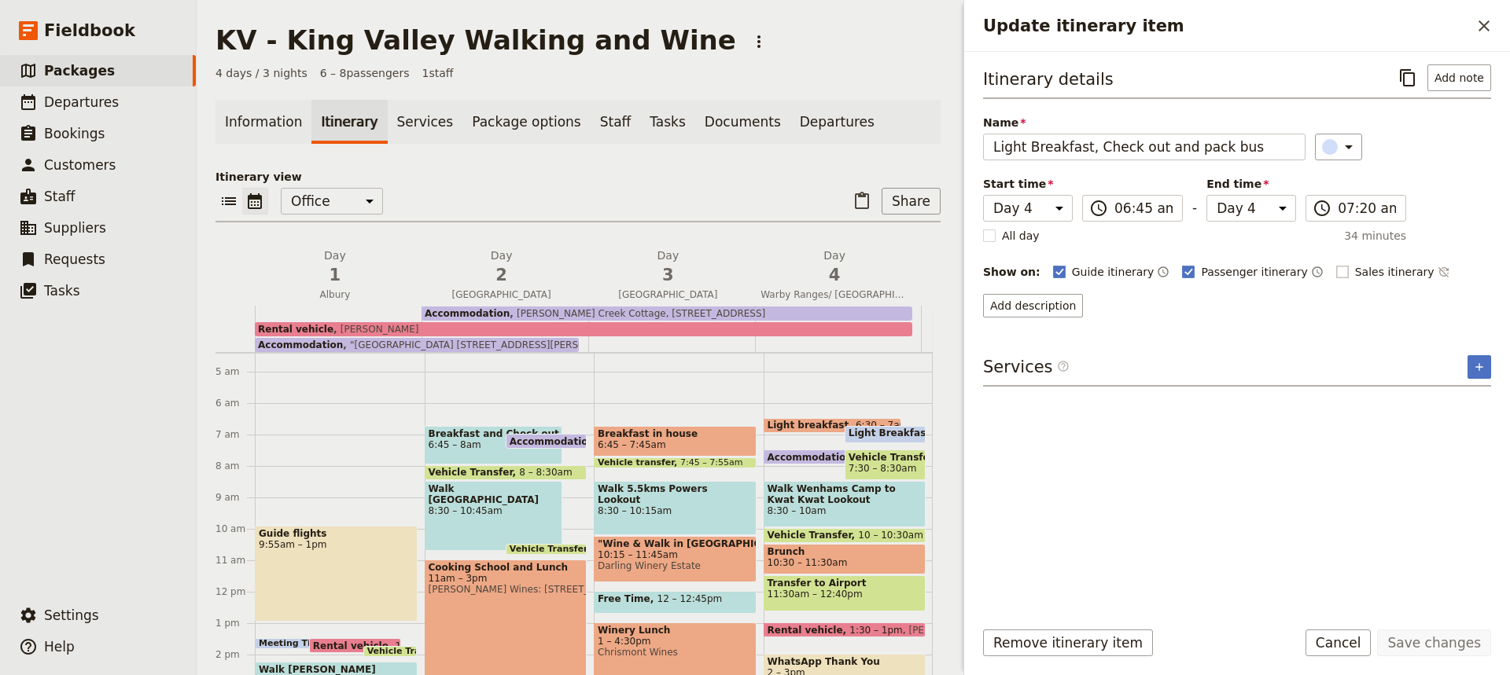
checkbox input "false"
click at [1430, 645] on button "Save changes" at bounding box center [1434, 643] width 114 height 27
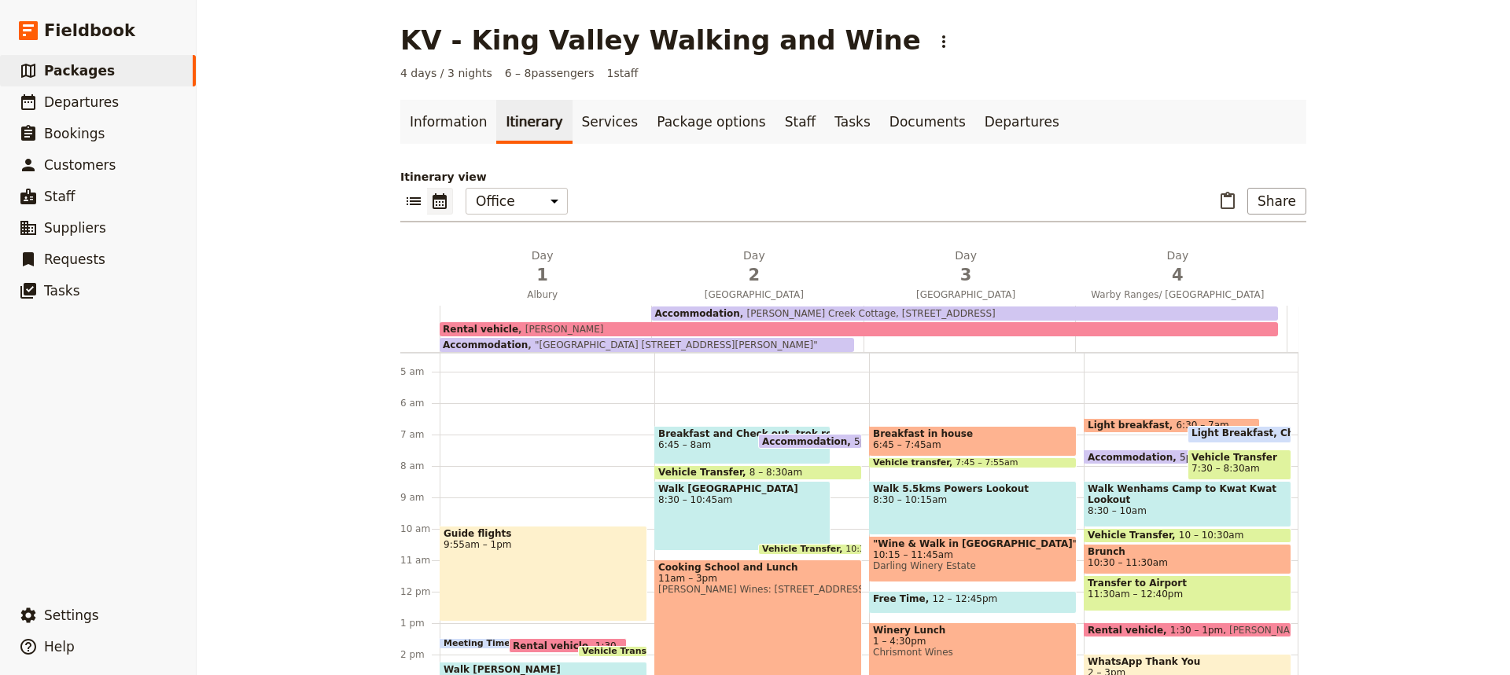
click at [1223, 435] on span "Light Breakfast, Check out and pack bus" at bounding box center [1302, 433] width 223 height 11
select select "4"
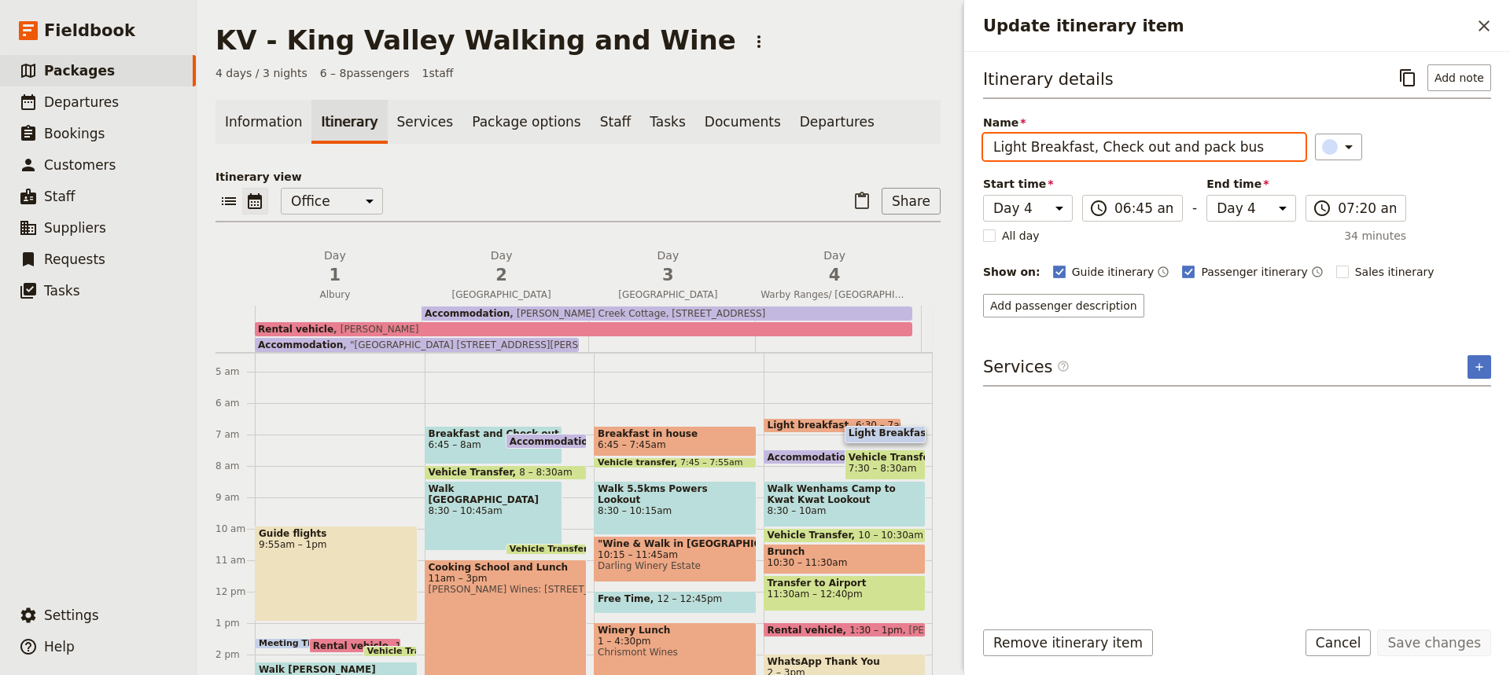
click at [1087, 149] on input "Light Breakfast, Check out and pack bus" at bounding box center [1144, 147] width 322 height 27
type input "Check out and pack bus"
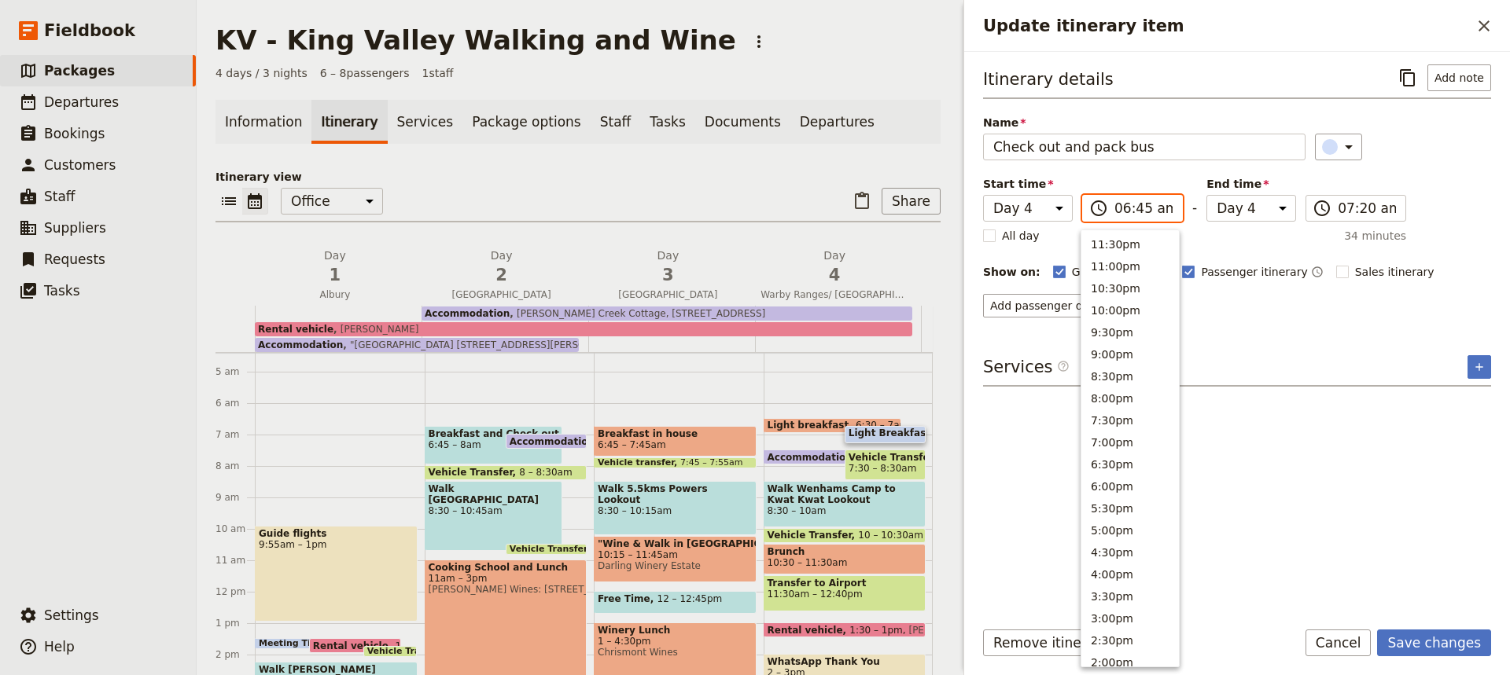
click at [1131, 210] on input "06:45 am" at bounding box center [1143, 208] width 58 height 19
click at [1103, 348] on button "7:00am" at bounding box center [1129, 351] width 97 height 22
type input "07:00 am"
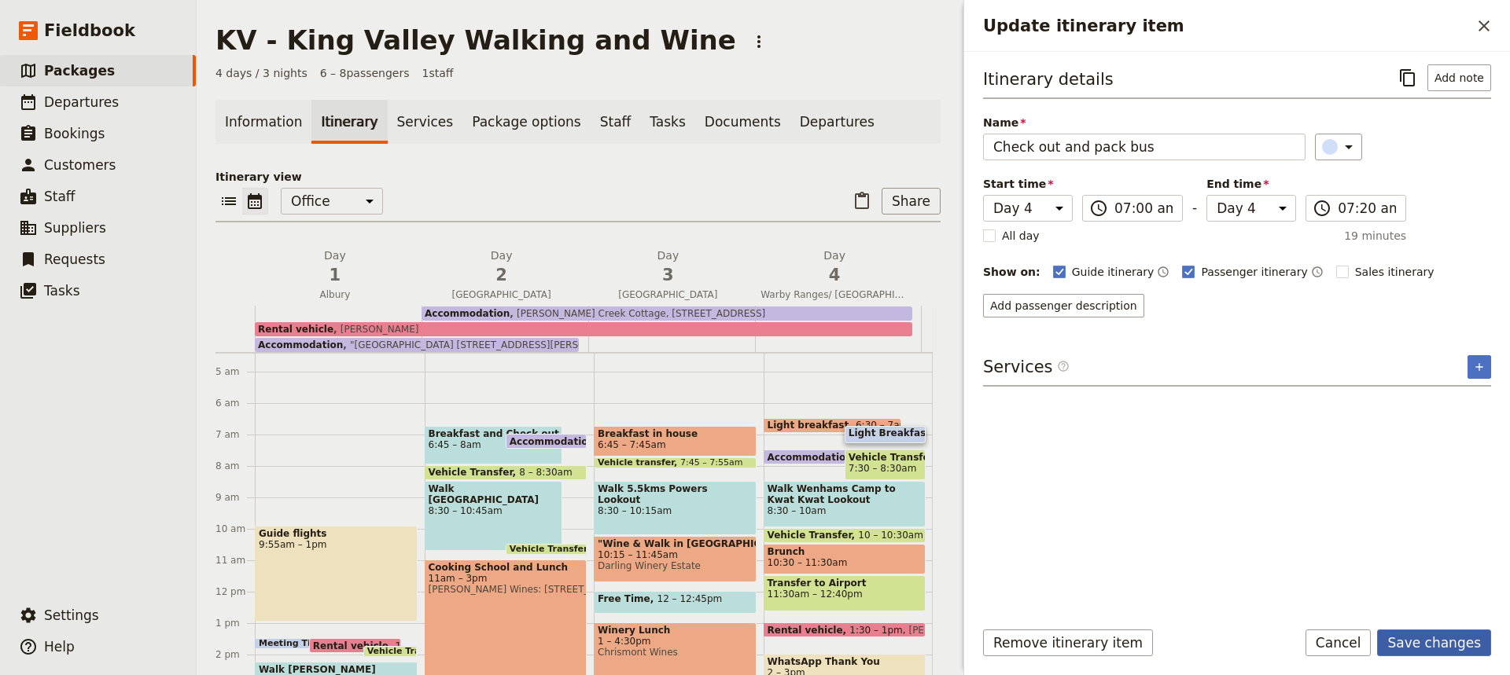
click at [1433, 639] on button "Save changes" at bounding box center [1434, 643] width 114 height 27
